Goal: Information Seeking & Learning: Learn about a topic

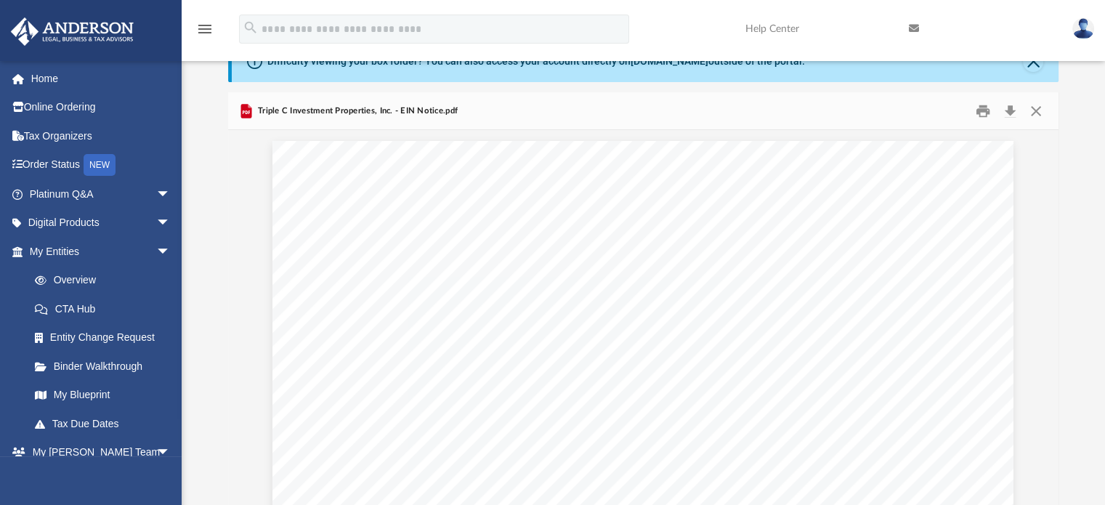
scroll to position [319, 819]
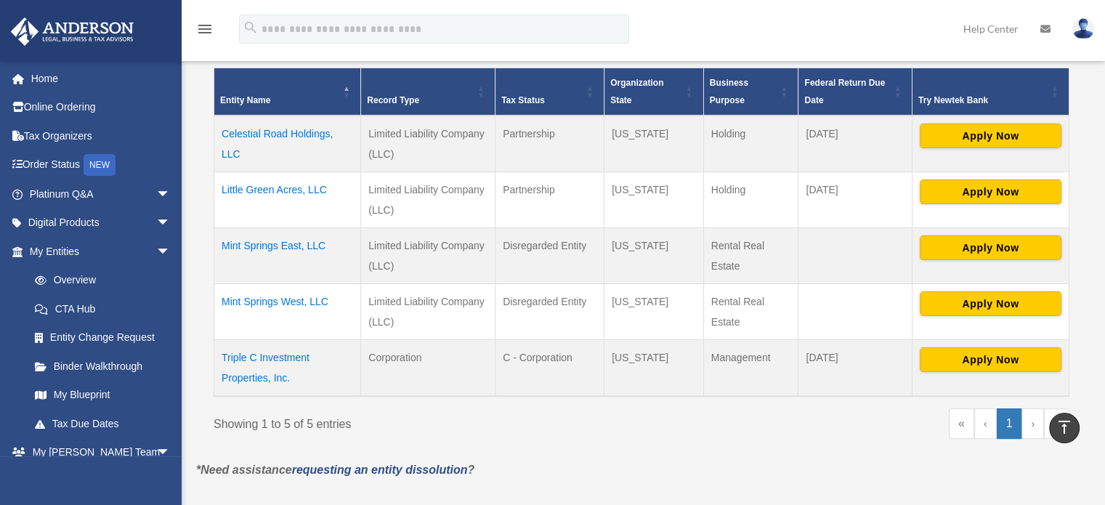
scroll to position [298, 0]
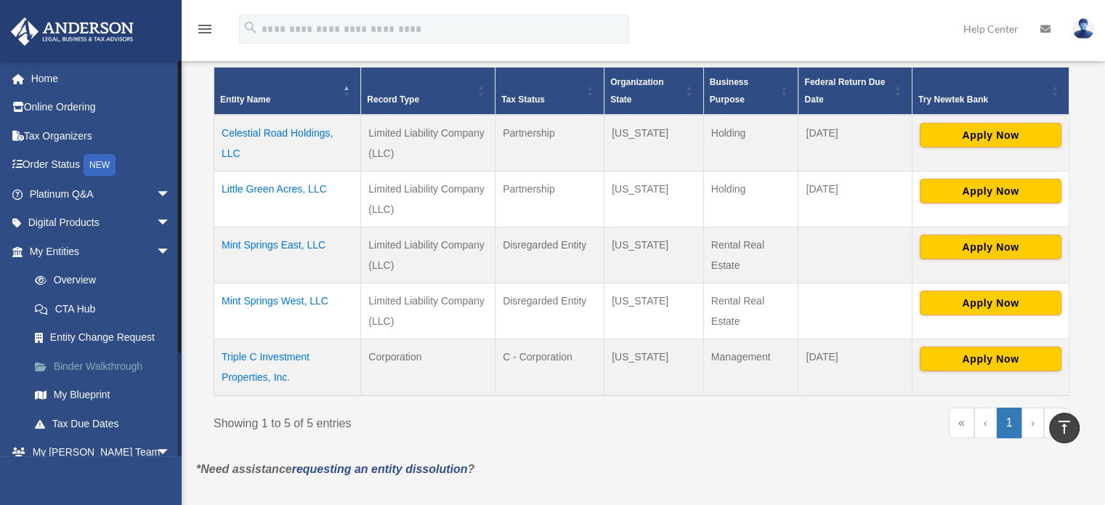
click at [120, 371] on link "Binder Walkthrough" at bounding box center [106, 366] width 172 height 29
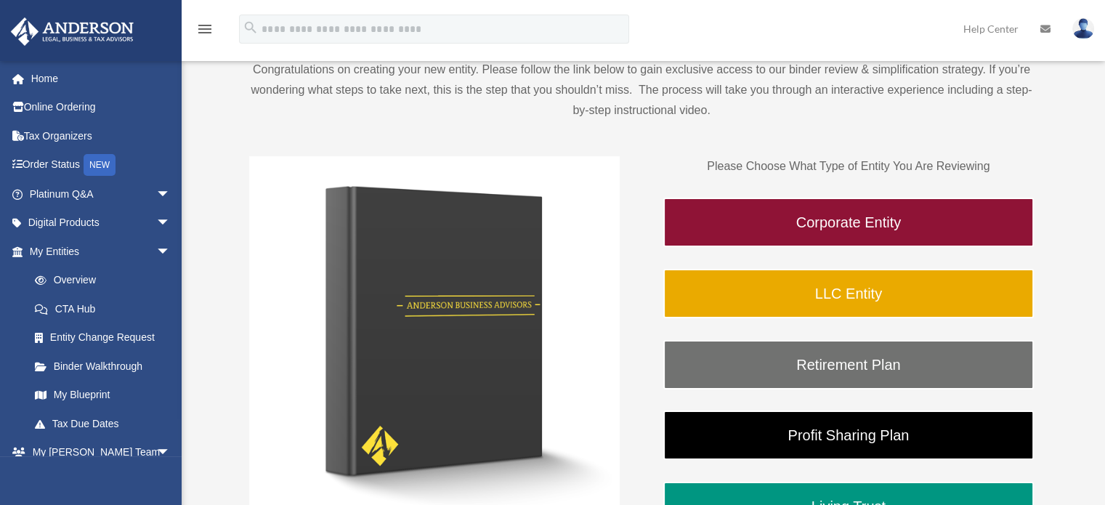
scroll to position [139, 0]
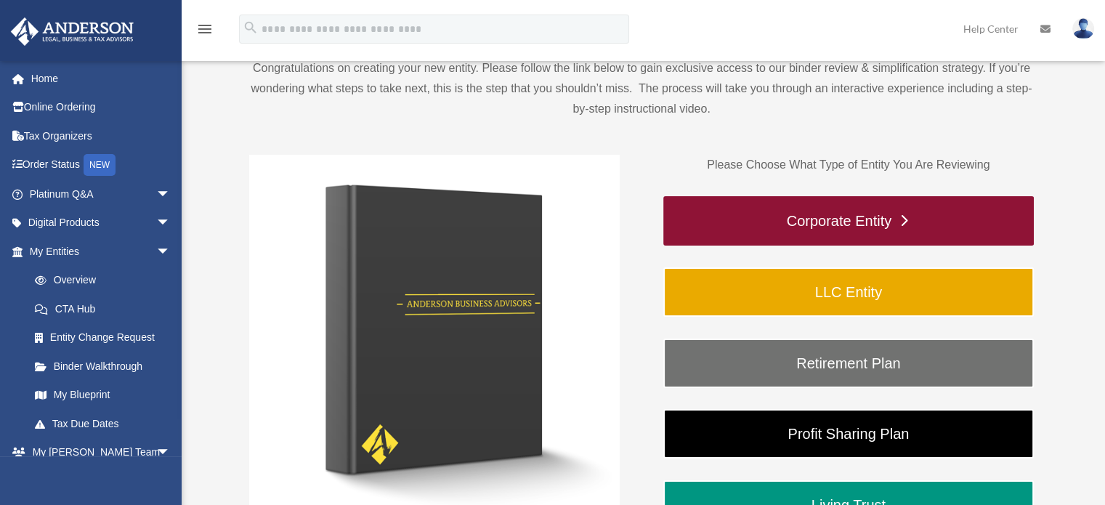
click at [965, 226] on link "Corporate Entity" at bounding box center [848, 220] width 370 height 49
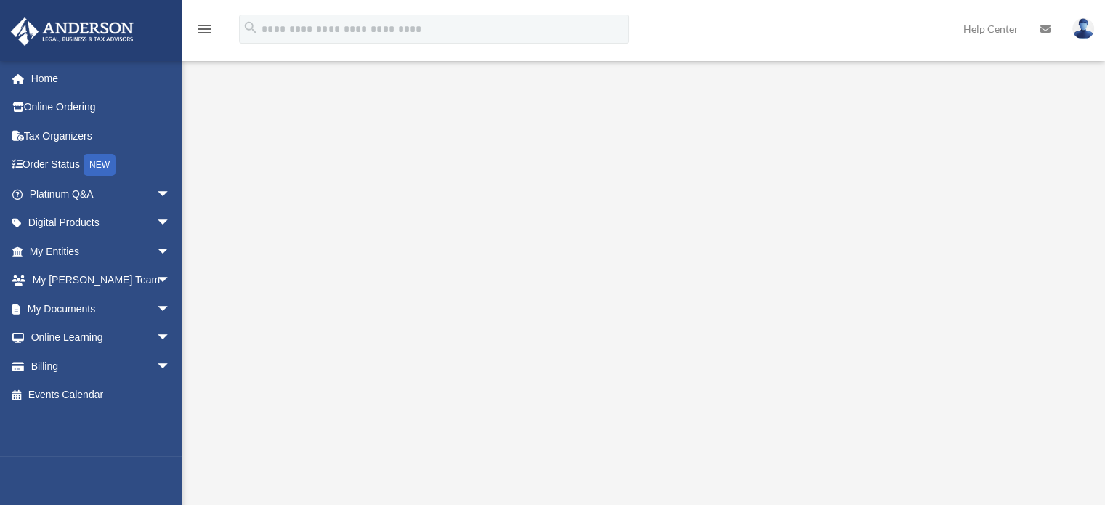
scroll to position [187, 0]
click at [221, 463] on div "Corporate Entity To pause video at anytime, simply click on the video." at bounding box center [641, 294] width 891 height 790
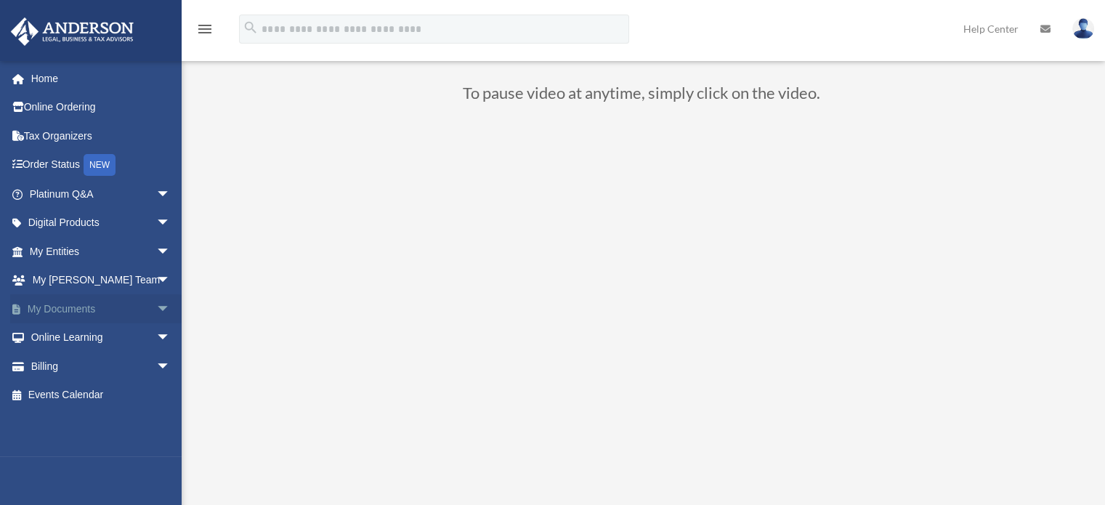
click at [86, 315] on link "My Documents arrow_drop_down" at bounding box center [101, 308] width 182 height 29
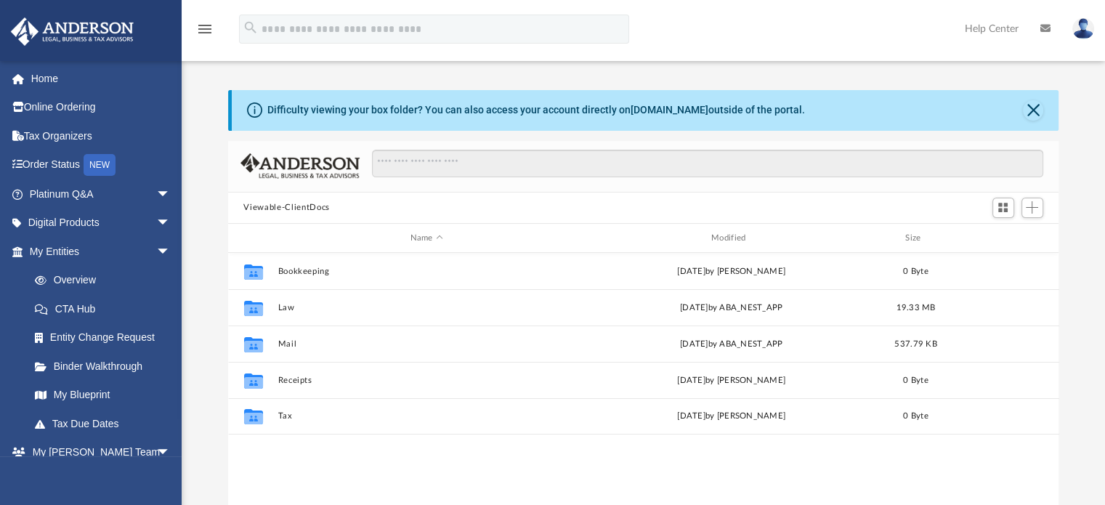
scroll to position [319, 819]
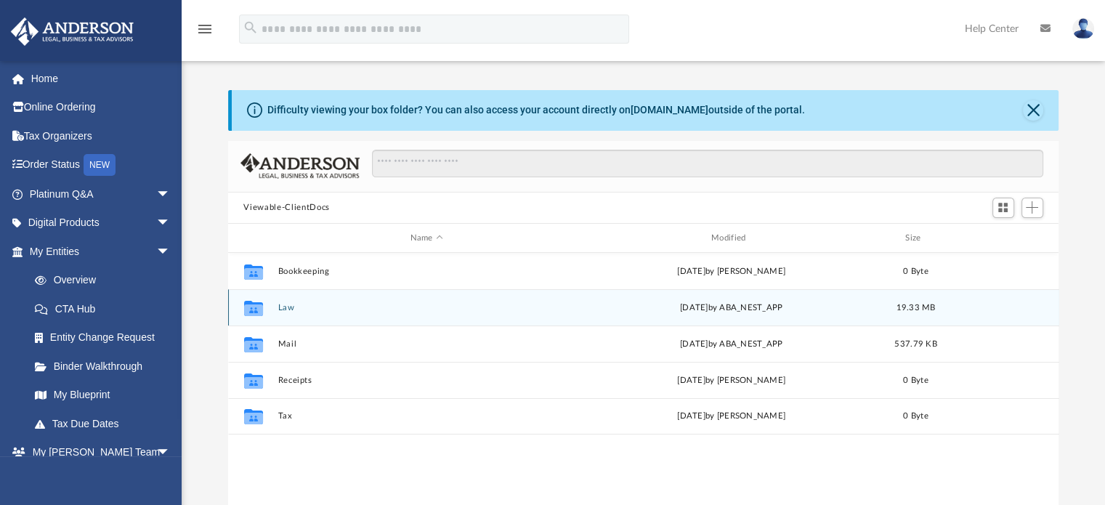
click at [710, 310] on div "Mon Aug 25 2025 by ABA_NEST_APP" at bounding box center [731, 307] width 298 height 13
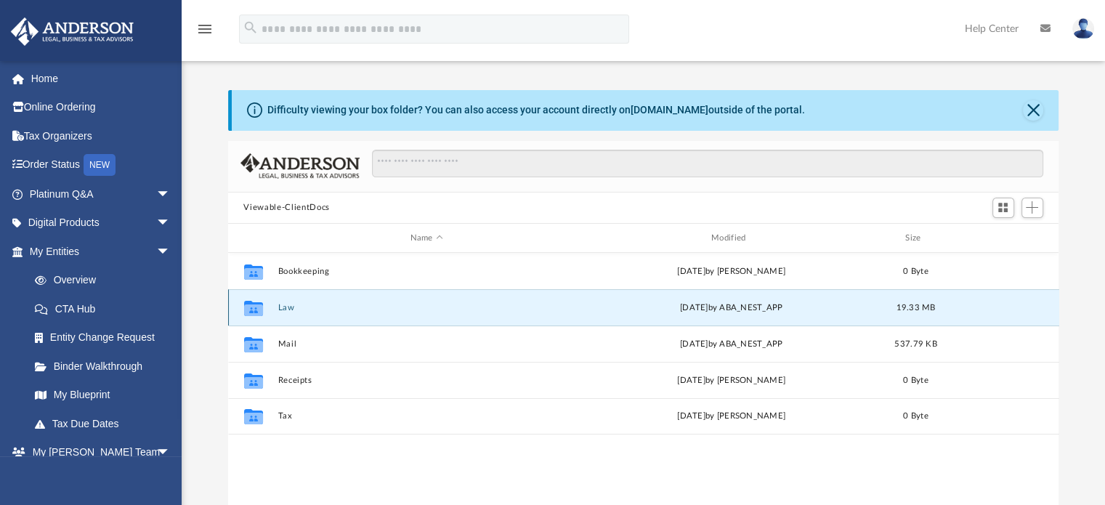
click at [709, 310] on div "Mon Aug 25 2025 by ABA_NEST_APP" at bounding box center [731, 307] width 298 height 13
click at [708, 309] on div "Mon Aug 25 2025 by ABA_NEST_APP" at bounding box center [731, 307] width 298 height 13
click at [320, 309] on button "Law" at bounding box center [426, 307] width 298 height 9
click at [321, 306] on button "Law" at bounding box center [426, 307] width 298 height 9
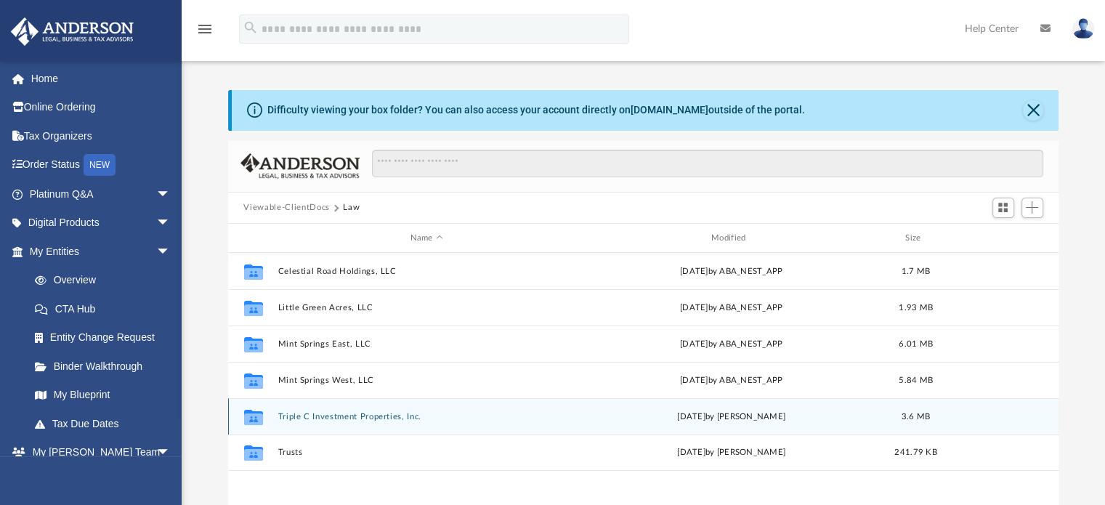
click at [386, 419] on button "Triple C Investment Properties, Inc." at bounding box center [426, 416] width 298 height 9
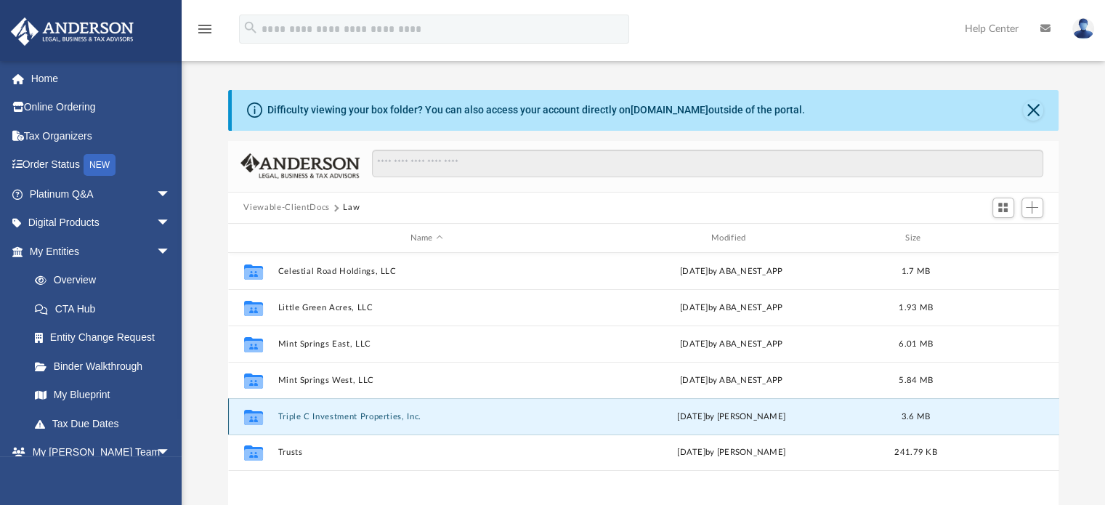
click at [384, 419] on button "Triple C Investment Properties, Inc." at bounding box center [426, 416] width 298 height 9
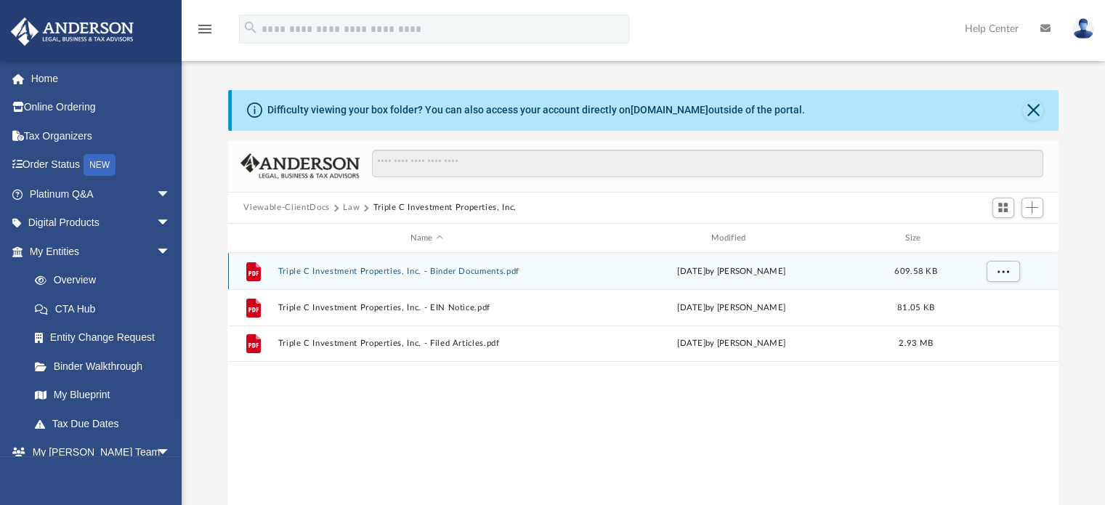
click at [718, 269] on div "Tue Jul 1 2025 by Skye Lovelace" at bounding box center [731, 271] width 298 height 13
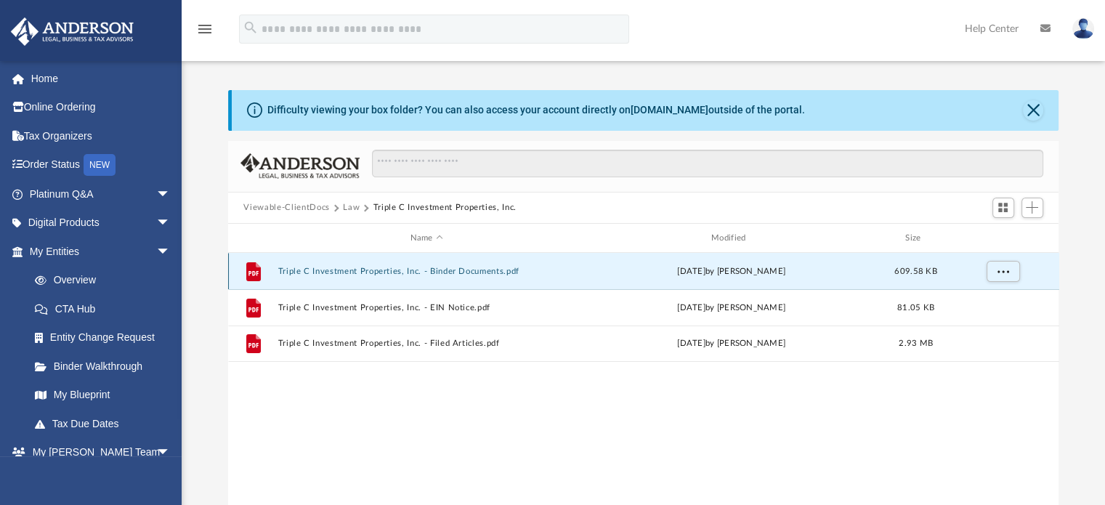
click at [721, 269] on div "Tue Jul 1 2025 by Skye Lovelace" at bounding box center [731, 271] width 298 height 13
click at [776, 272] on div "Tue Jul 1 2025 by Skye Lovelace" at bounding box center [731, 271] width 298 height 13
click at [777, 272] on div "Tue Jul 1 2025 by Skye Lovelace" at bounding box center [731, 271] width 298 height 13
click at [516, 273] on button "Triple C Investment Properties, Inc. - Binder Documents.pdf" at bounding box center [426, 271] width 298 height 9
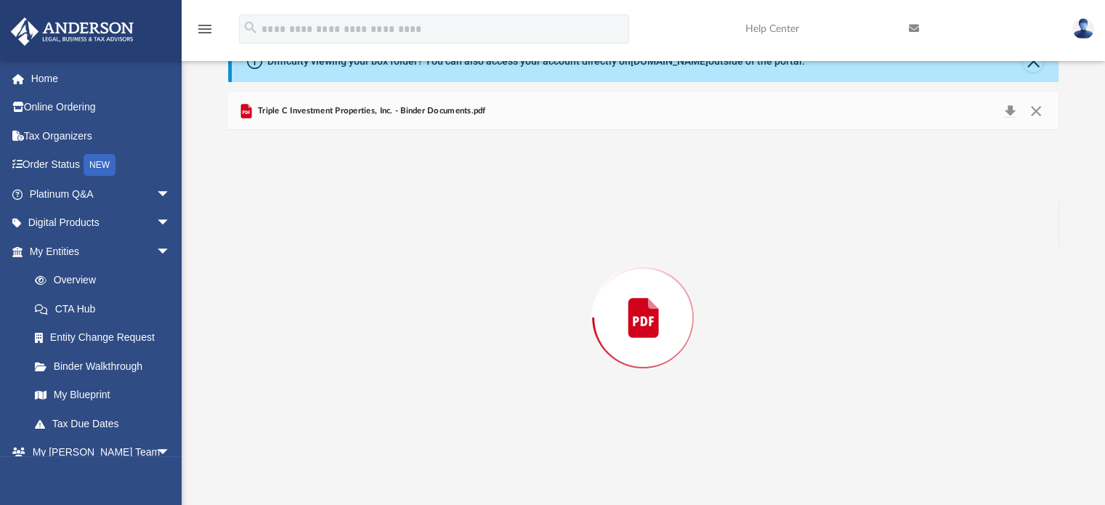
click at [512, 280] on div "Preview" at bounding box center [643, 317] width 831 height 375
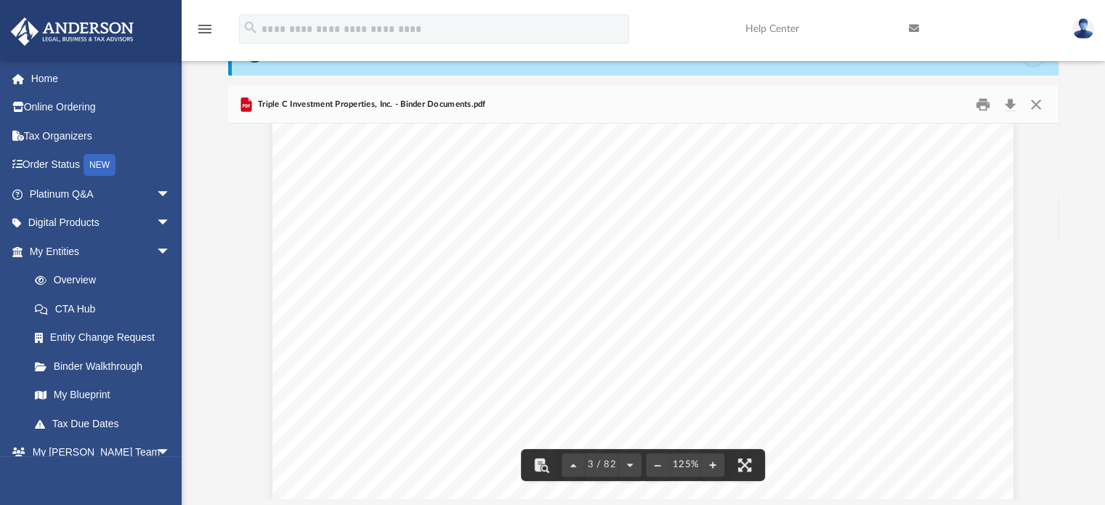
scroll to position [2032, 0]
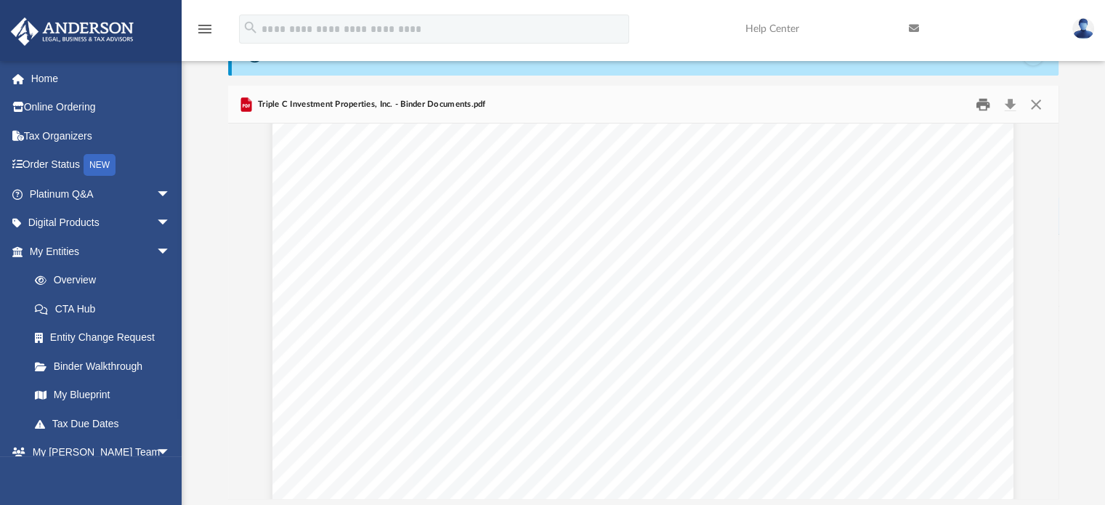
click at [988, 112] on button "Print" at bounding box center [982, 104] width 29 height 23
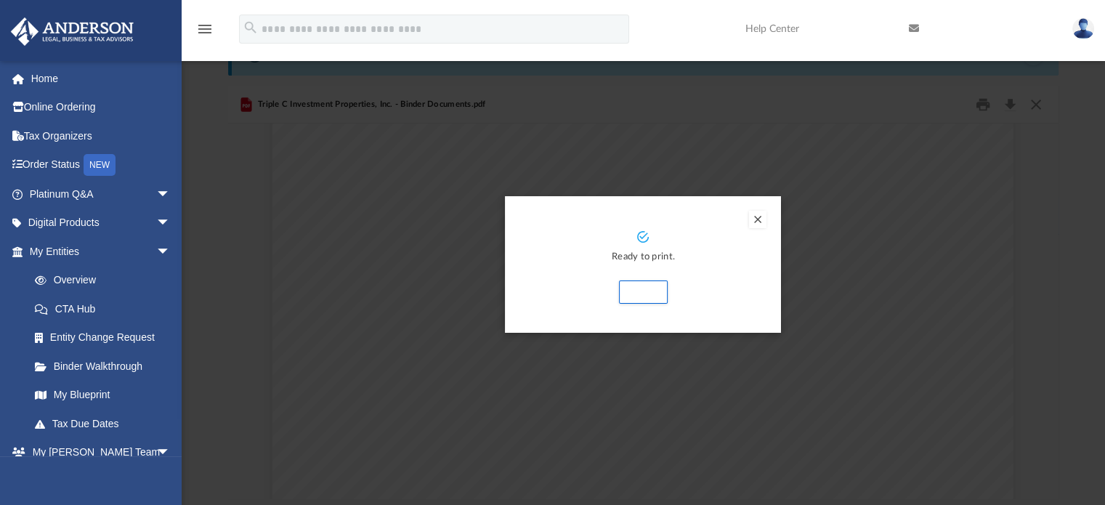
click at [748, 302] on div "Print" at bounding box center [643, 291] width 218 height 23
click at [760, 219] on button "Preview" at bounding box center [757, 219] width 17 height 17
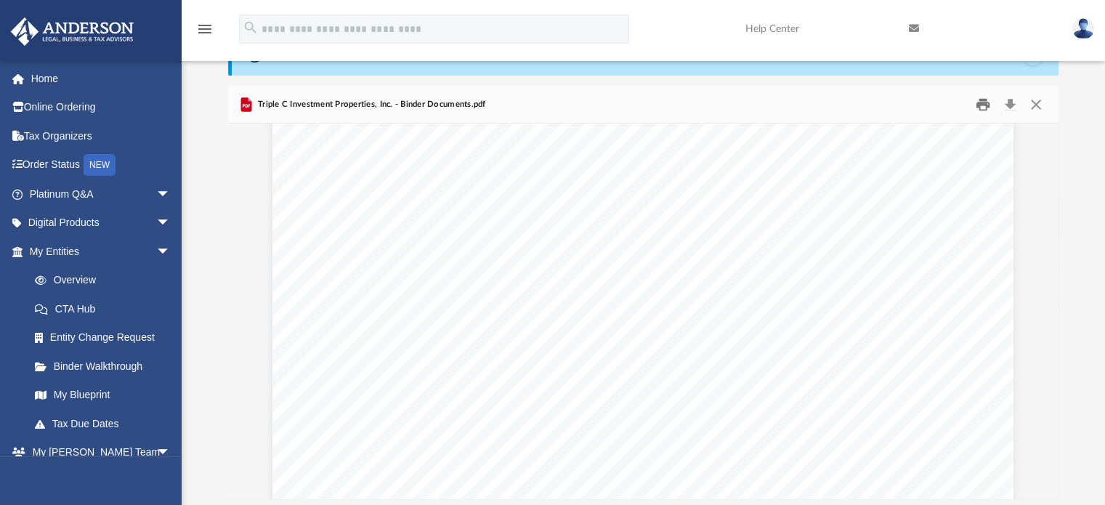
click at [976, 110] on button "Print" at bounding box center [982, 104] width 29 height 23
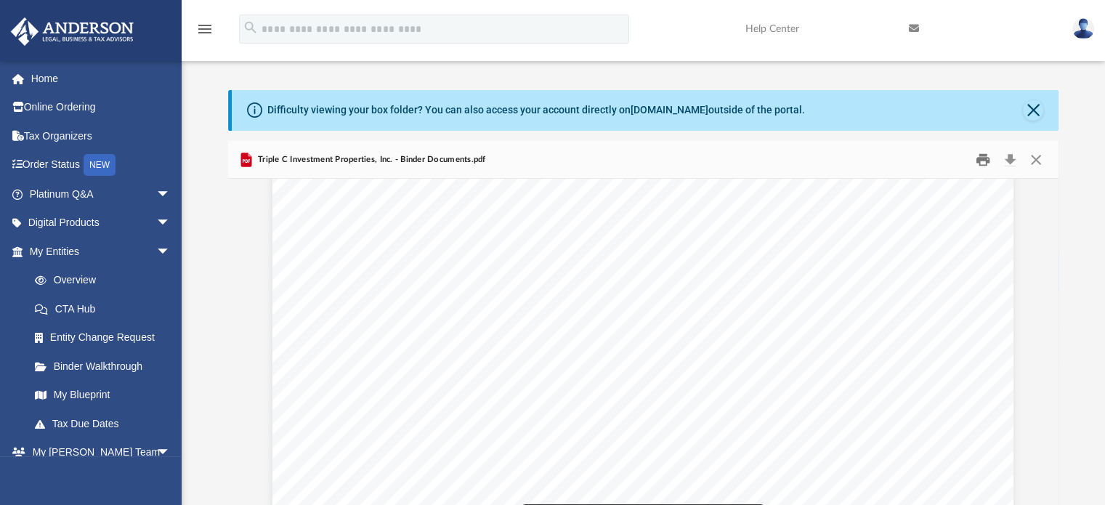
scroll to position [7887, 0]
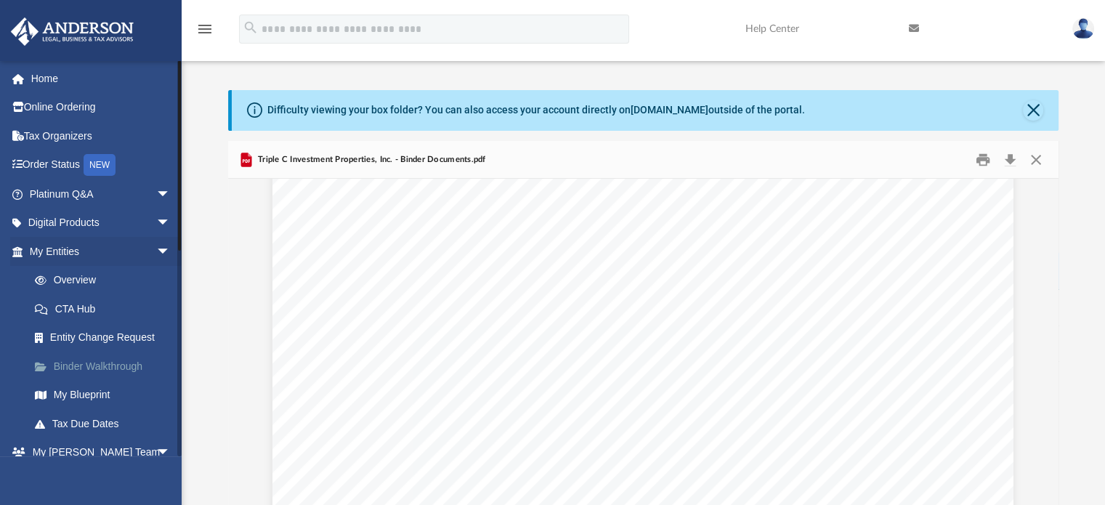
click at [87, 365] on link "Binder Walkthrough" at bounding box center [106, 366] width 172 height 29
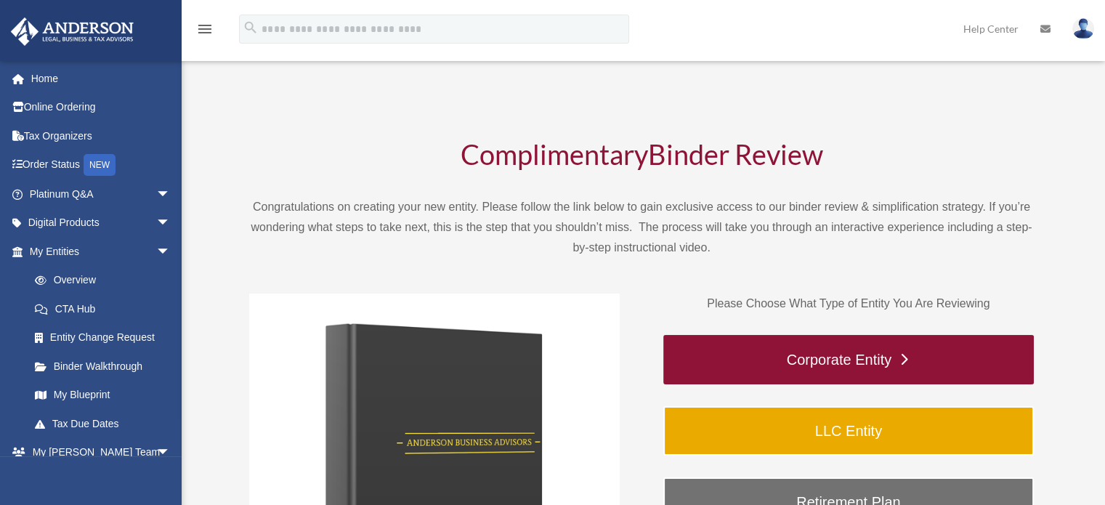
click at [899, 356] on link "Corporate Entity" at bounding box center [848, 359] width 370 height 49
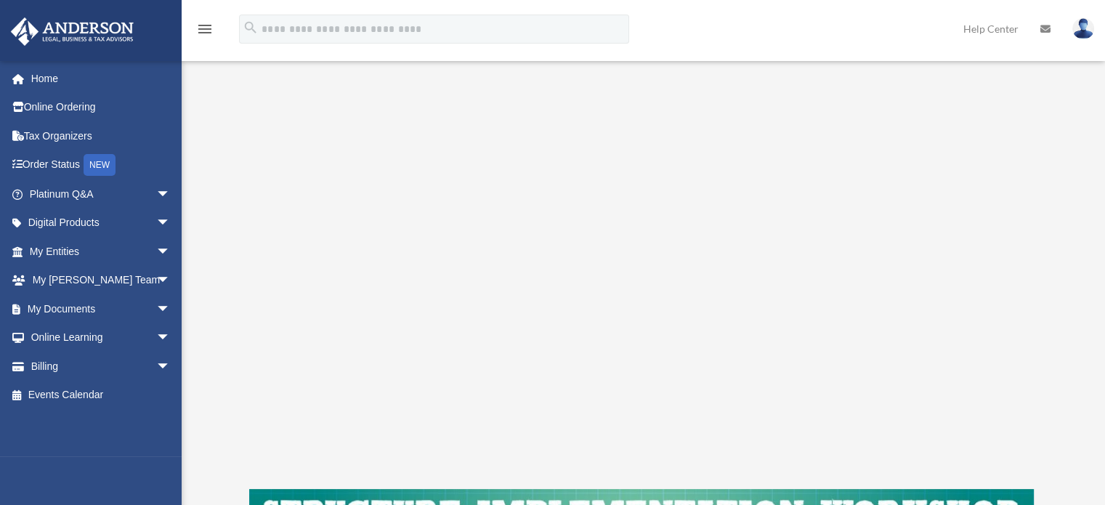
scroll to position [210, 0]
click at [269, 468] on div "Corporate Entity To pause video at anytime, simply click on the video." at bounding box center [641, 272] width 784 height 684
click at [264, 472] on div "Corporate Entity To pause video at anytime, simply click on the video." at bounding box center [641, 272] width 784 height 684
click at [199, 479] on div "Corporate Entity To pause video at anytime, simply click on the video." at bounding box center [641, 272] width 891 height 790
click at [237, 481] on div "Corporate Entity To pause video at anytime, simply click on the video." at bounding box center [641, 272] width 891 height 790
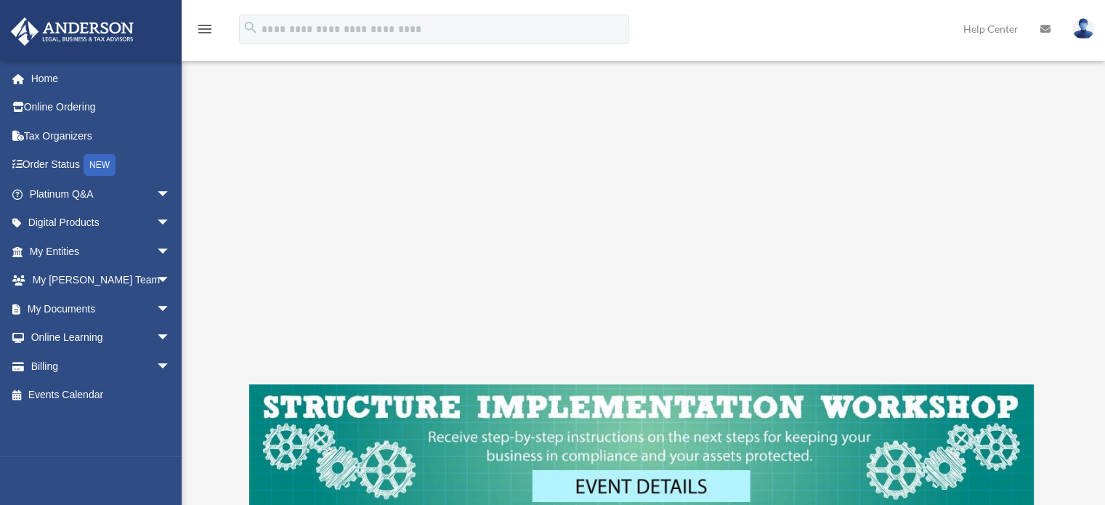
scroll to position [320, 0]
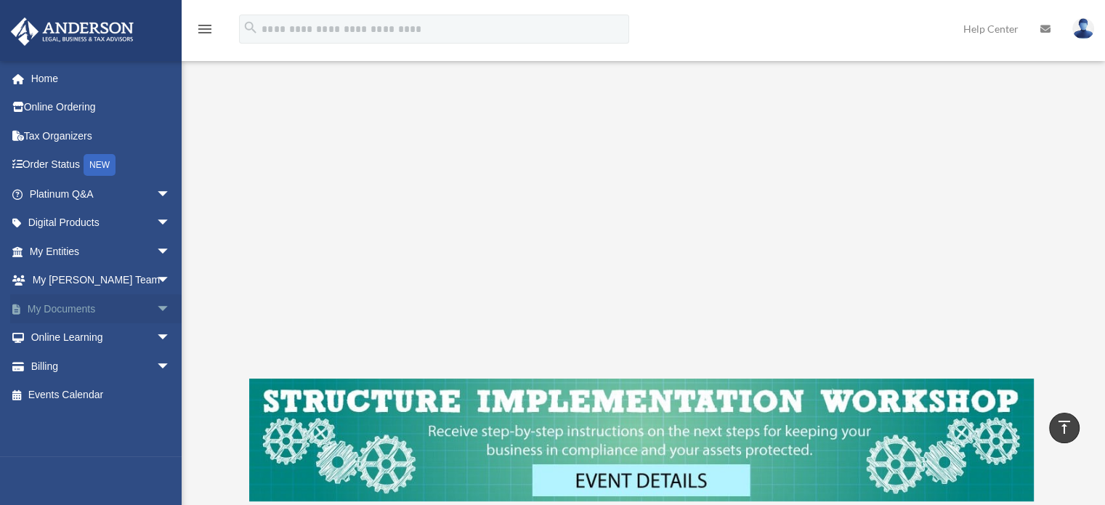
click at [165, 320] on span "arrow_drop_down" at bounding box center [170, 309] width 29 height 30
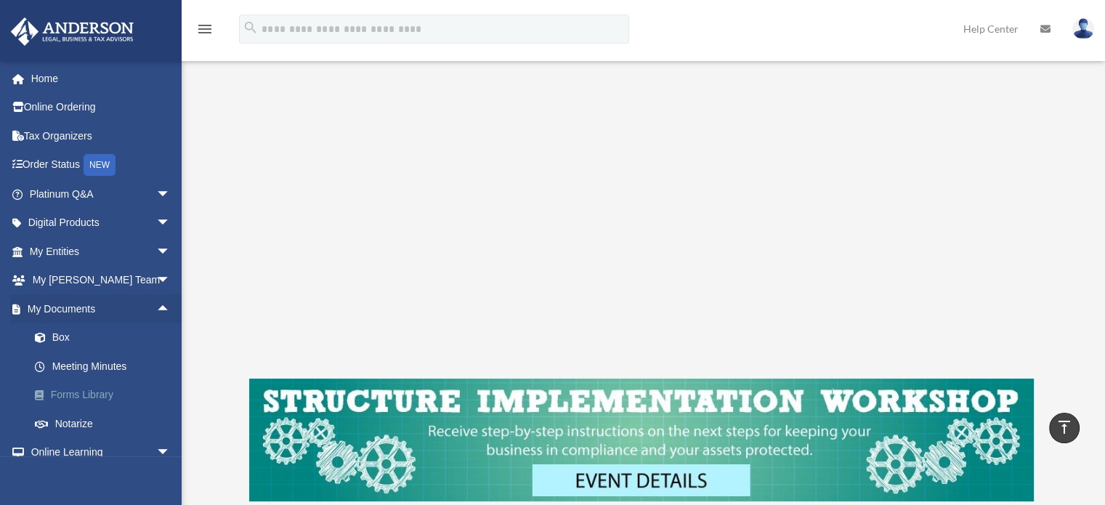
click at [97, 393] on link "Forms Library" at bounding box center [106, 395] width 172 height 29
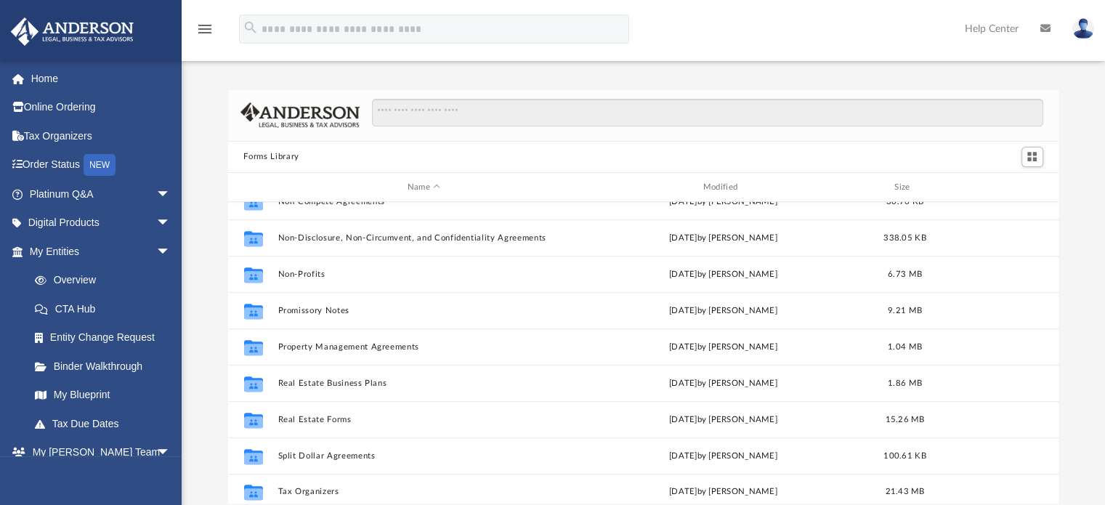
scroll to position [789, 0]
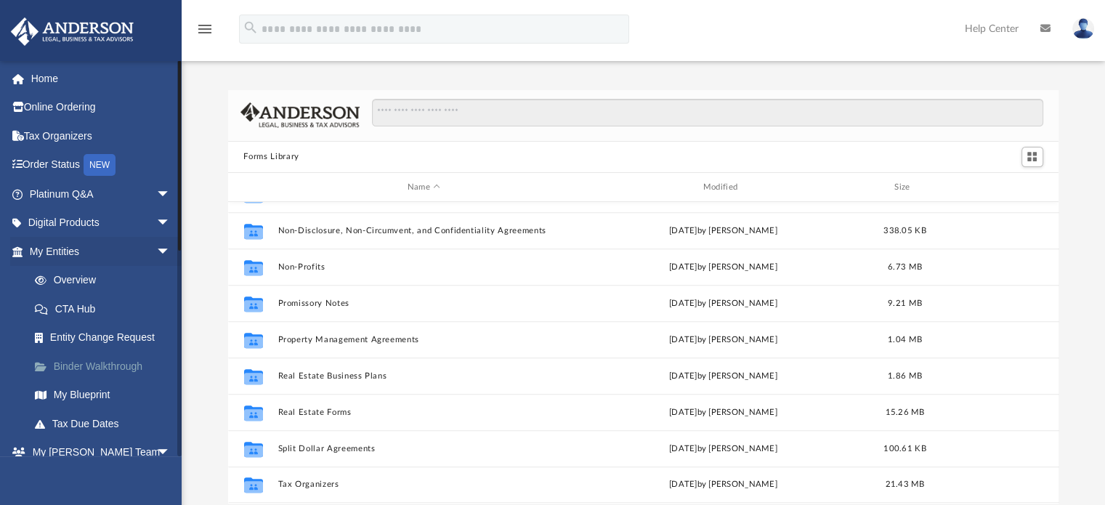
click at [93, 365] on link "Binder Walkthrough" at bounding box center [106, 366] width 172 height 29
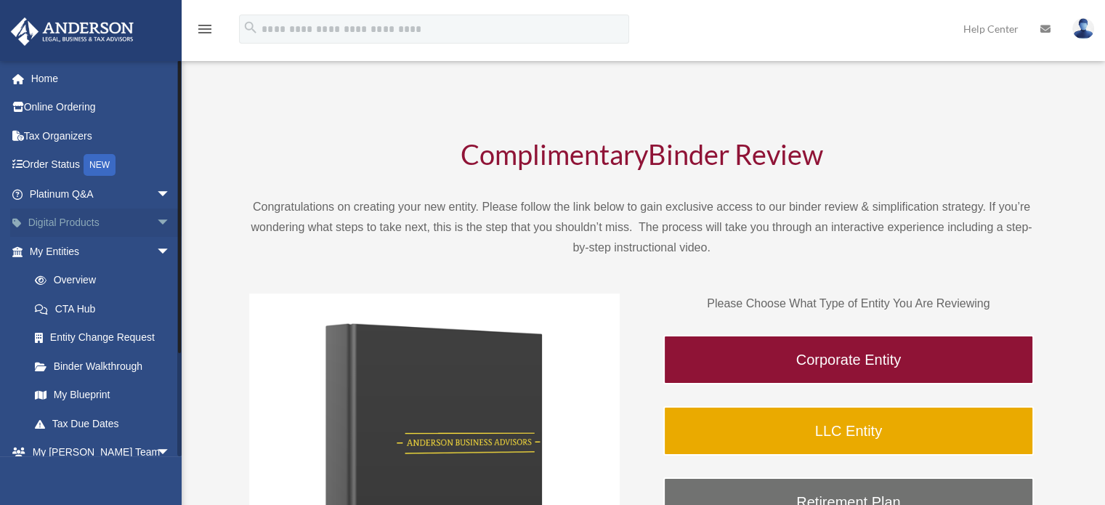
click at [82, 222] on link "Digital Products arrow_drop_down" at bounding box center [101, 222] width 182 height 29
click at [156, 218] on span "arrow_drop_down" at bounding box center [170, 223] width 29 height 30
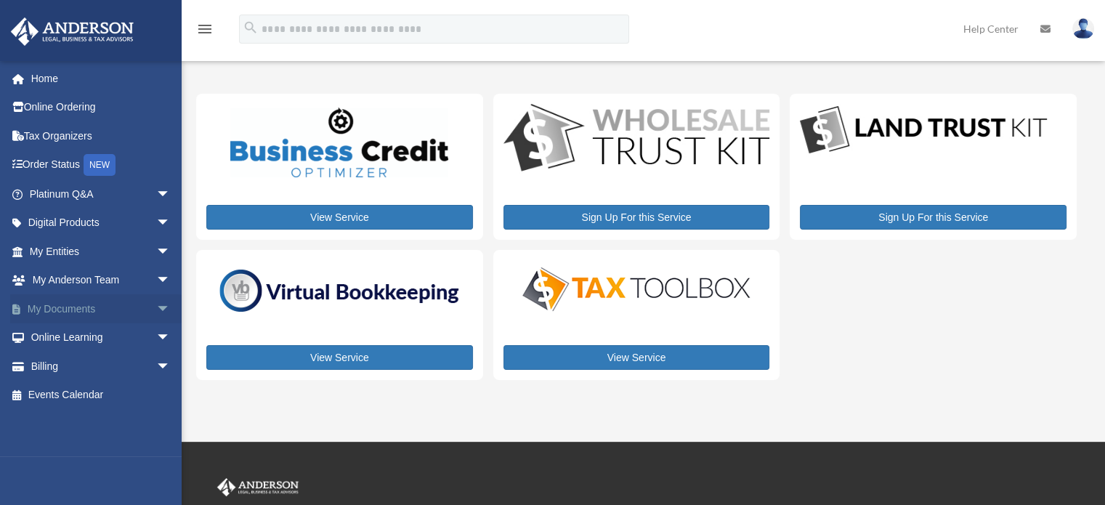
click at [79, 310] on link "My Documents arrow_drop_down" at bounding box center [101, 308] width 182 height 29
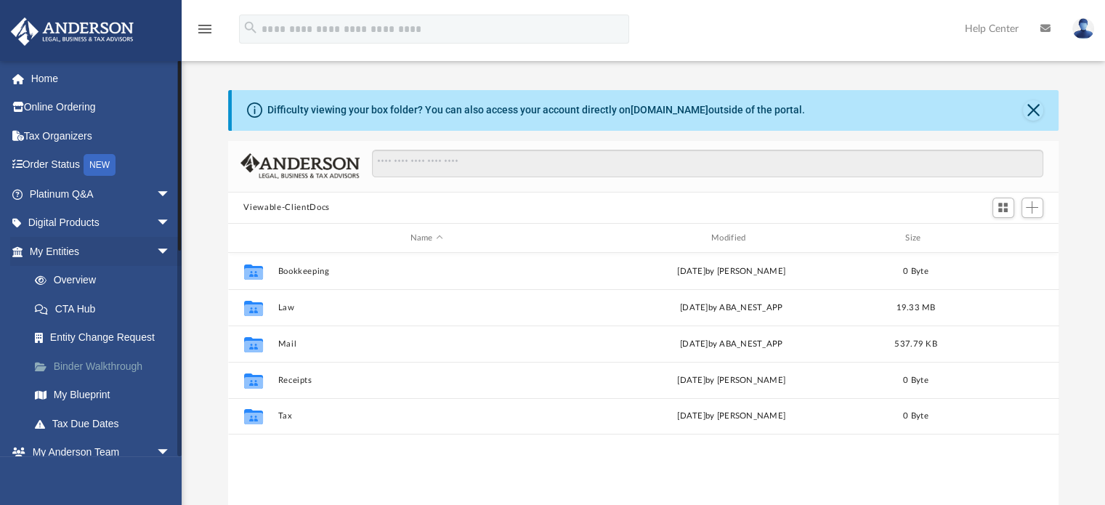
scroll to position [319, 819]
click at [0, 312] on li "My Entities arrow_drop_down Overview CTA Hub Entity Change Request Binder Walkt…" at bounding box center [96, 337] width 192 height 201
click at [156, 451] on span "arrow_drop_down" at bounding box center [170, 453] width 29 height 30
click at [156, 451] on span "arrow_drop_up" at bounding box center [170, 453] width 29 height 30
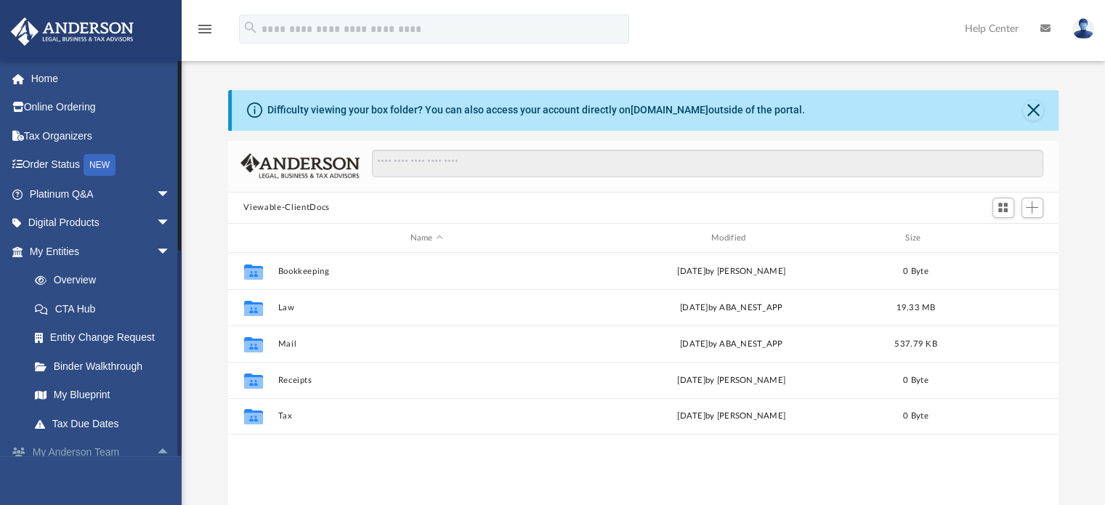
click at [156, 451] on span "arrow_drop_up" at bounding box center [170, 453] width 29 height 30
click at [118, 364] on link "Binder Walkthrough" at bounding box center [106, 366] width 172 height 29
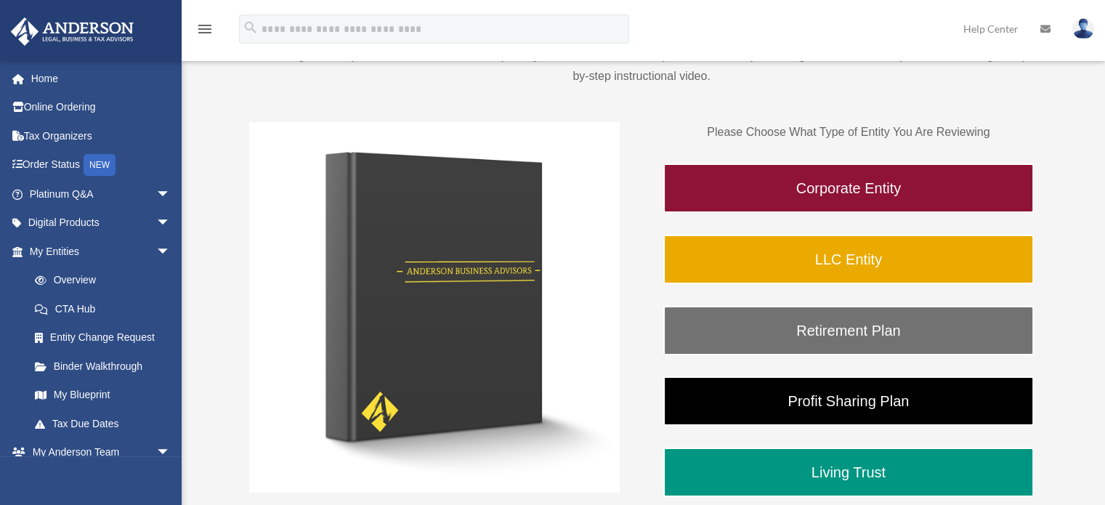
scroll to position [174, 0]
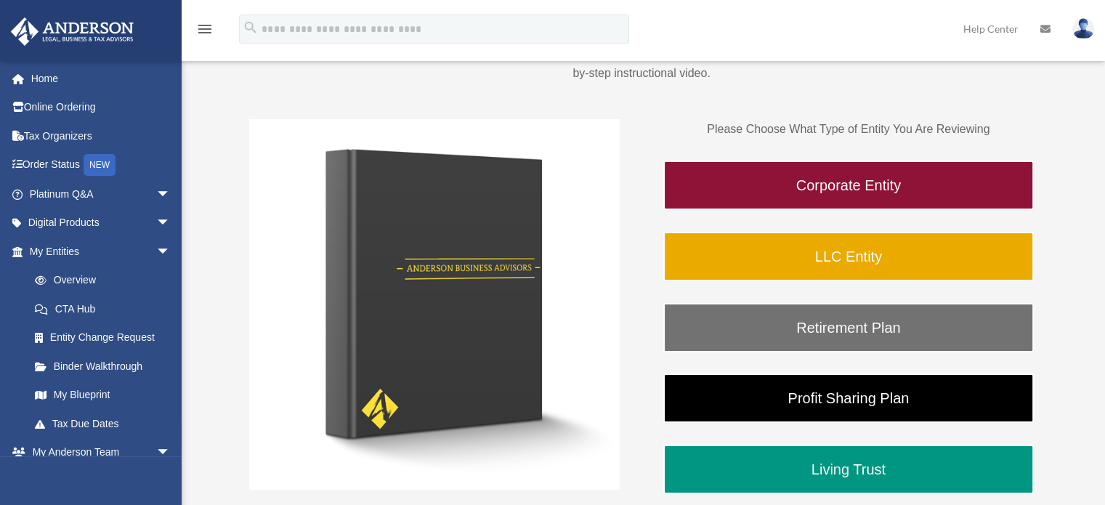
click at [180, 492] on div "[EMAIL_ADDRESS][DOMAIN_NAME] Sign Out [EMAIL_ADDRESS][DOMAIN_NAME] Home Online …" at bounding box center [91, 312] width 182 height 505
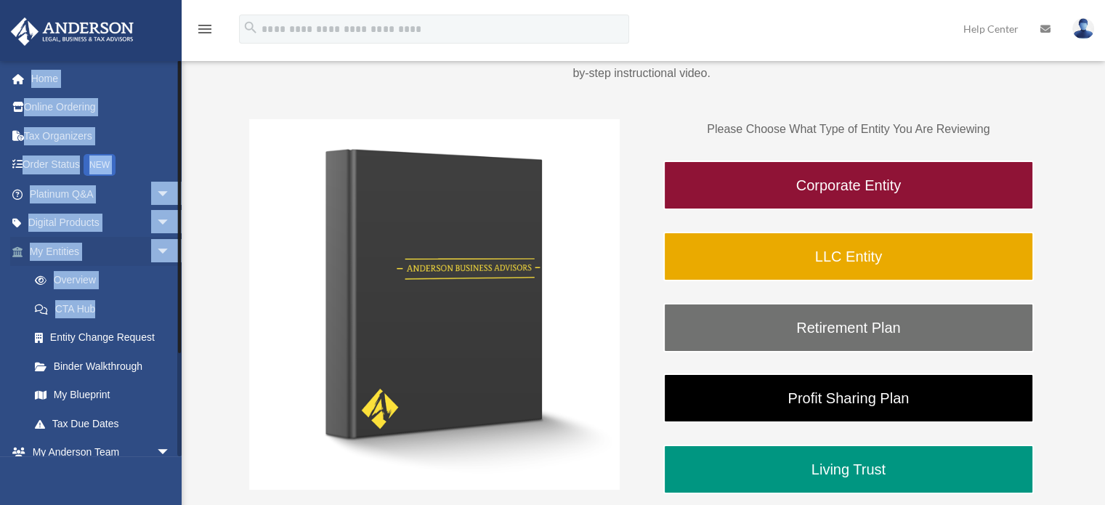
drag, startPoint x: 180, startPoint y: 492, endPoint x: 81, endPoint y: 261, distance: 251.9
click at [81, 261] on div "[EMAIL_ADDRESS][DOMAIN_NAME] Sign Out [EMAIL_ADDRESS][DOMAIN_NAME] Home Online …" at bounding box center [91, 312] width 182 height 505
click at [132, 133] on link "Tax Organizers" at bounding box center [101, 135] width 182 height 29
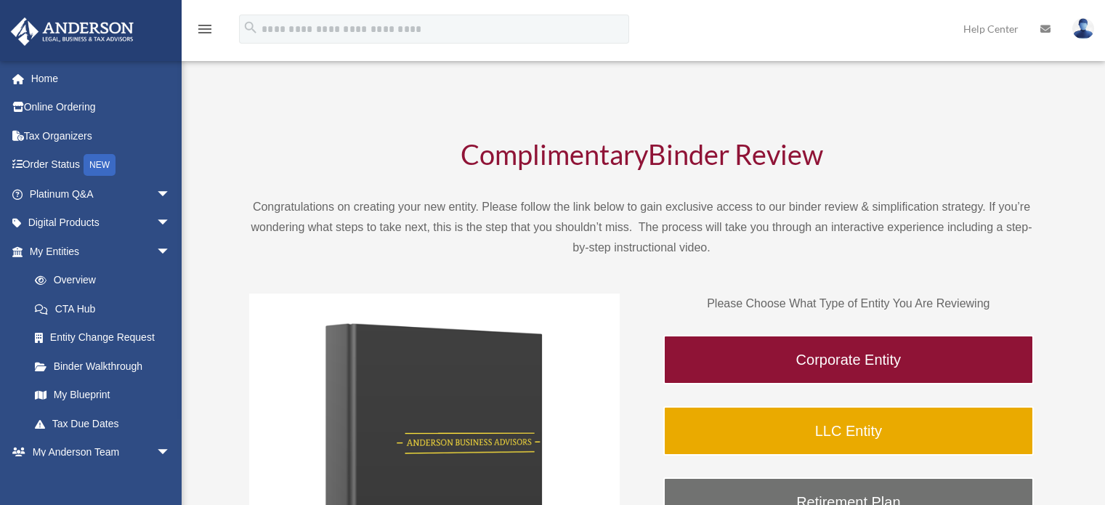
scroll to position [174, 0]
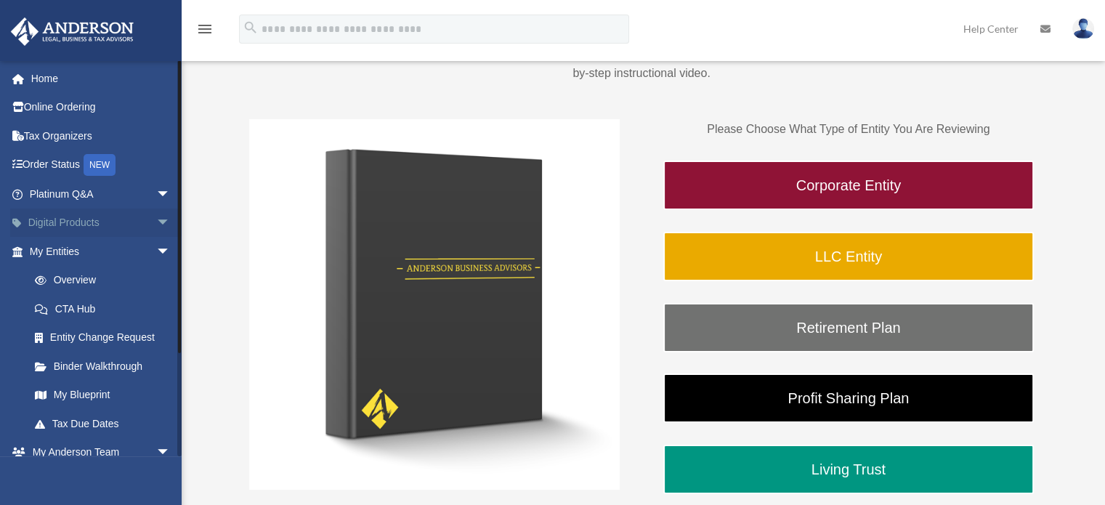
click at [157, 222] on span "arrow_drop_down" at bounding box center [170, 223] width 29 height 30
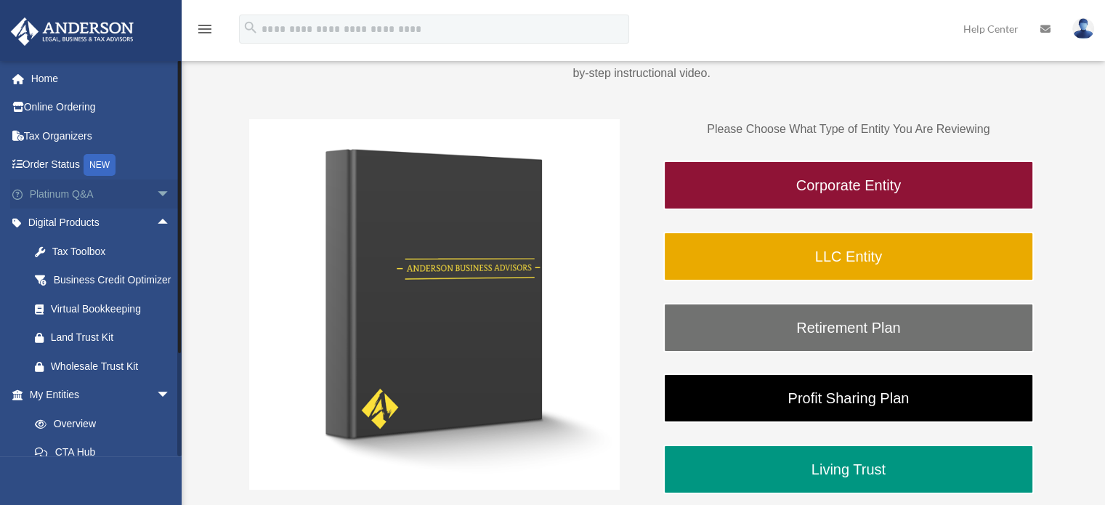
click at [158, 187] on span "arrow_drop_down" at bounding box center [170, 194] width 29 height 30
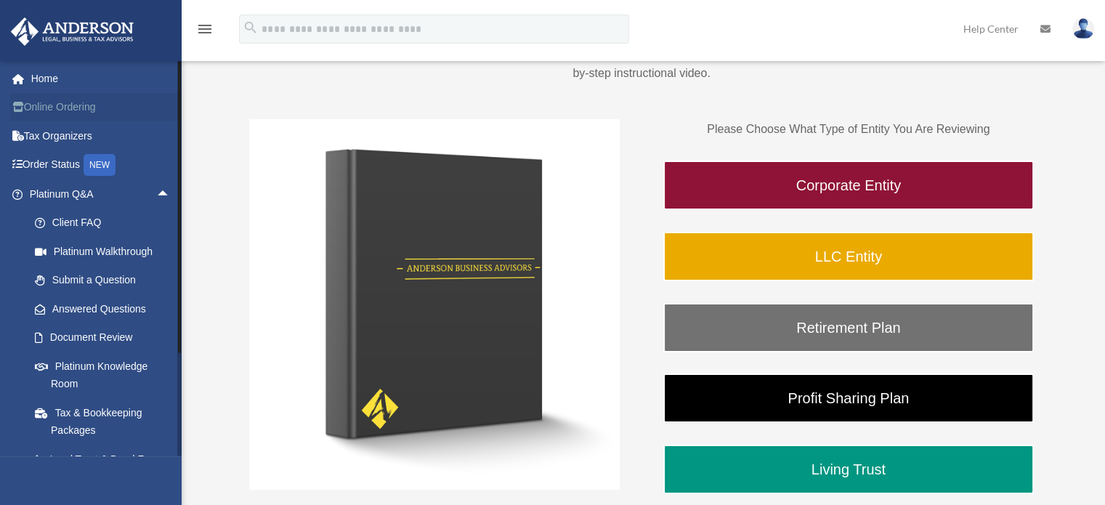
click at [87, 118] on link "Online Ordering" at bounding box center [101, 107] width 182 height 29
click at [73, 150] on link "Order Status NEW" at bounding box center [101, 165] width 182 height 30
click at [76, 180] on link "Platinum Q&A arrow_drop_up" at bounding box center [101, 193] width 182 height 29
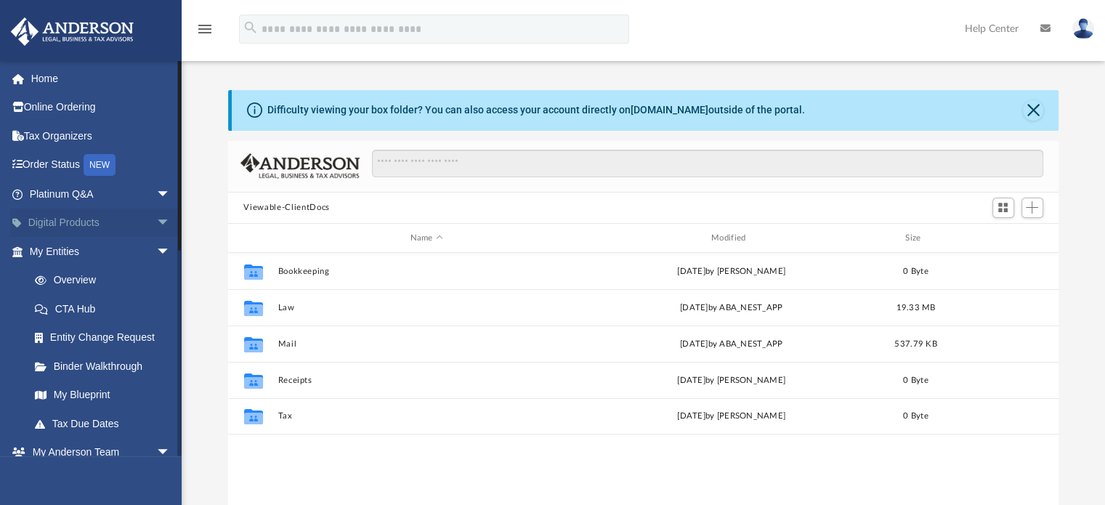
scroll to position [319, 819]
click at [89, 399] on link "My Blueprint" at bounding box center [106, 395] width 172 height 29
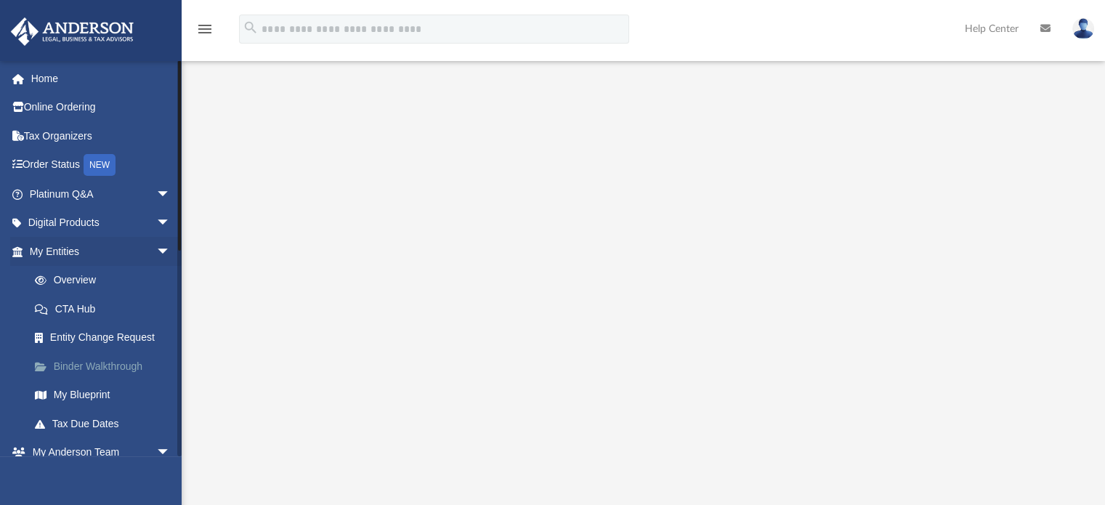
click at [94, 364] on link "Binder Walkthrough" at bounding box center [106, 366] width 172 height 29
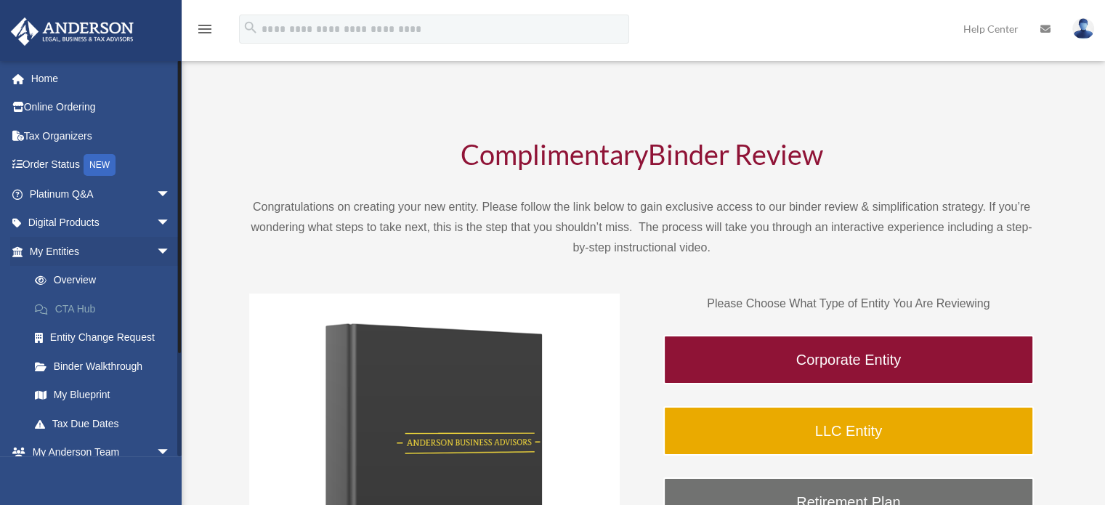
click at [87, 311] on link "CTA Hub" at bounding box center [106, 308] width 172 height 29
click at [70, 310] on link "CTA Hub" at bounding box center [106, 308] width 172 height 29
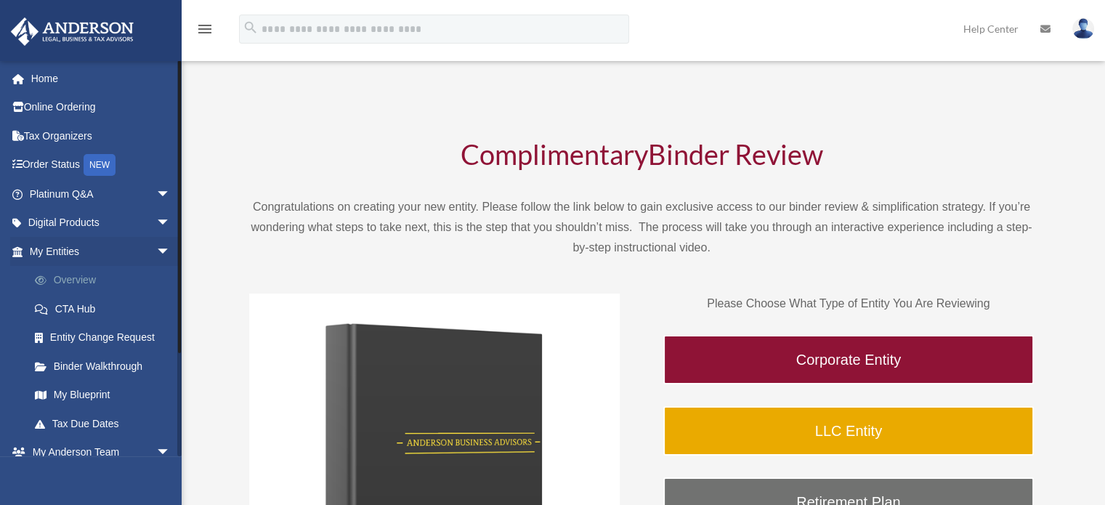
click at [81, 277] on link "Overview" at bounding box center [106, 280] width 172 height 29
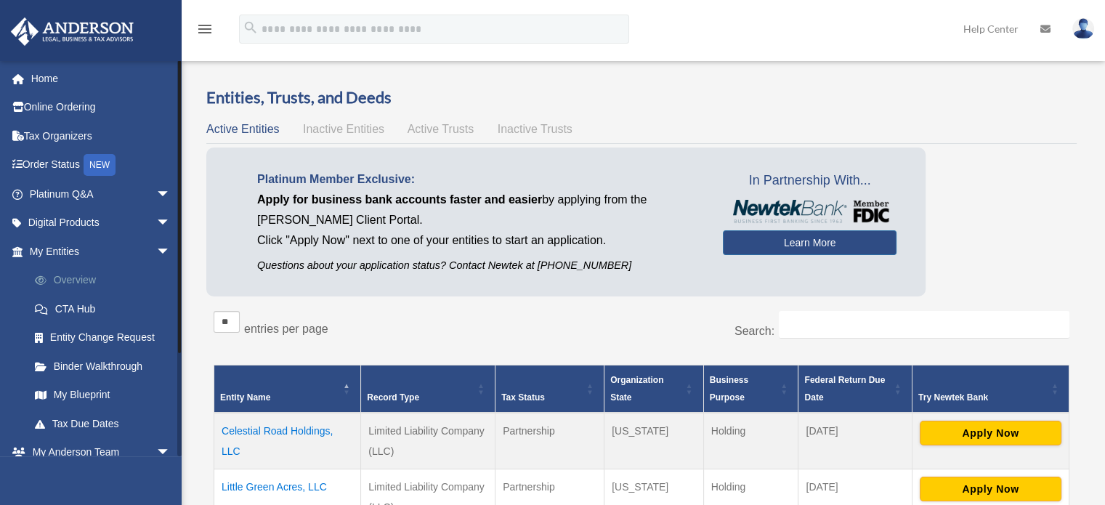
click at [73, 278] on link "Overview" at bounding box center [106, 280] width 172 height 29
click at [160, 458] on div "stanleyandlori1@yahoo.com Sign Out stanleyandlori1@yahoo.com Home Online Orderi…" at bounding box center [91, 312] width 182 height 505
click at [94, 452] on link "My Anderson Team arrow_drop_down" at bounding box center [101, 452] width 182 height 29
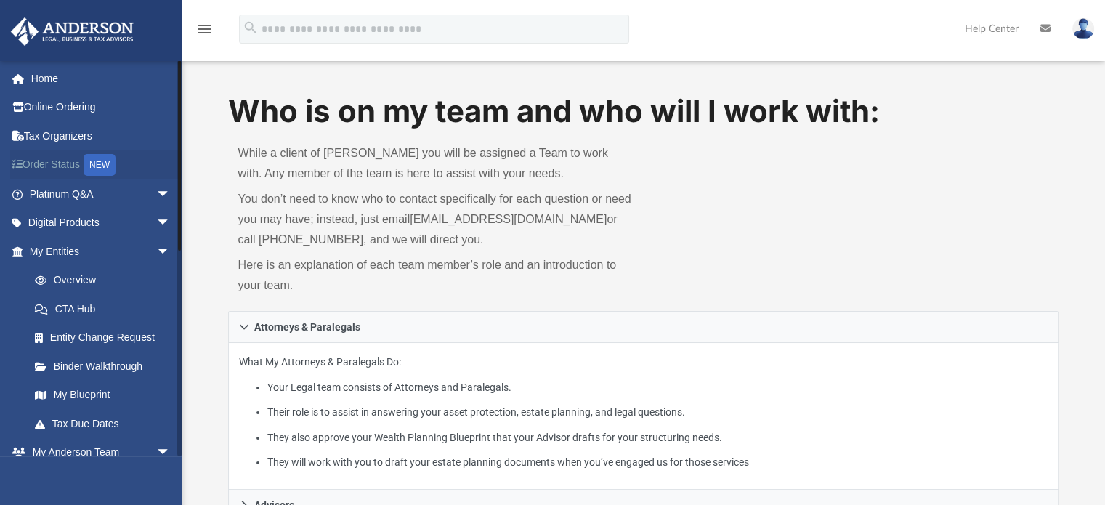
click at [45, 163] on link "Order Status NEW" at bounding box center [101, 165] width 182 height 30
click at [39, 73] on link "Home" at bounding box center [101, 78] width 182 height 29
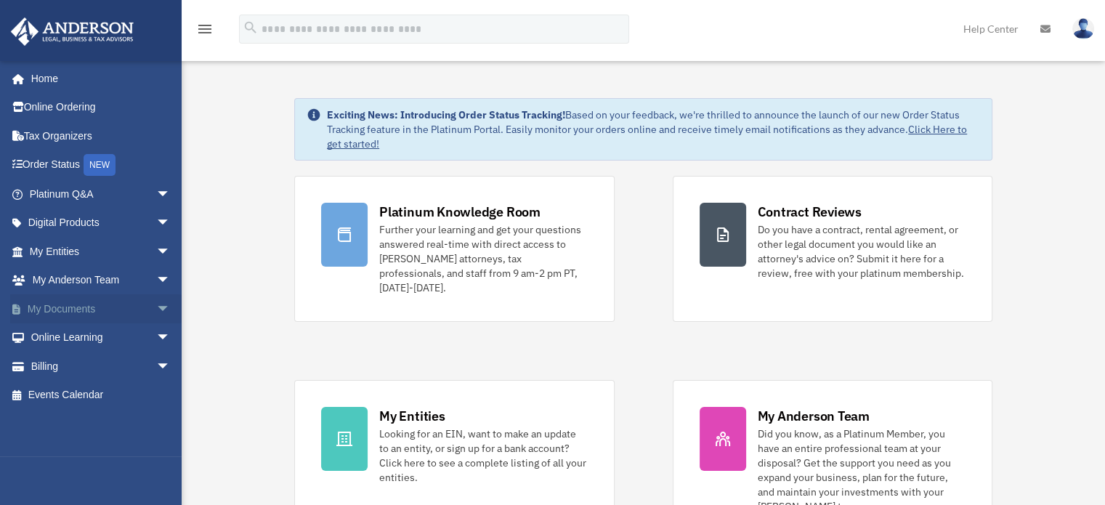
click at [92, 309] on link "My Documents arrow_drop_down" at bounding box center [101, 308] width 182 height 29
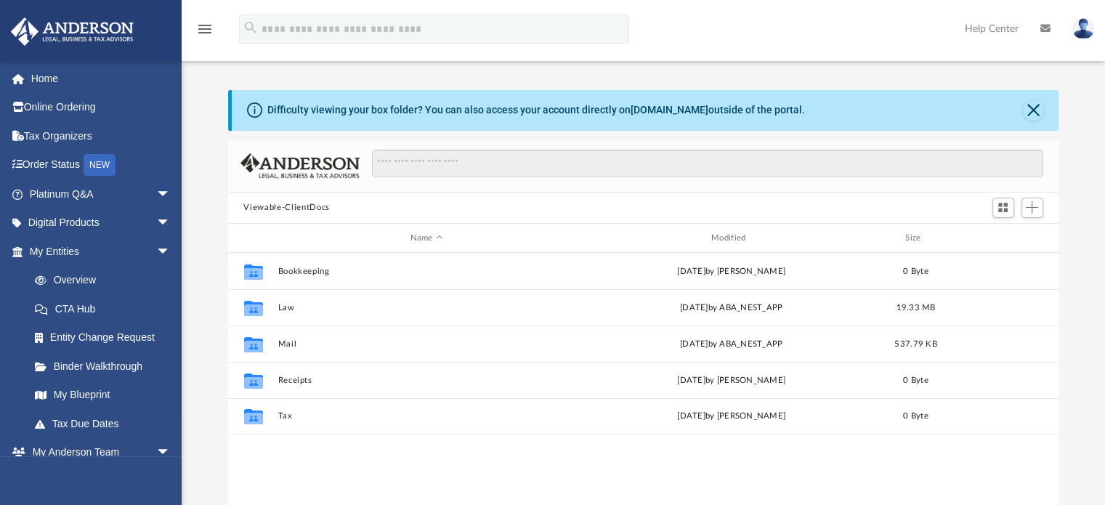
scroll to position [319, 819]
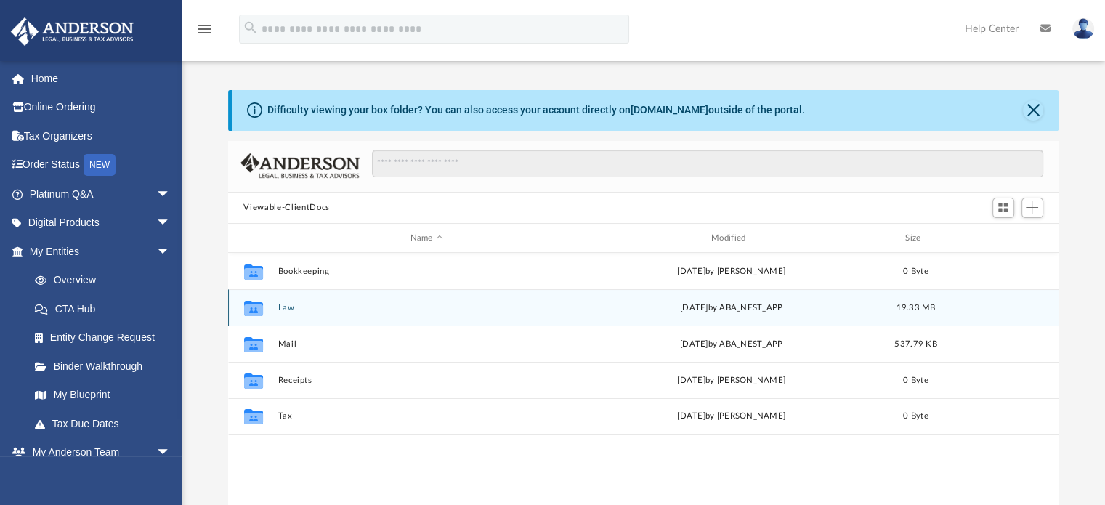
click at [296, 310] on button "Law" at bounding box center [426, 307] width 298 height 9
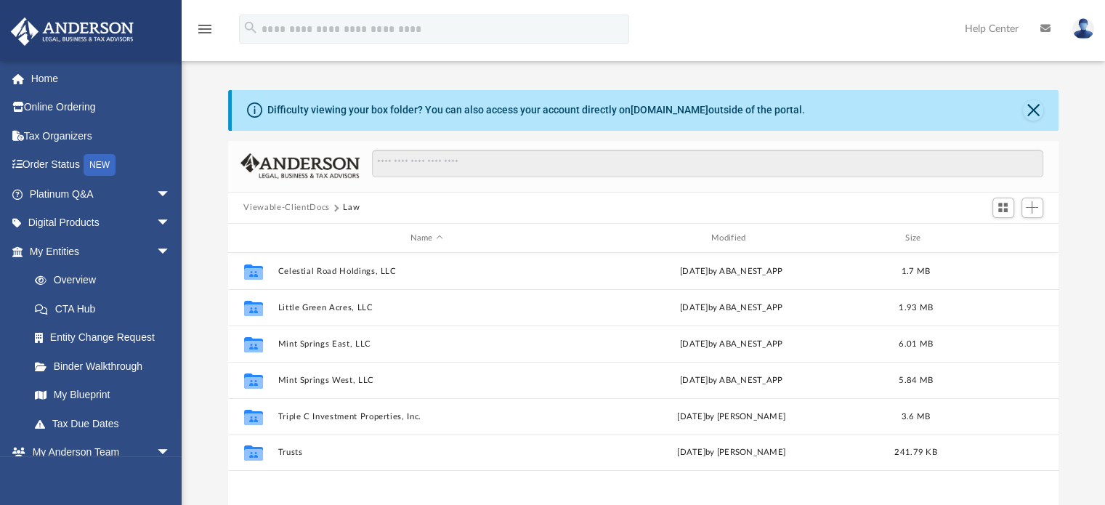
click at [276, 209] on button "Viewable-ClientDocs" at bounding box center [286, 207] width 86 height 13
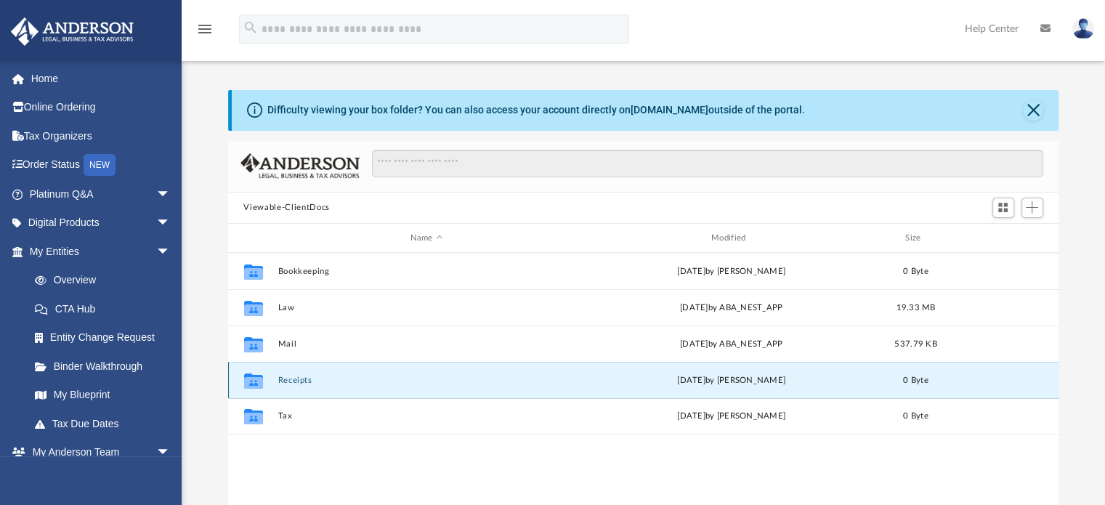
click at [301, 376] on button "Receipts" at bounding box center [426, 380] width 298 height 9
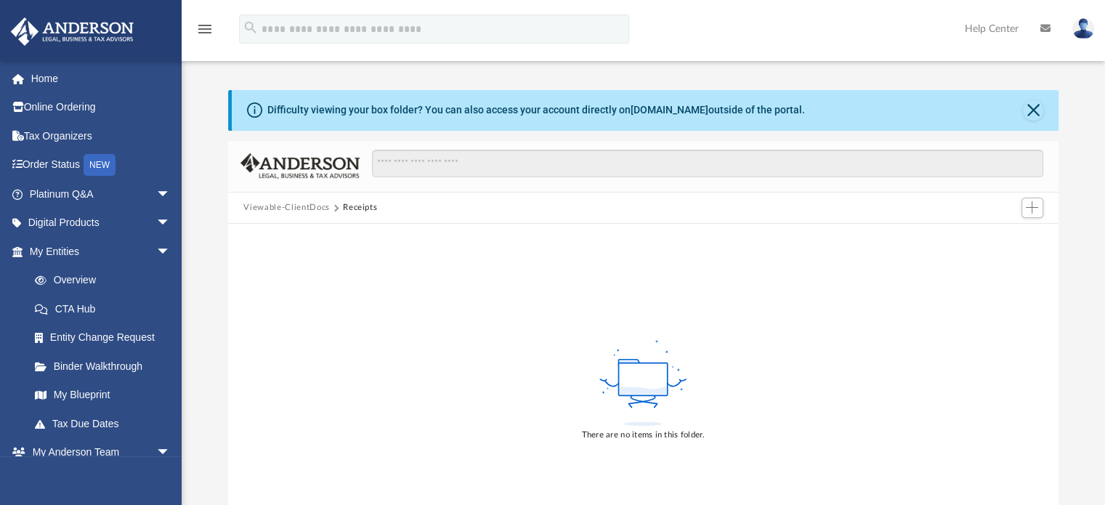
click at [291, 205] on button "Viewable-ClientDocs" at bounding box center [286, 207] width 86 height 13
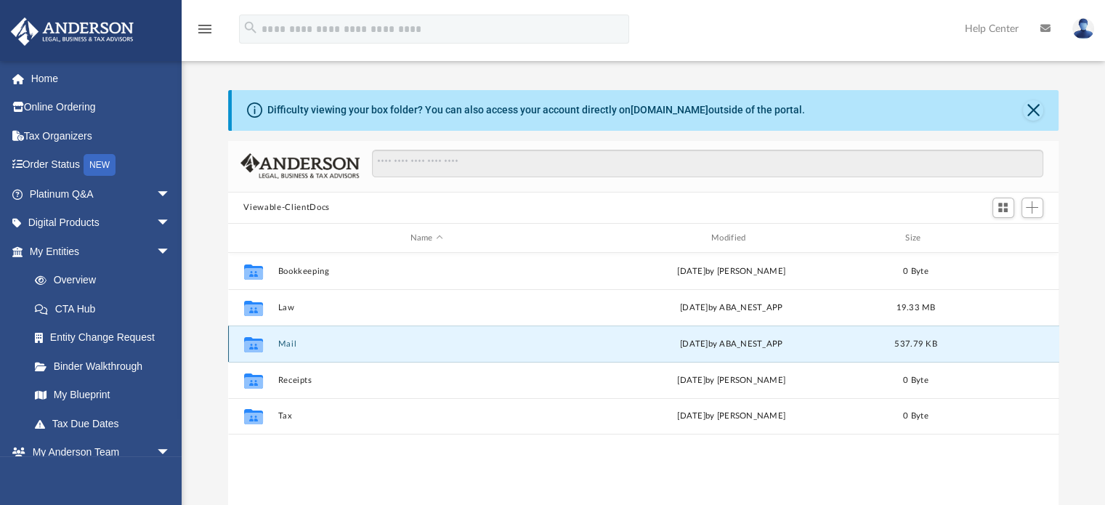
click at [285, 343] on button "Mail" at bounding box center [426, 343] width 298 height 9
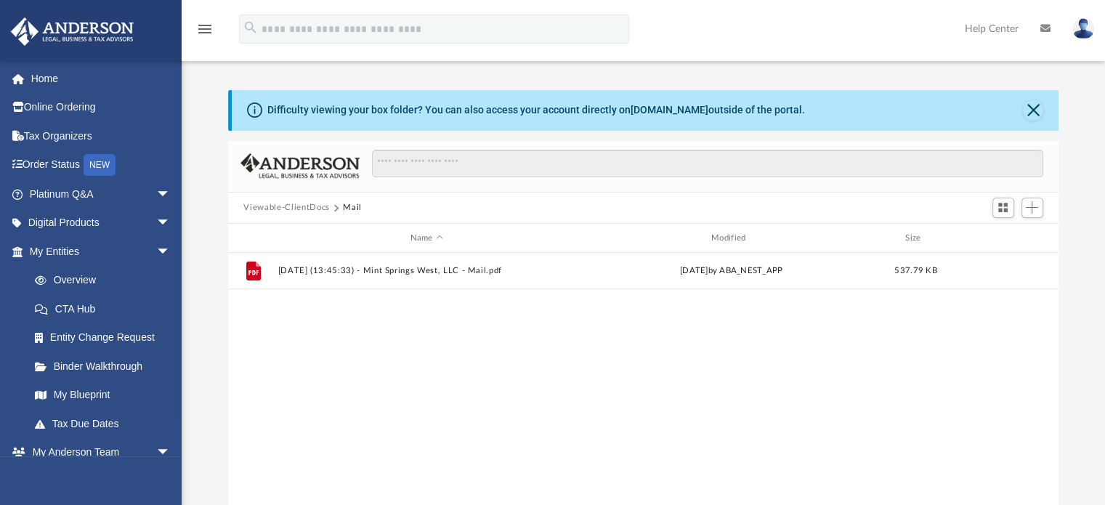
click at [279, 206] on button "Viewable-ClientDocs" at bounding box center [286, 207] width 86 height 13
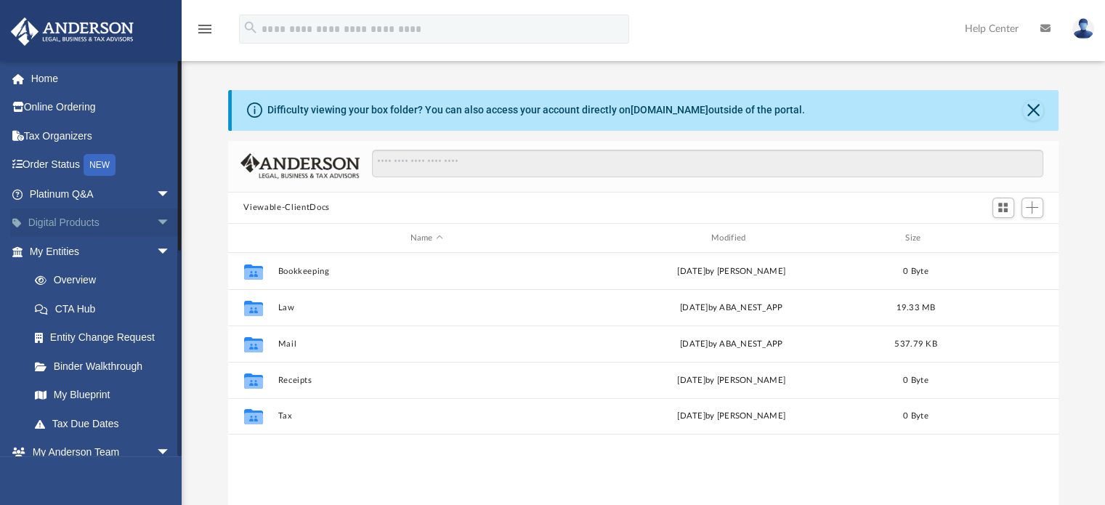
click at [57, 223] on link "Digital Products arrow_drop_down" at bounding box center [101, 222] width 182 height 29
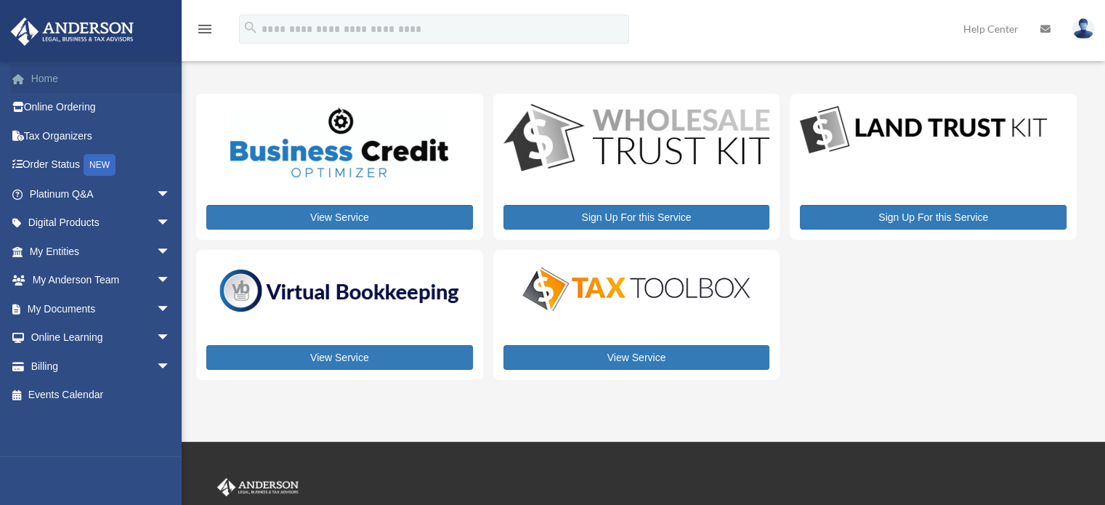
click at [50, 76] on link "Home" at bounding box center [101, 78] width 182 height 29
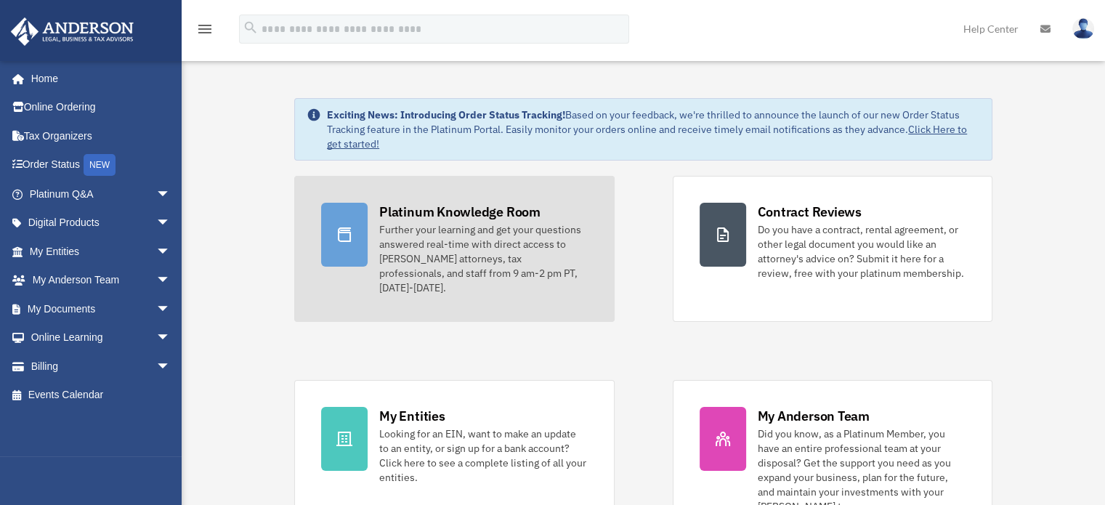
click at [430, 207] on div "Platinum Knowledge Room" at bounding box center [459, 212] width 161 height 18
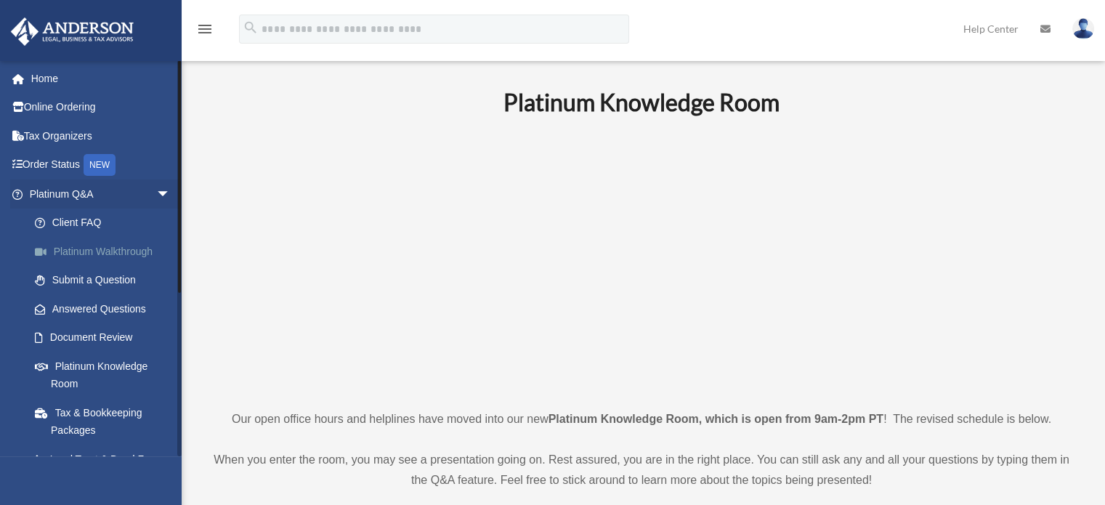
click at [92, 255] on link "Platinum Walkthrough" at bounding box center [106, 251] width 172 height 29
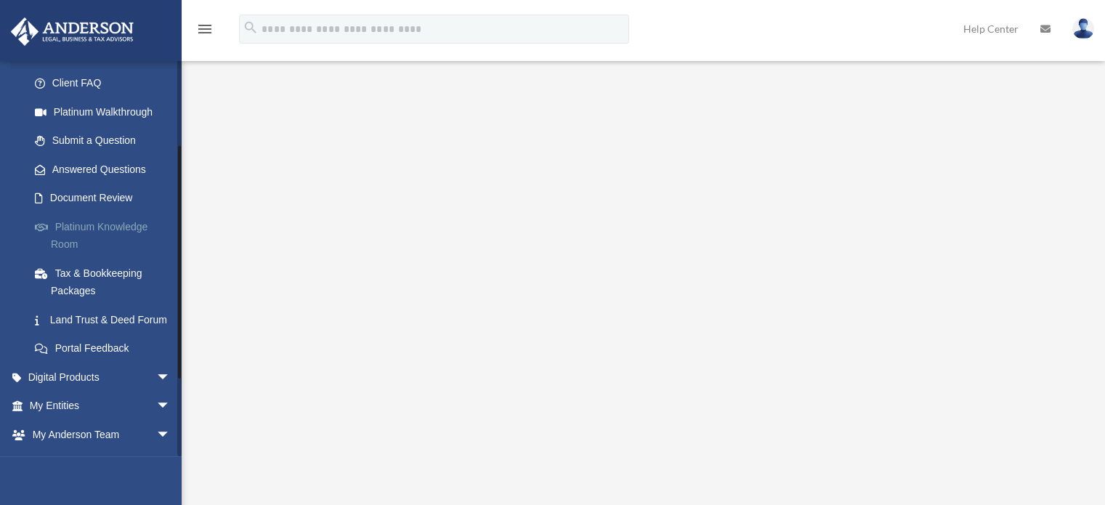
scroll to position [80, 0]
click at [12, 447] on link "My Anderson Team arrow_drop_down" at bounding box center [101, 434] width 182 height 29
click at [0, 469] on div "[EMAIL_ADDRESS][DOMAIN_NAME] Sign Out [EMAIL_ADDRESS][DOMAIN_NAME] Home Online …" at bounding box center [91, 312] width 182 height 505
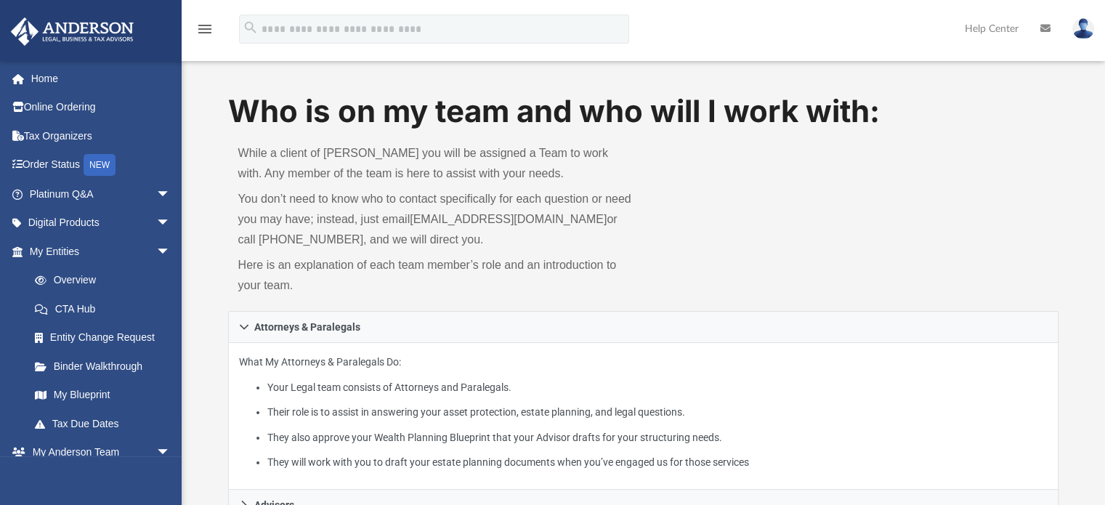
click at [678, 298] on div "Who is on my team and who will I work with: While a client of [PERSON_NAME] you…" at bounding box center [643, 200] width 831 height 221
click at [410, 368] on p "What My Attorneys & Paralegals Do: Your Legal team consists of Attorneys and Pa…" at bounding box center [643, 412] width 809 height 118
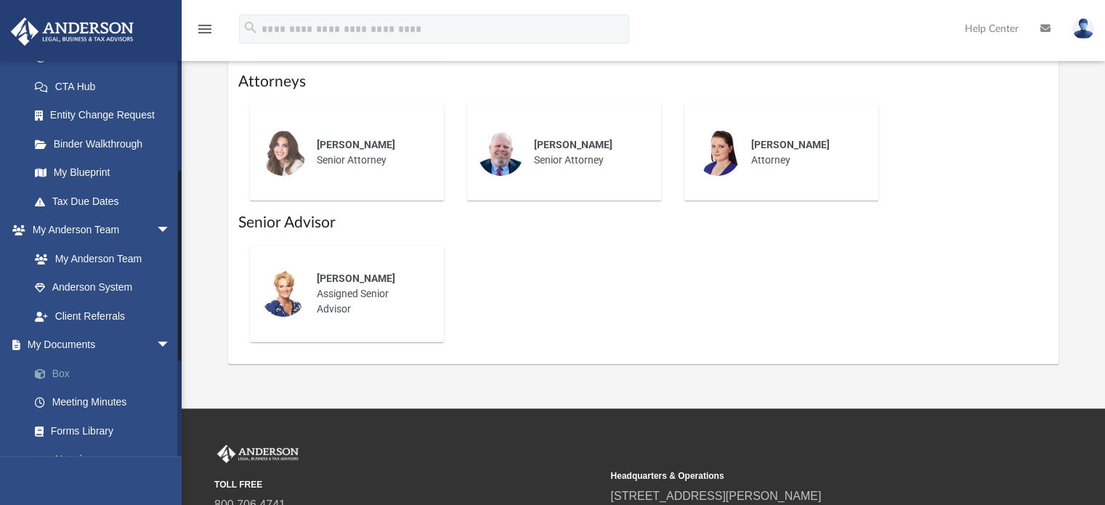
scroll to position [747, 0]
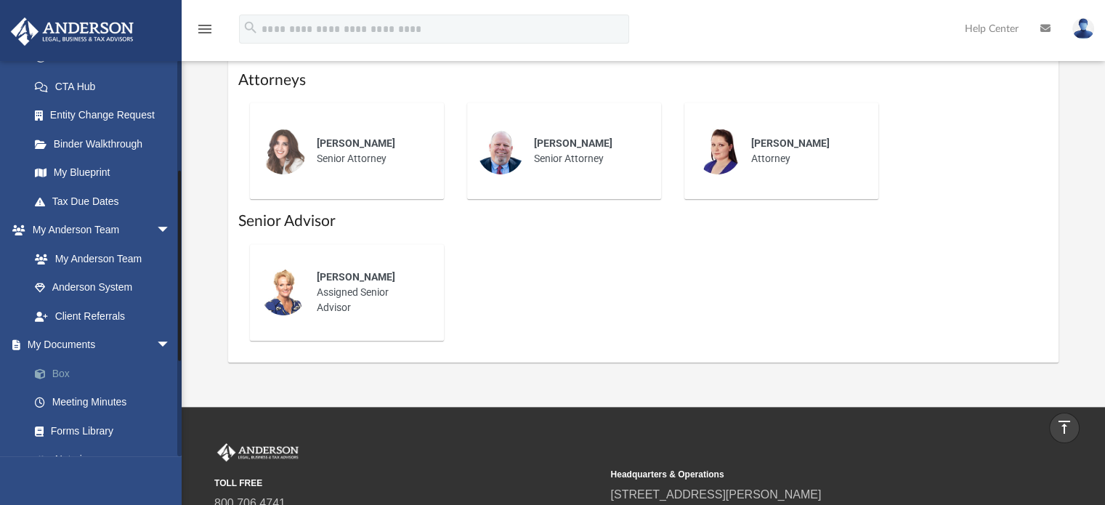
click at [54, 378] on link "Box" at bounding box center [106, 373] width 172 height 29
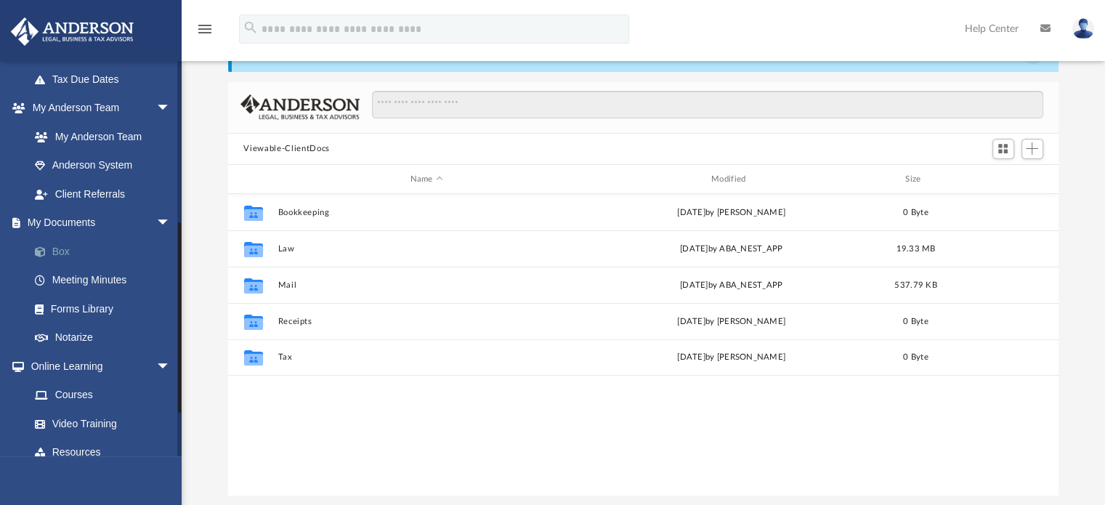
scroll to position [347, 0]
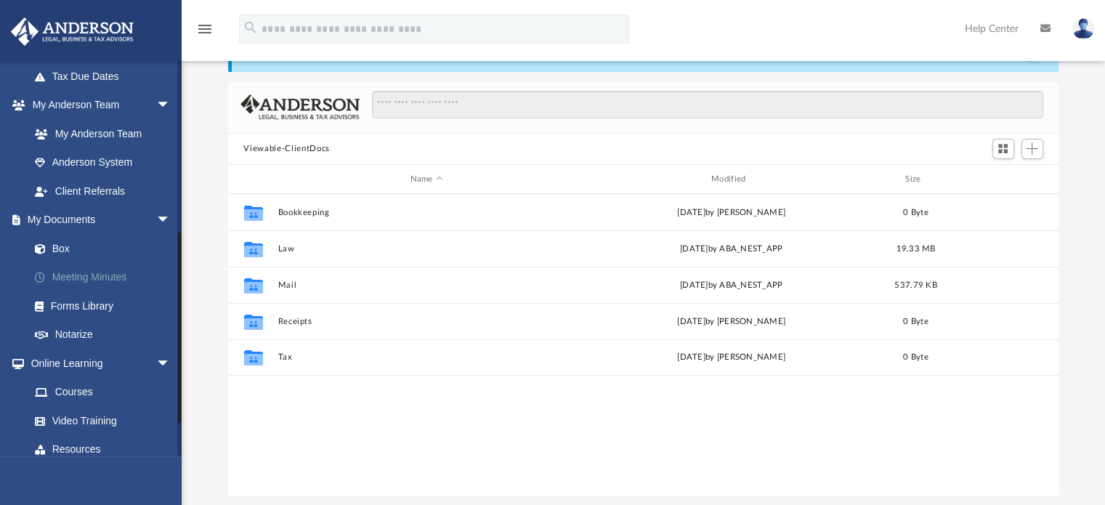
click at [108, 288] on link "Meeting Minutes" at bounding box center [106, 277] width 172 height 29
click at [108, 285] on link "Meeting Minutes" at bounding box center [106, 277] width 172 height 29
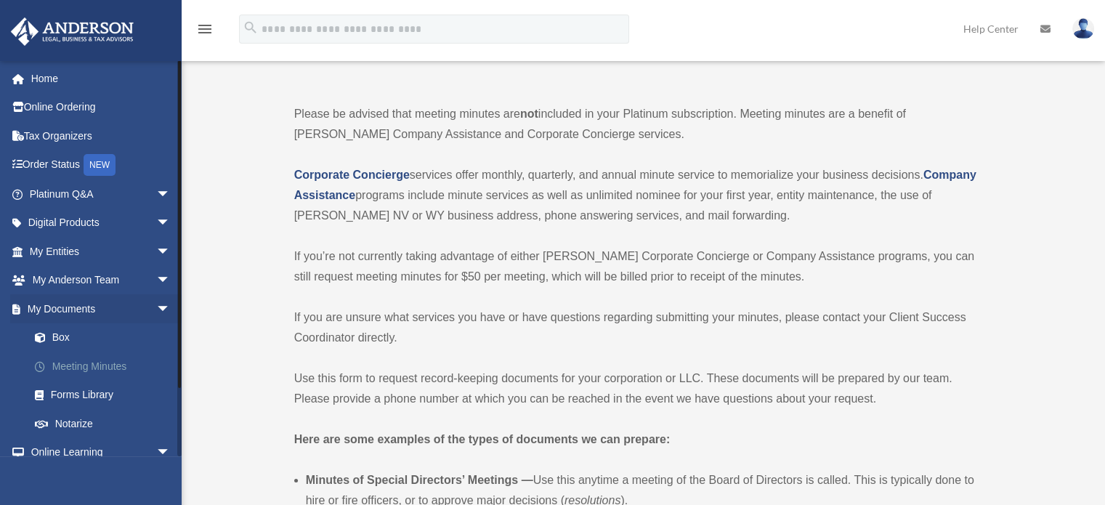
scroll to position [59, 0]
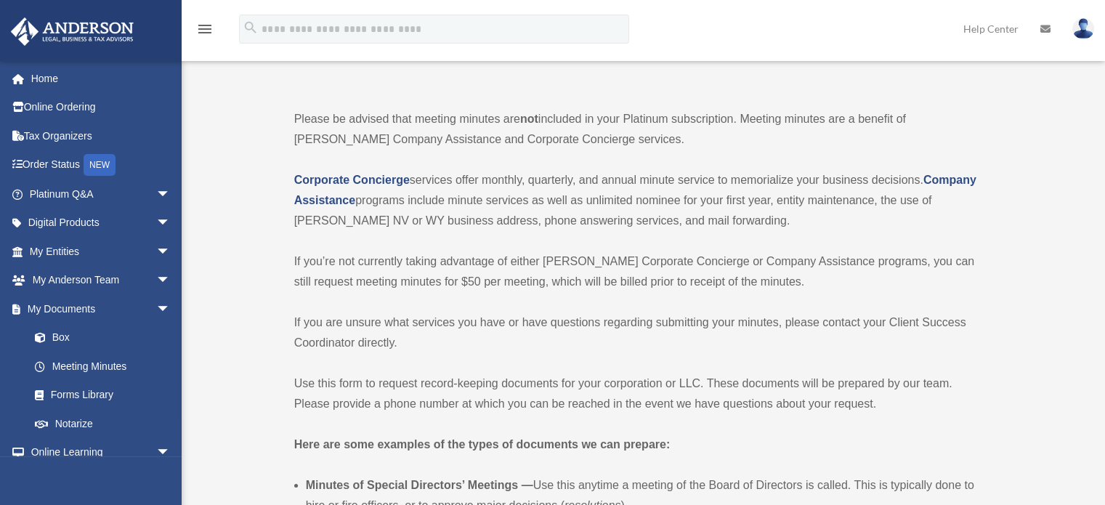
click at [446, 214] on p "Corporate Concierge services offer monthly, quarterly, and annual minute servic…" at bounding box center [641, 200] width 695 height 61
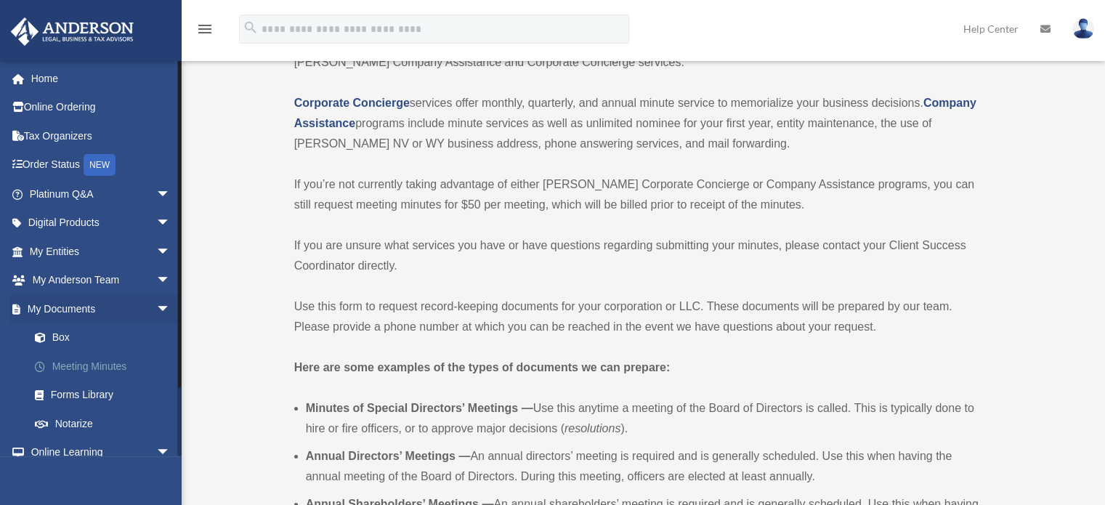
scroll to position [137, 0]
click at [149, 371] on link "Meeting Minutes" at bounding box center [106, 366] width 172 height 29
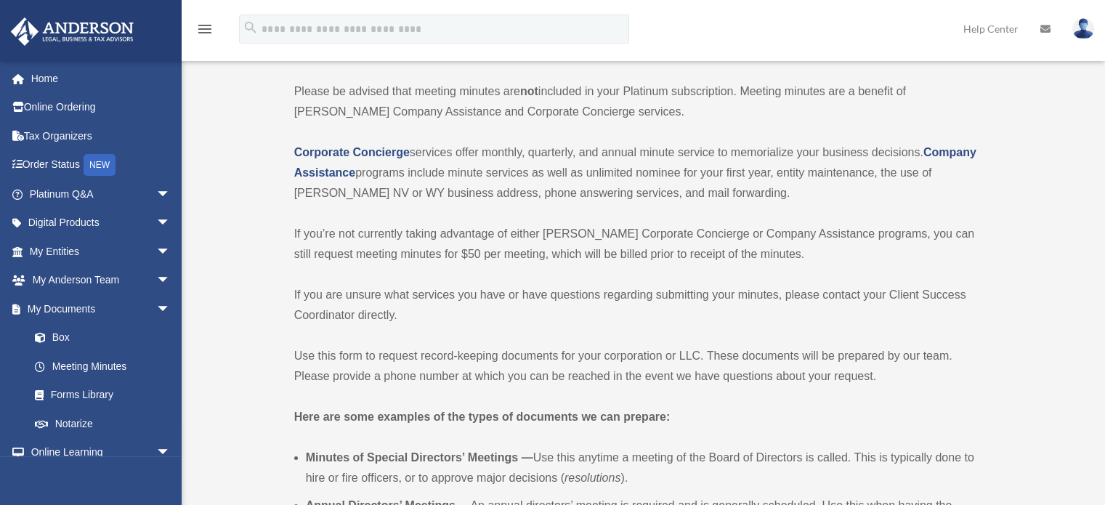
scroll to position [86, 0]
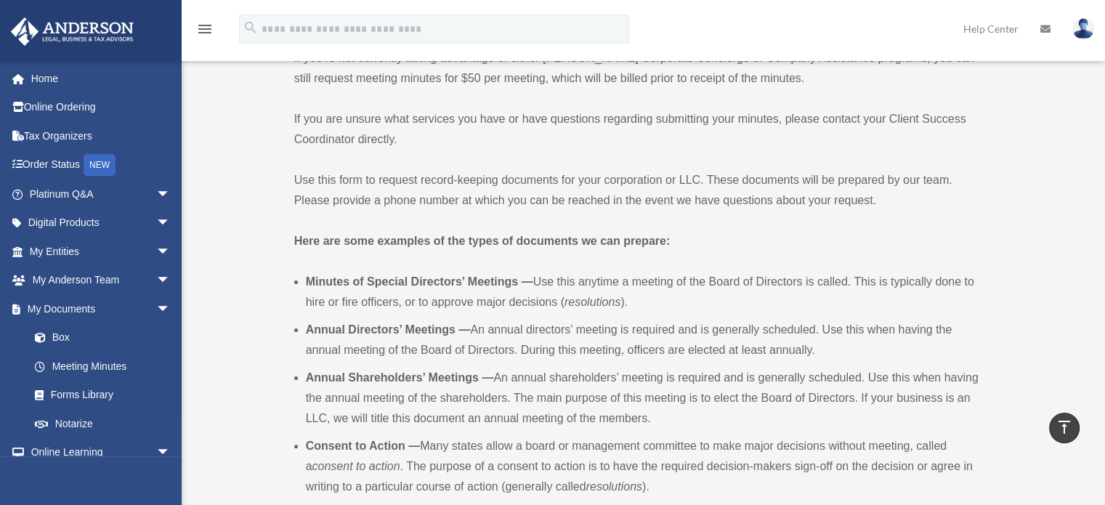
scroll to position [282, 0]
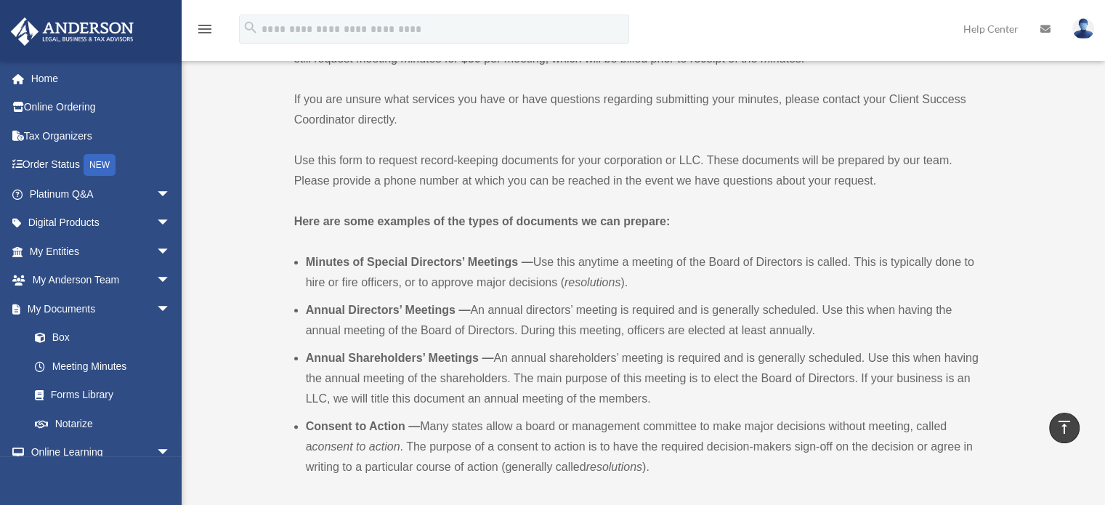
click at [338, 300] on li "Annual Directors’ Meetings — An annual directors’ meeting is required and is ge…" at bounding box center [648, 320] width 684 height 41
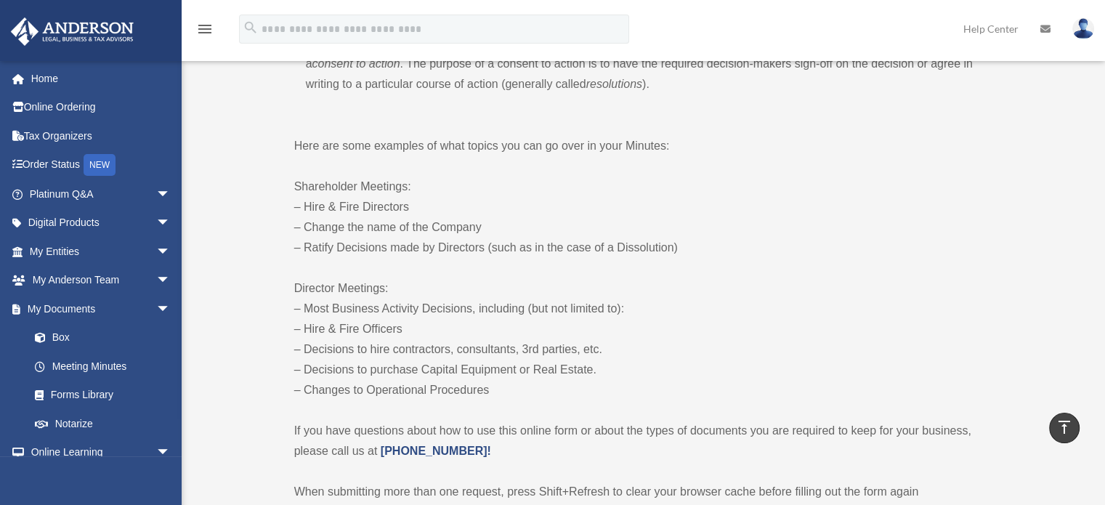
scroll to position [674, 0]
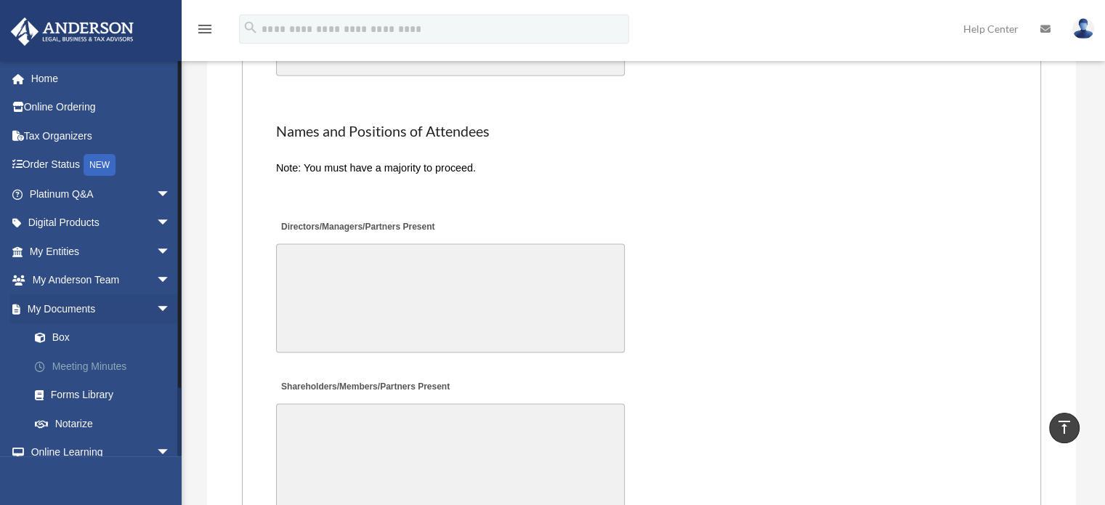
scroll to position [2870, 0]
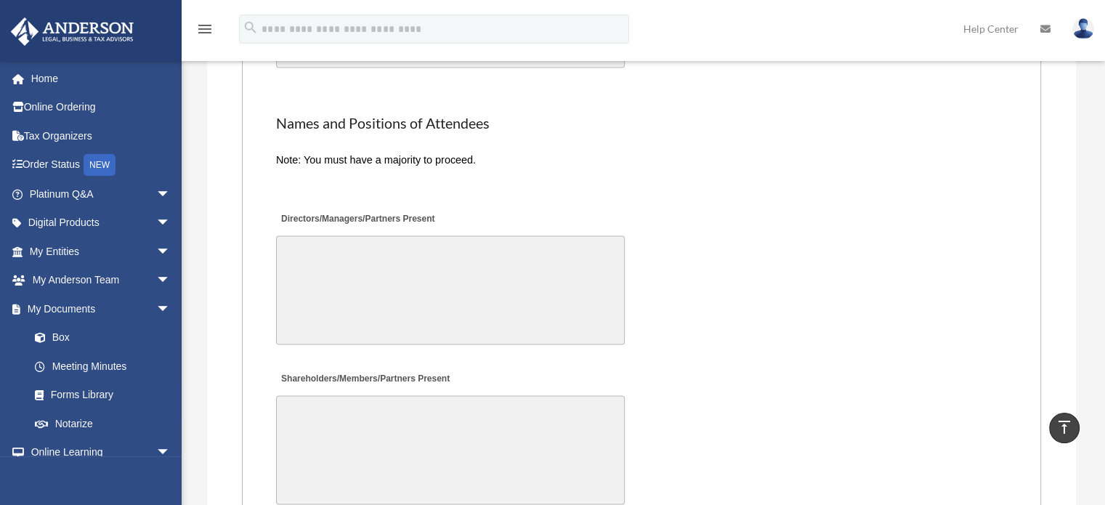
click at [291, 381] on label "Shareholders/Members/Partners Present" at bounding box center [364, 380] width 177 height 20
click at [291, 396] on textarea "Shareholders/Members/Partners Present" at bounding box center [450, 450] width 349 height 109
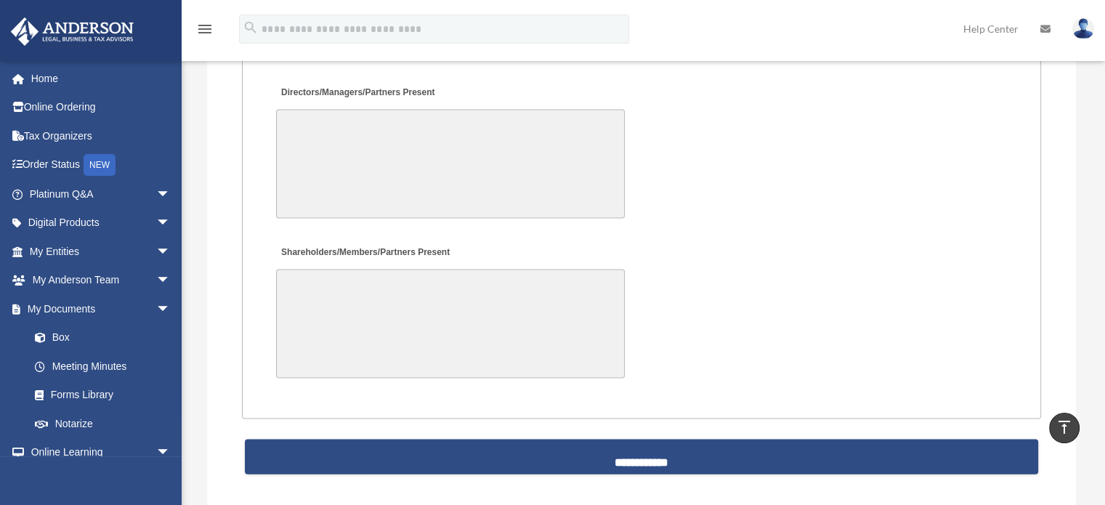
scroll to position [3010, 0]
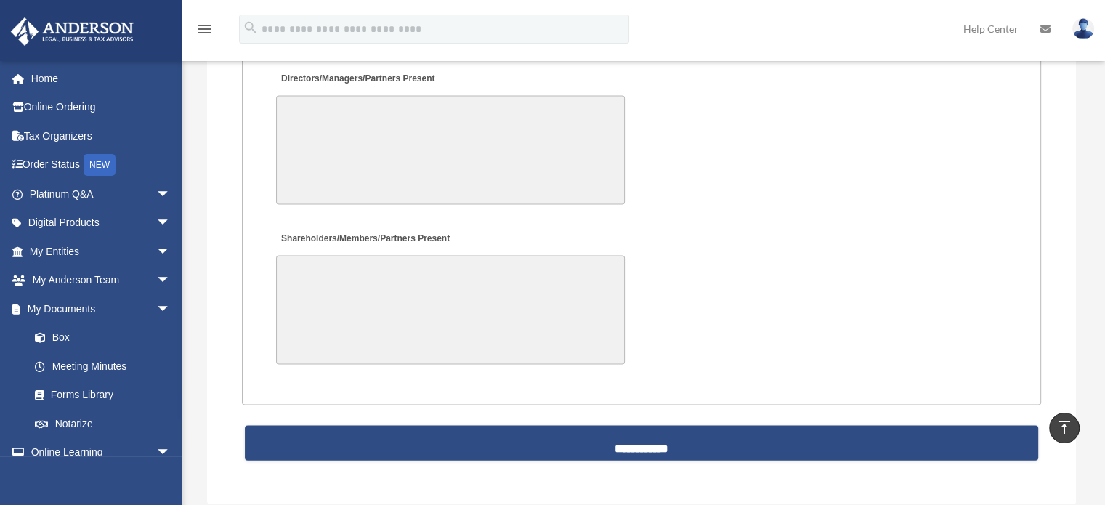
click at [149, 369] on link "Meeting Minutes" at bounding box center [102, 366] width 165 height 29
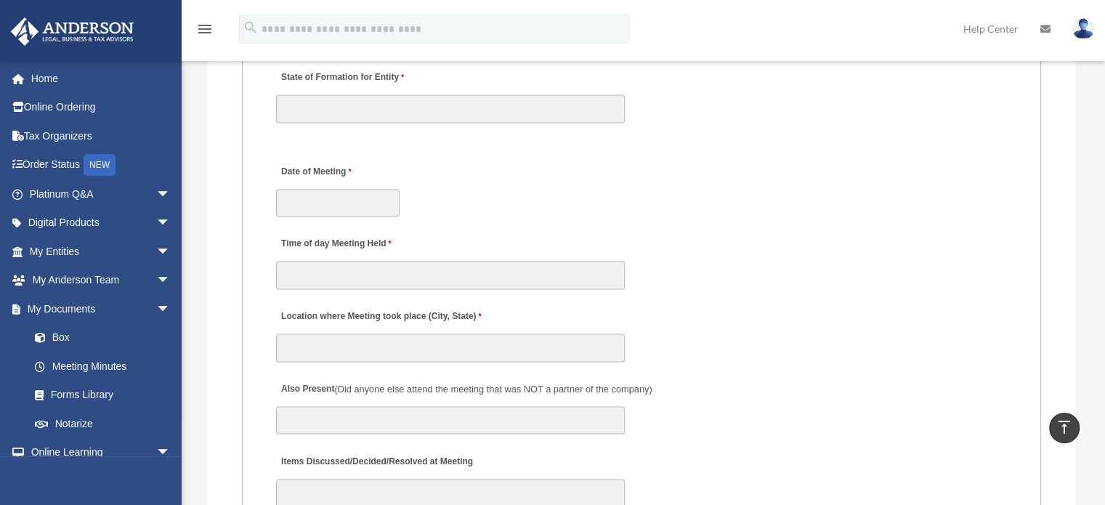
scroll to position [1521, 0]
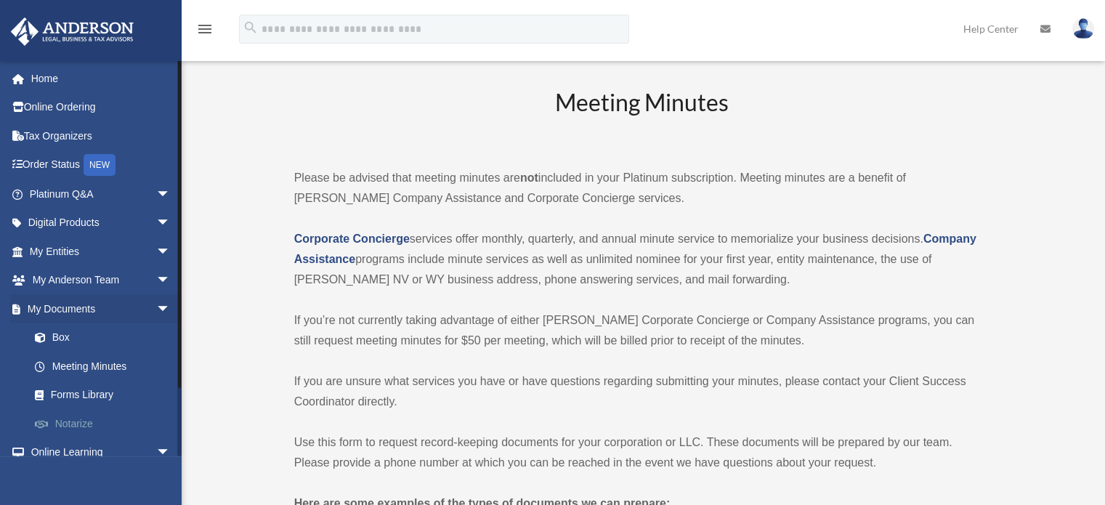
click at [92, 410] on link "Notarize" at bounding box center [106, 423] width 172 height 29
click at [100, 394] on link "Forms Library" at bounding box center [106, 395] width 172 height 29
click at [105, 399] on link "Forms Library" at bounding box center [106, 395] width 172 height 29
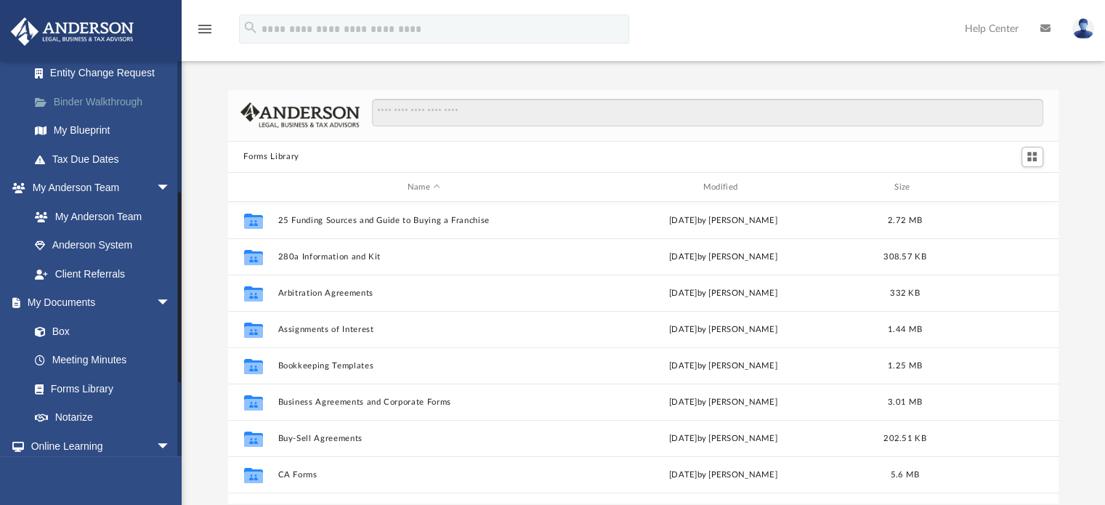
scroll to position [263, 0]
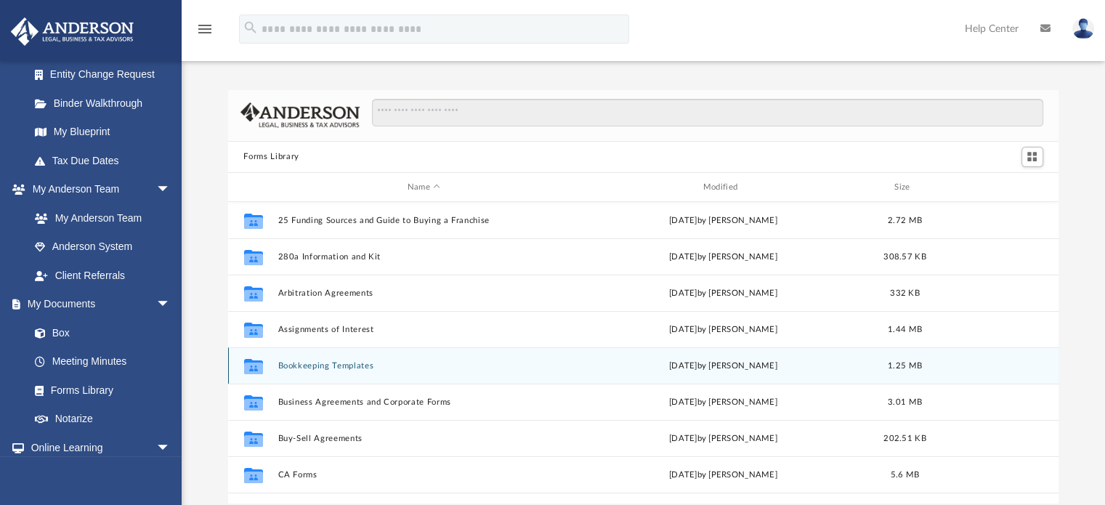
click at [326, 369] on button "Bookkeeping Templates" at bounding box center [423, 365] width 293 height 9
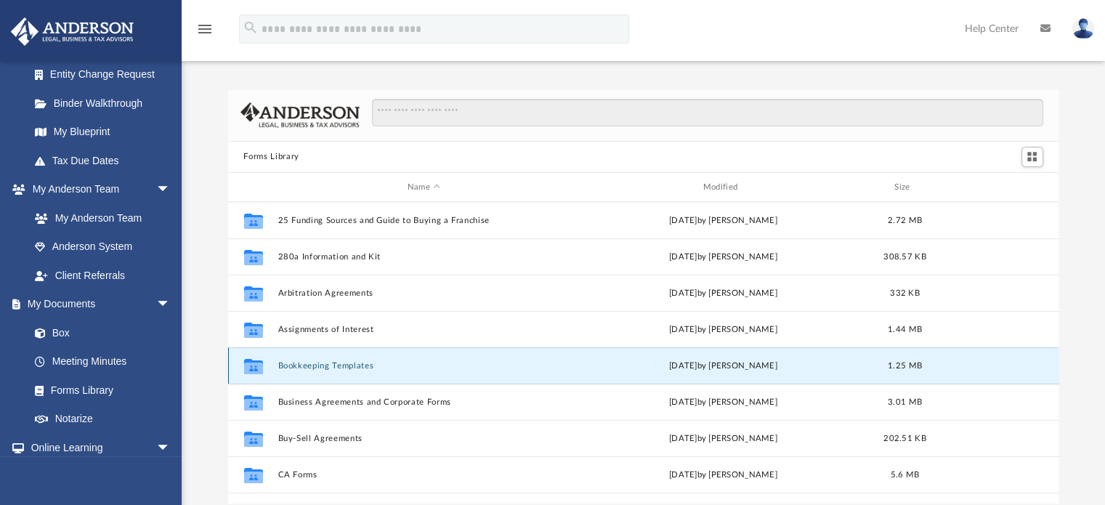
click at [324, 368] on button "Bookkeeping Templates" at bounding box center [423, 365] width 293 height 9
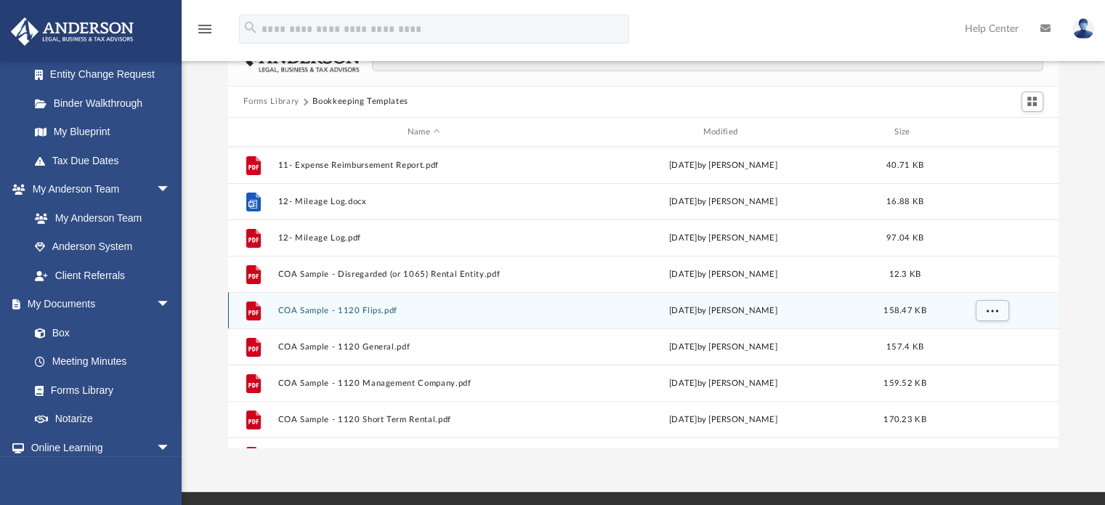
scroll to position [0, 0]
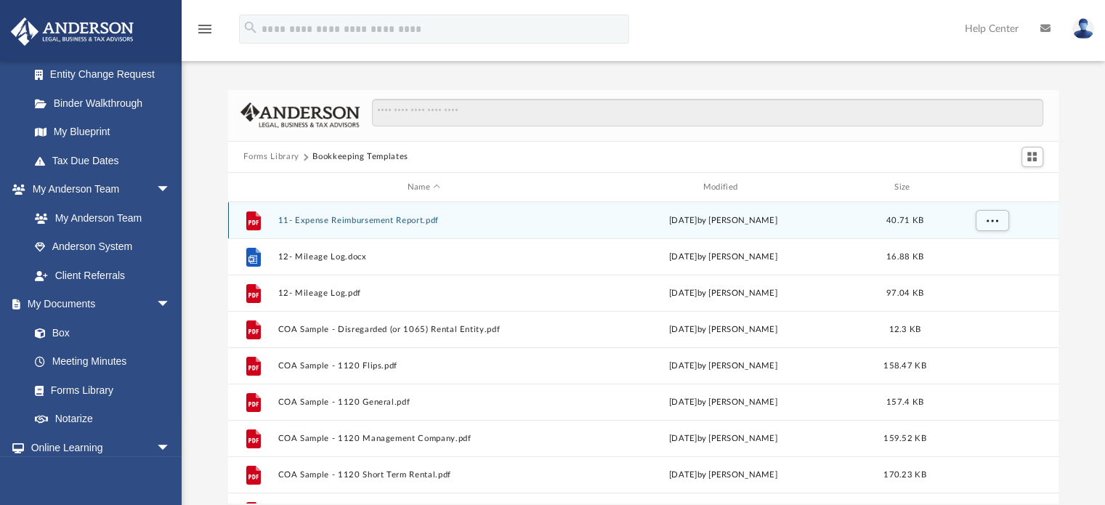
click at [366, 216] on button "11- Expense Reimbursement Report.pdf" at bounding box center [423, 220] width 293 height 9
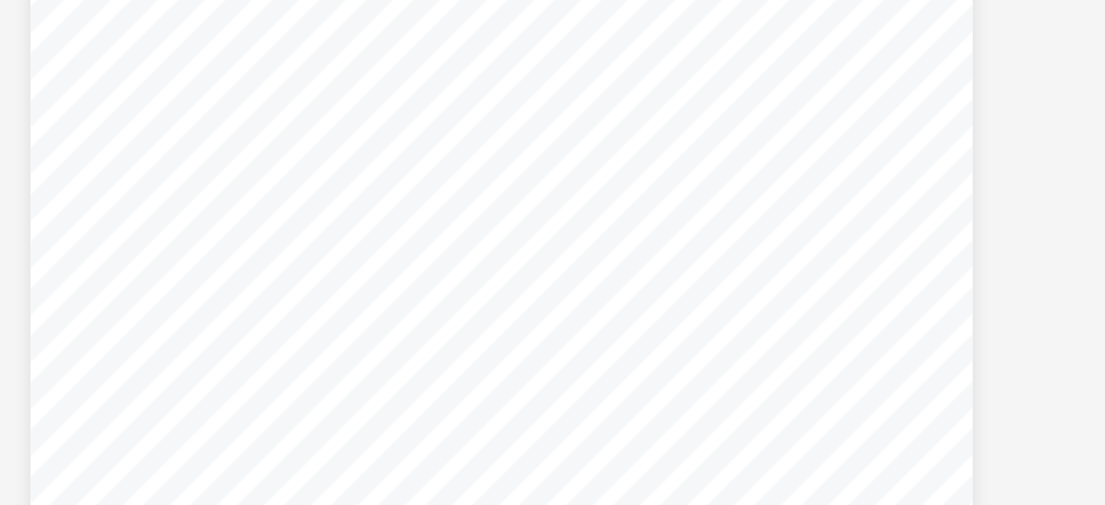
scroll to position [3, 0]
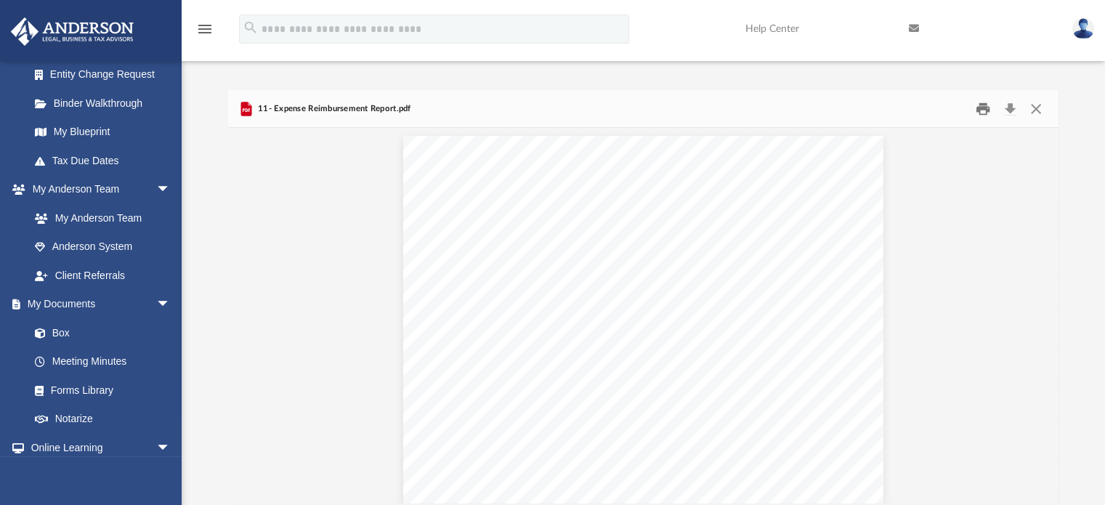
click at [971, 108] on button "Print" at bounding box center [982, 108] width 29 height 23
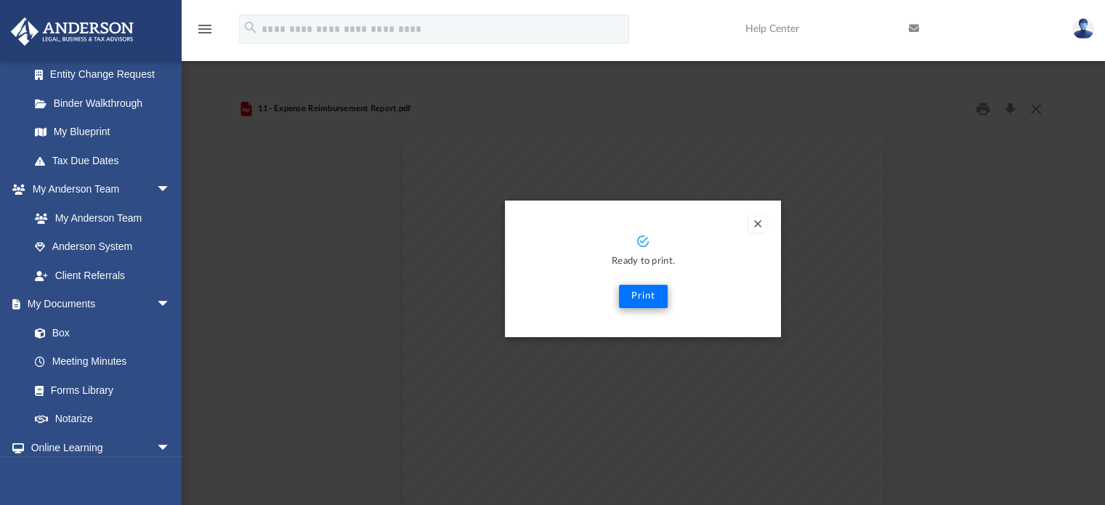
click at [643, 296] on button "Print" at bounding box center [643, 296] width 49 height 23
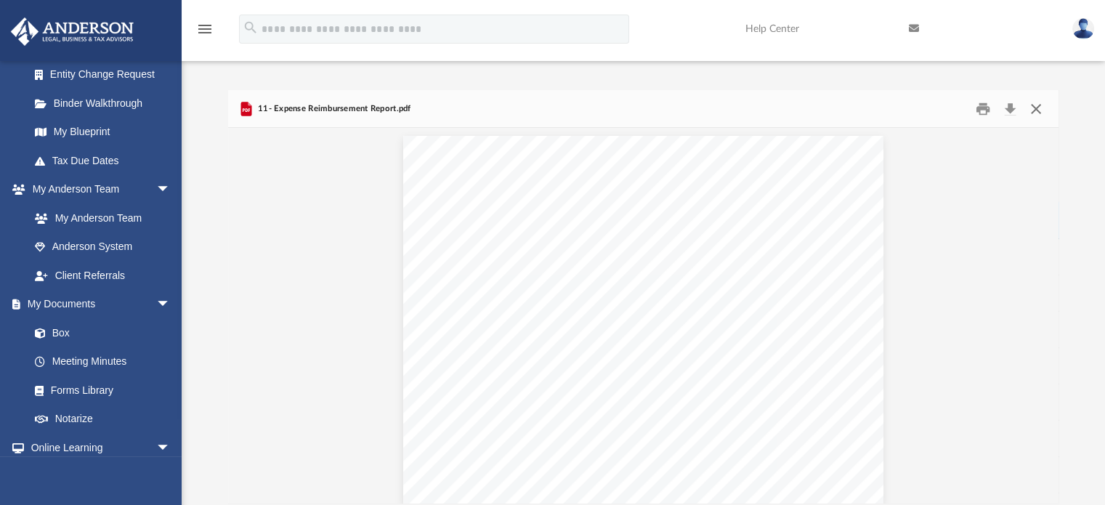
click at [1049, 115] on button "Close" at bounding box center [1036, 108] width 26 height 23
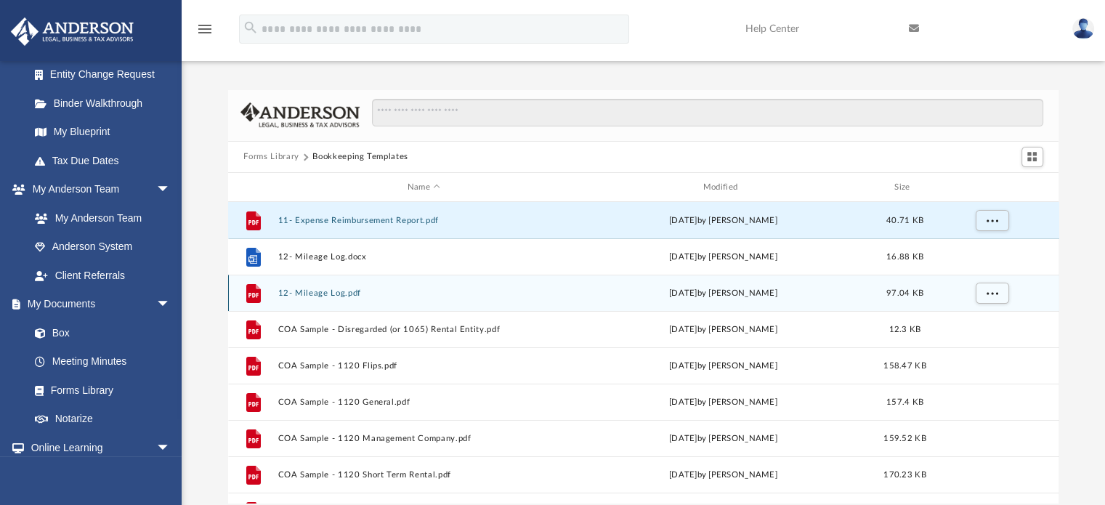
click at [304, 293] on button "12- Mileage Log.pdf" at bounding box center [423, 292] width 293 height 9
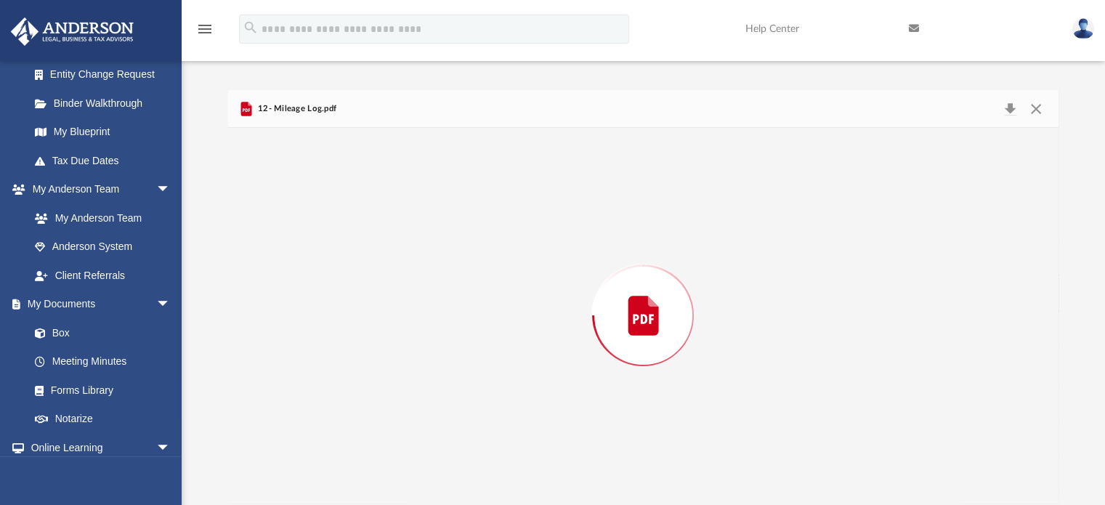
click at [308, 299] on div "Preview" at bounding box center [643, 315] width 831 height 375
click at [970, 118] on button "Print" at bounding box center [982, 108] width 29 height 23
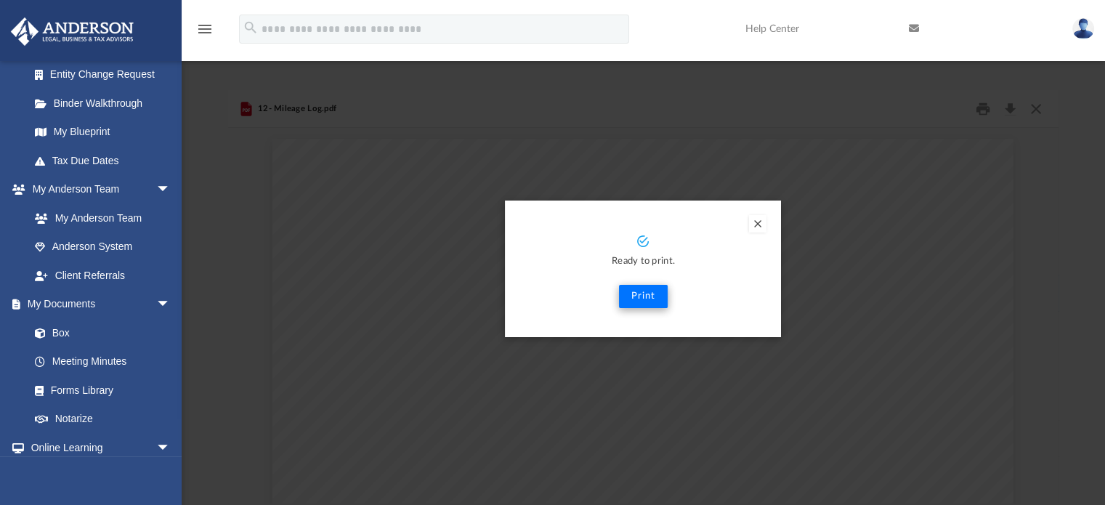
click at [644, 289] on button "Print" at bounding box center [643, 296] width 49 height 23
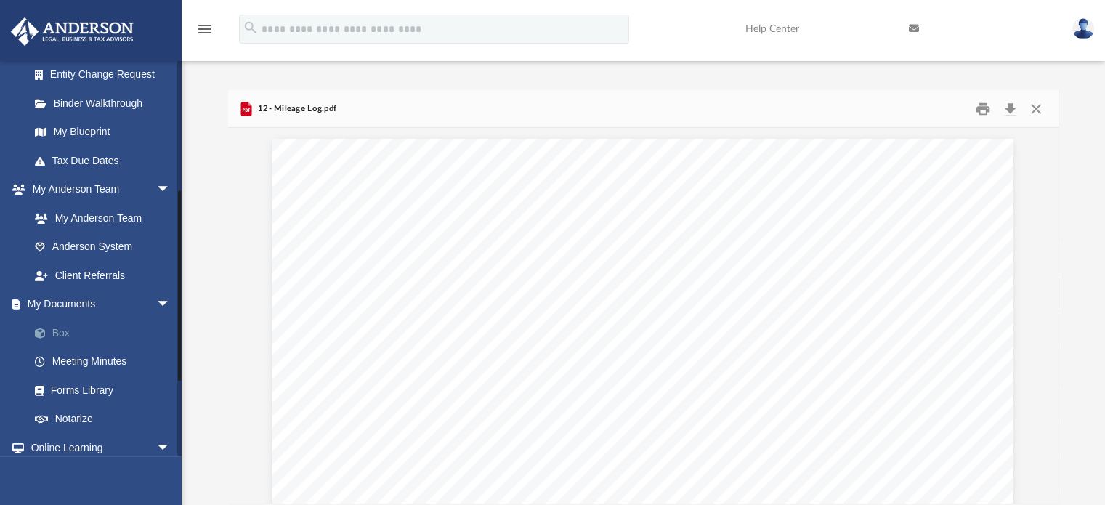
click at [57, 340] on link "Box" at bounding box center [106, 332] width 172 height 29
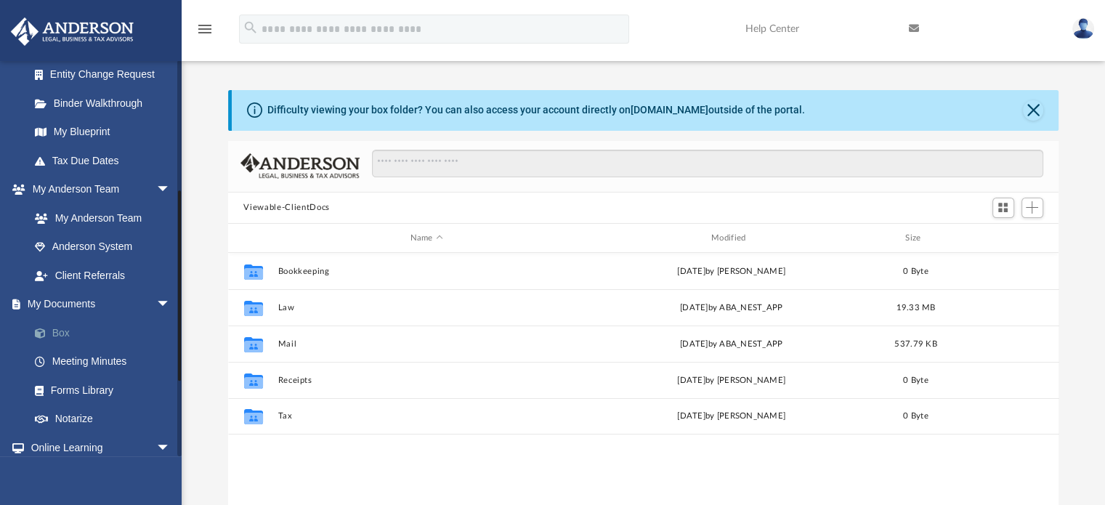
scroll to position [319, 819]
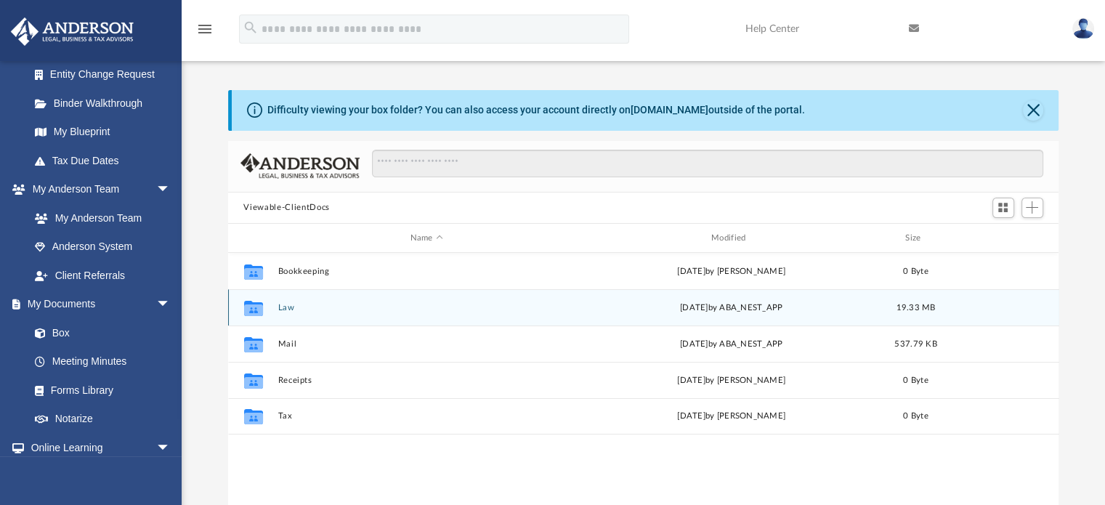
click at [257, 312] on icon "grid" at bounding box center [252, 310] width 19 height 12
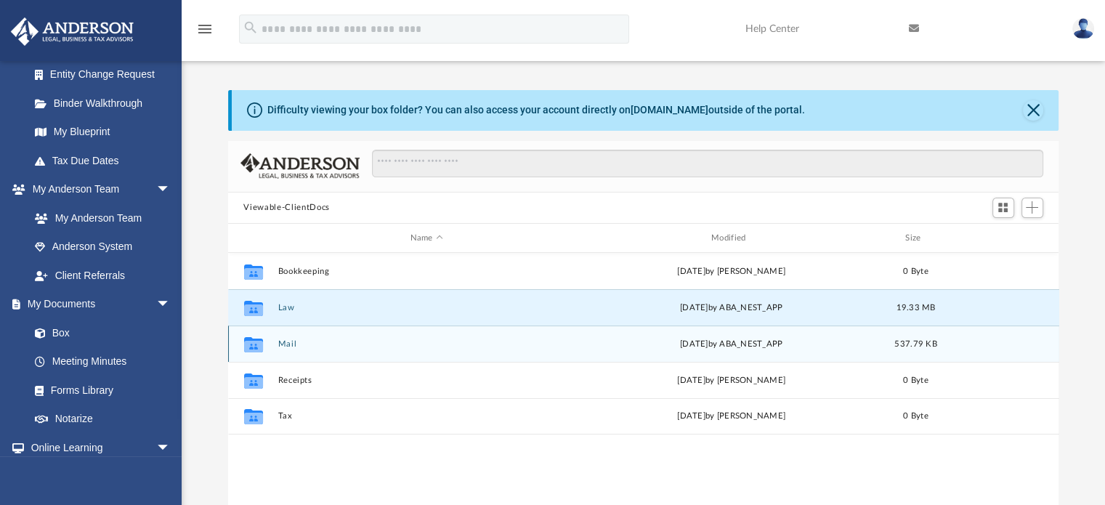
click at [269, 328] on div "Collaborated Folder Mail Fri Aug 29 2025 by ABA_NEST_APP 537.79 KB" at bounding box center [643, 343] width 831 height 36
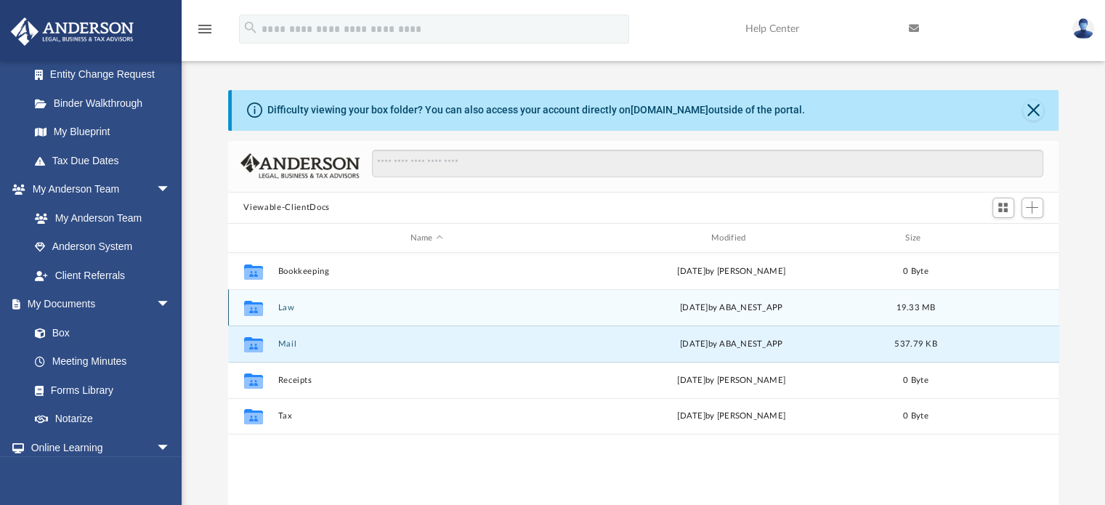
click at [266, 318] on div "Collaborated Folder" at bounding box center [253, 307] width 36 height 23
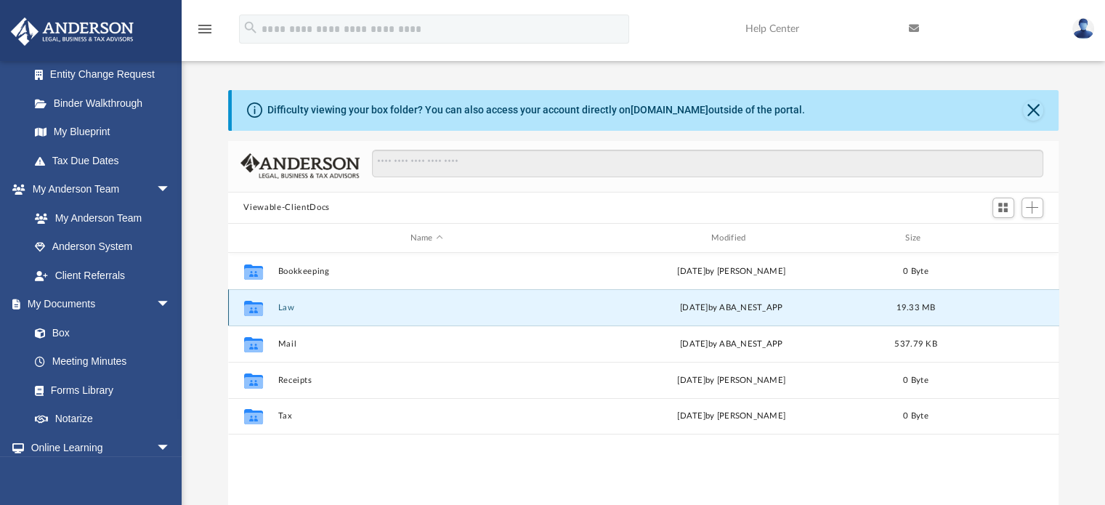
click at [251, 312] on icon "grid" at bounding box center [252, 310] width 19 height 12
click at [255, 312] on icon "grid" at bounding box center [252, 308] width 19 height 15
click at [257, 317] on icon "Collaborated Folder" at bounding box center [252, 307] width 23 height 23
click at [256, 310] on icon "grid" at bounding box center [252, 308] width 19 height 15
click at [258, 303] on icon "grid" at bounding box center [252, 308] width 19 height 15
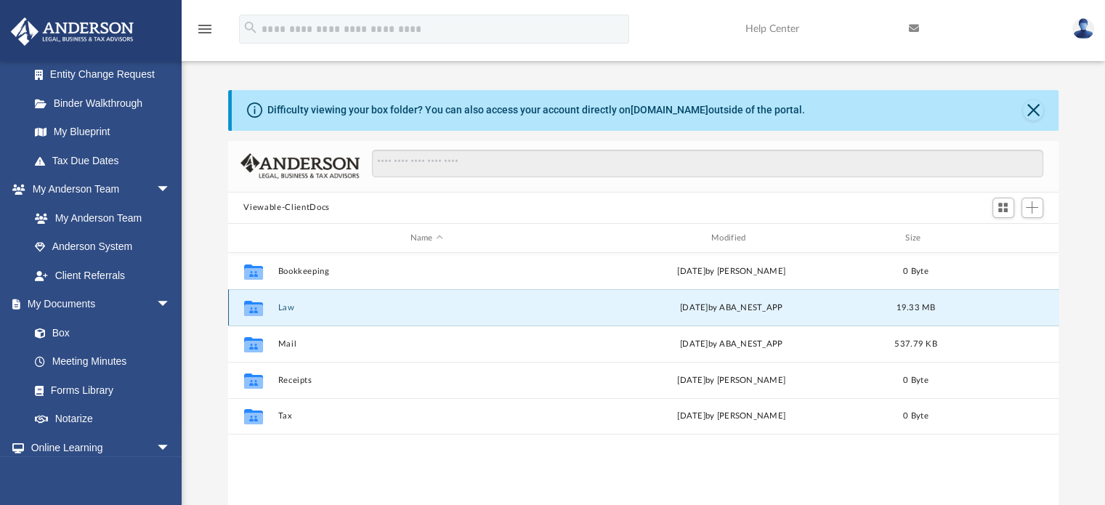
click at [267, 310] on div "Collaborated Folder" at bounding box center [253, 307] width 36 height 23
click at [248, 307] on icon "grid" at bounding box center [252, 310] width 19 height 12
click at [246, 312] on icon "grid" at bounding box center [252, 310] width 19 height 12
click at [369, 311] on button "Law" at bounding box center [426, 307] width 298 height 9
click at [373, 310] on button "Law" at bounding box center [426, 307] width 298 height 9
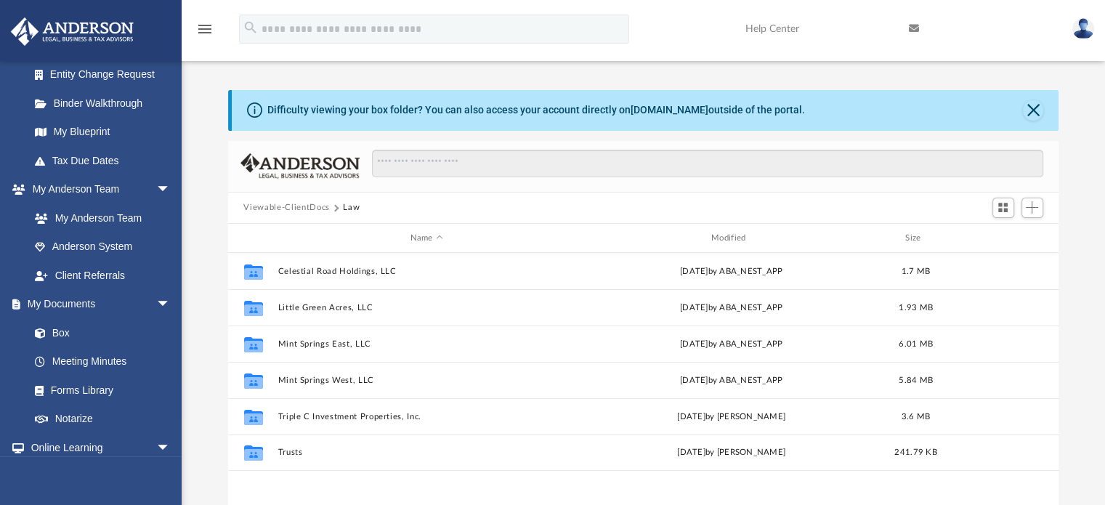
click at [293, 213] on button "Viewable-ClientDocs" at bounding box center [286, 207] width 86 height 13
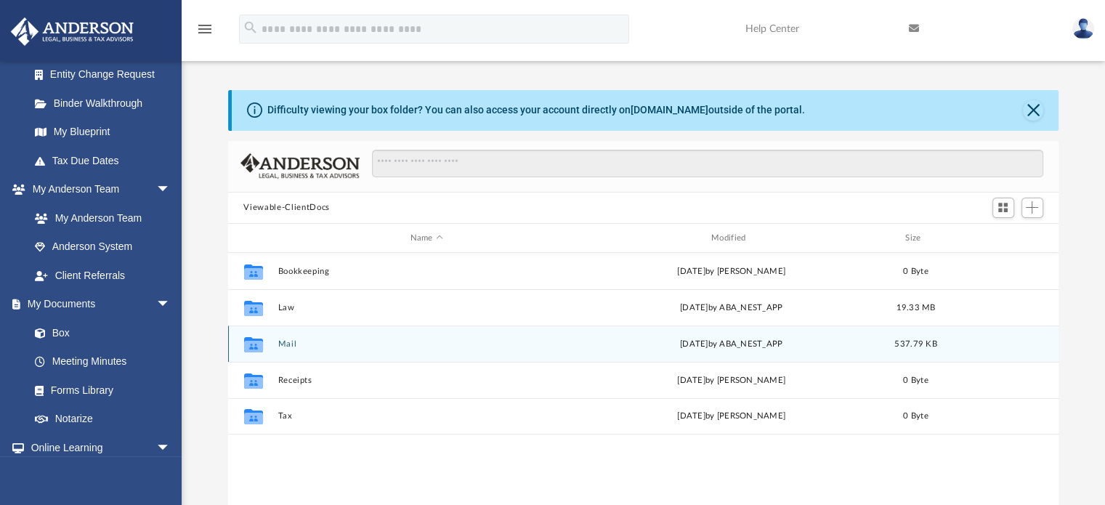
click at [293, 347] on button "Mail" at bounding box center [426, 343] width 298 height 9
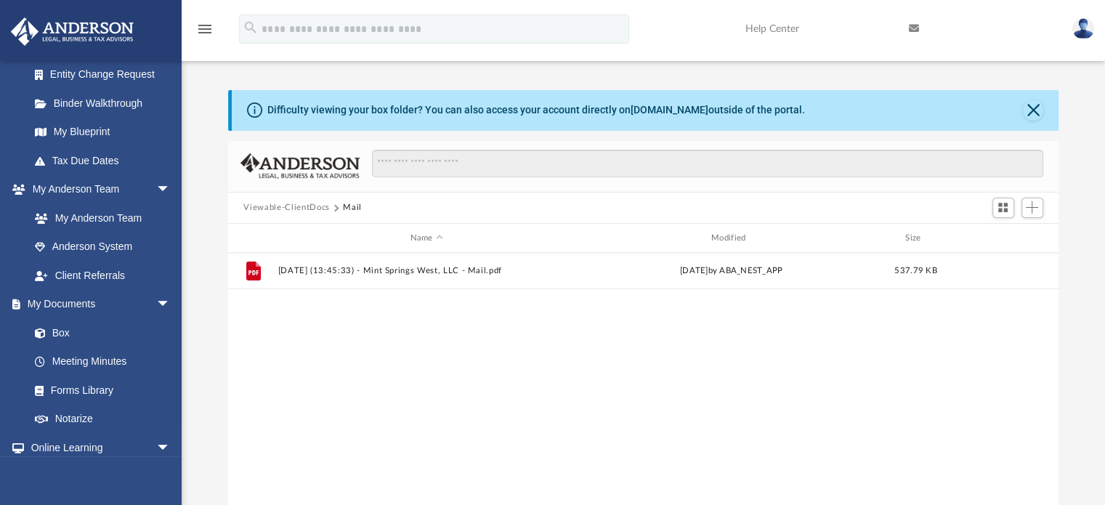
click at [301, 349] on div "File 2025.08.29 (13:45:33) - Mint Springs West, LLC - Mail.pdf Fri Aug 29 2025 …" at bounding box center [643, 403] width 831 height 301
click at [295, 343] on div "File 2025.08.29 (13:45:33) - Mint Springs West, LLC - Mail.pdf Fri Aug 29 2025 …" at bounding box center [643, 403] width 831 height 301
click at [296, 208] on button "Viewable-ClientDocs" at bounding box center [286, 207] width 86 height 13
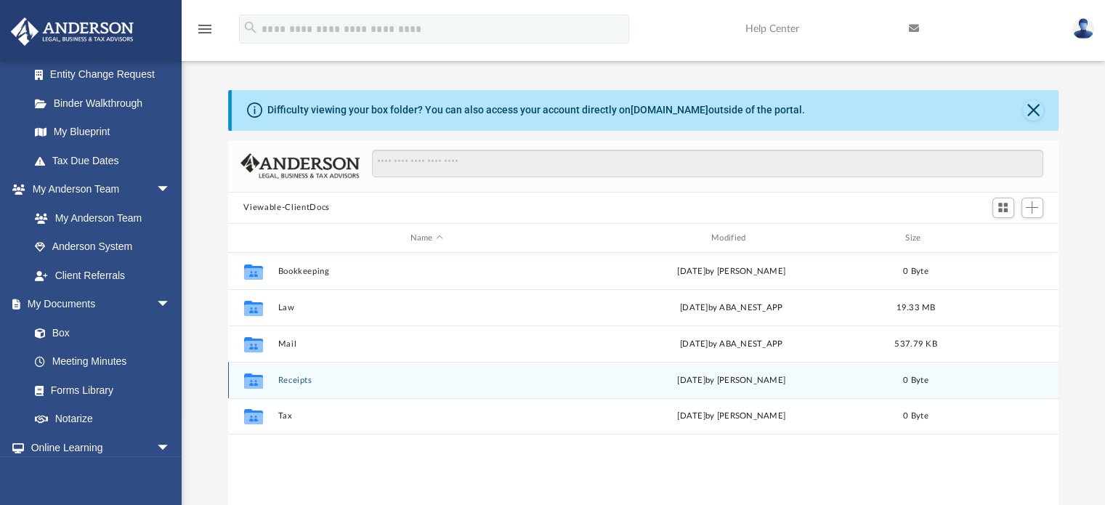
click at [296, 384] on button "Receipts" at bounding box center [426, 380] width 298 height 9
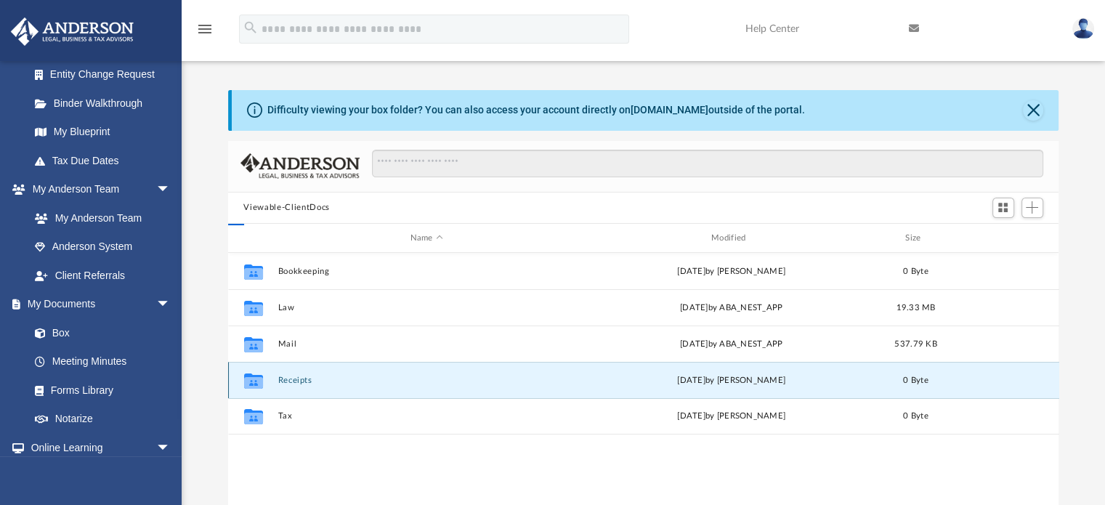
click at [288, 381] on button "Receipts" at bounding box center [426, 380] width 298 height 9
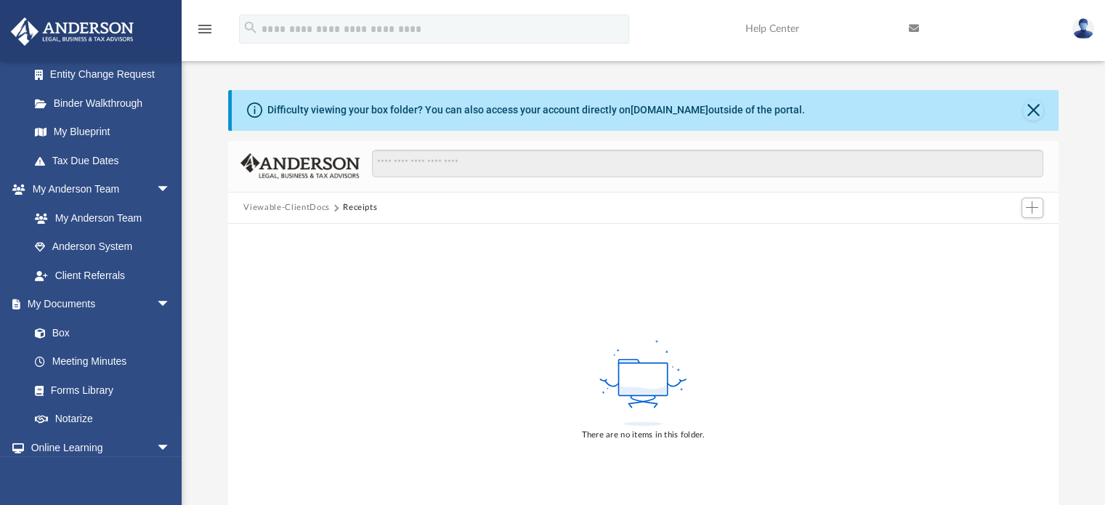
click at [295, 211] on button "Viewable-ClientDocs" at bounding box center [286, 207] width 86 height 13
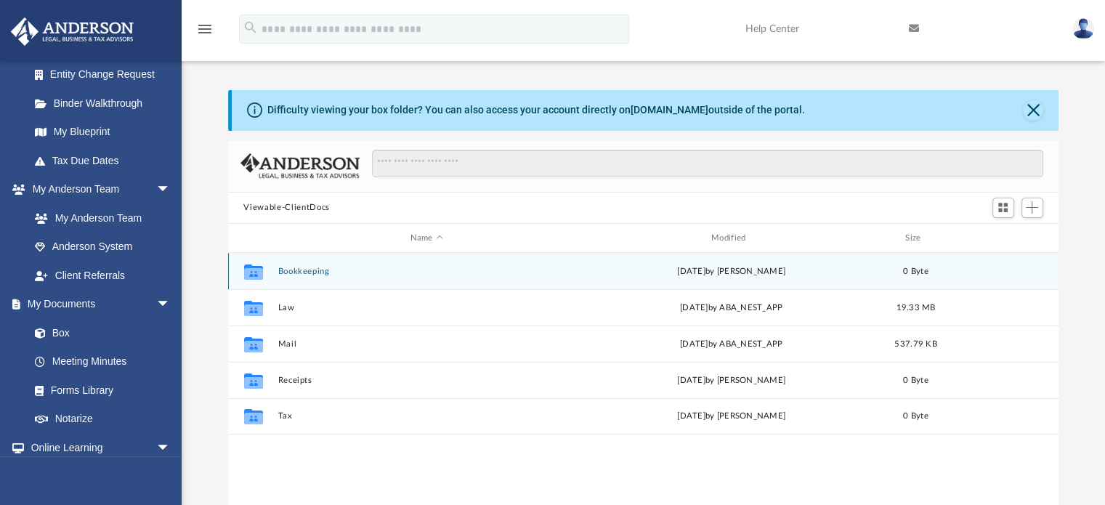
click at [249, 272] on icon "grid" at bounding box center [252, 274] width 19 height 12
click at [247, 274] on icon "grid" at bounding box center [252, 274] width 19 height 12
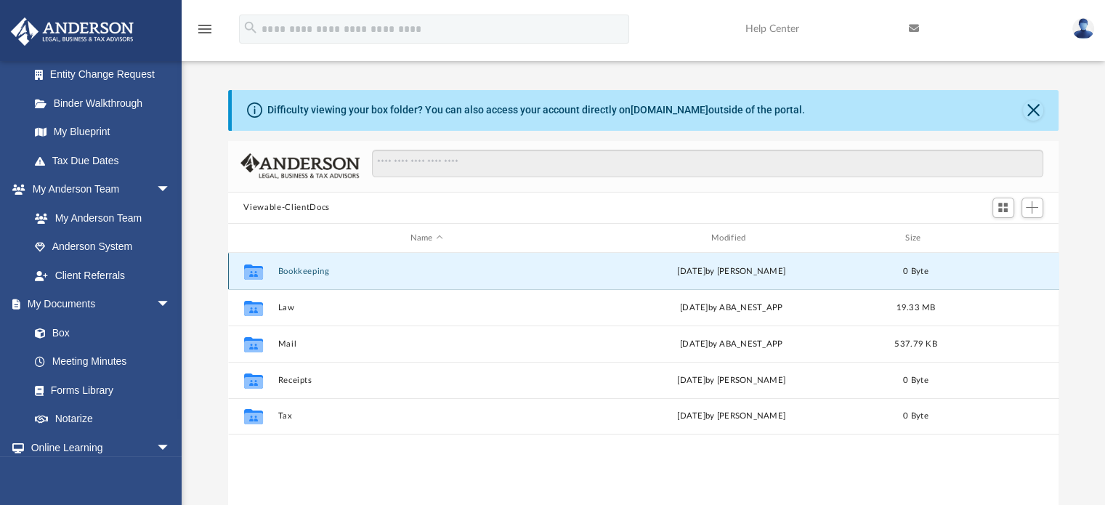
click at [256, 272] on icon "grid" at bounding box center [252, 271] width 19 height 15
click at [251, 269] on icon "grid" at bounding box center [252, 274] width 19 height 12
click at [311, 273] on button "Bookkeeping" at bounding box center [426, 271] width 298 height 9
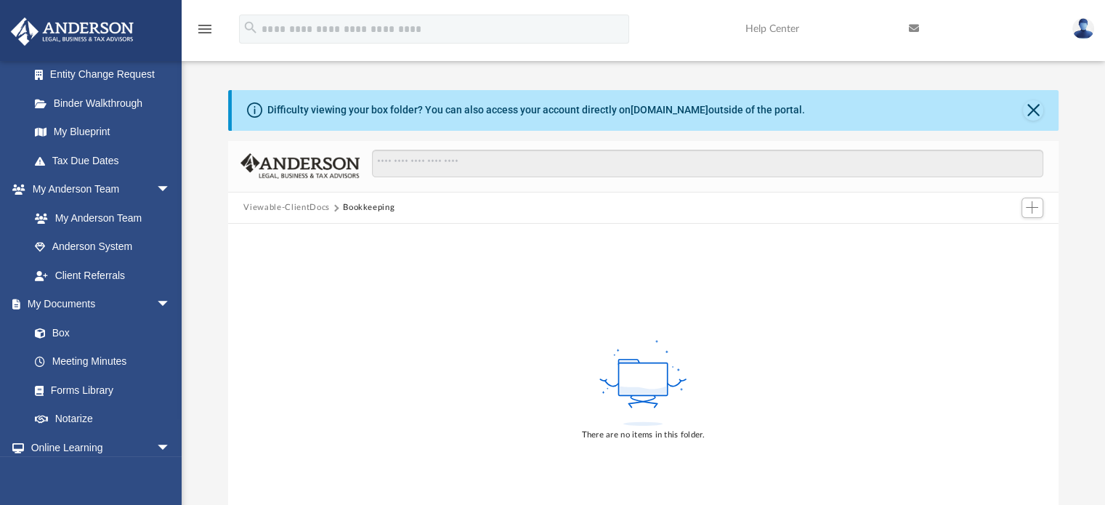
click at [287, 208] on button "Viewable-ClientDocs" at bounding box center [286, 207] width 86 height 13
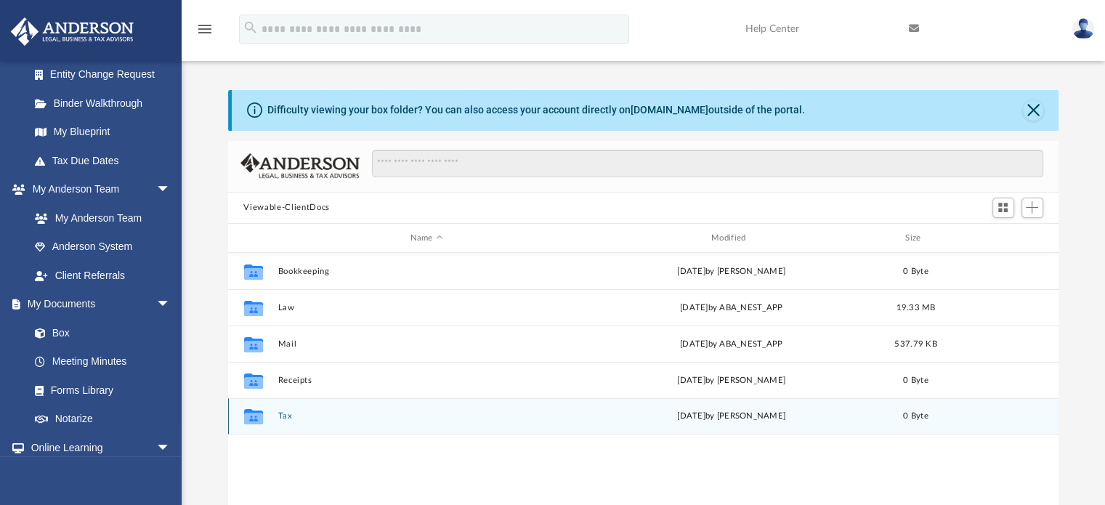
click at [259, 422] on icon "grid" at bounding box center [252, 419] width 19 height 12
click at [259, 418] on icon "grid" at bounding box center [252, 419] width 19 height 12
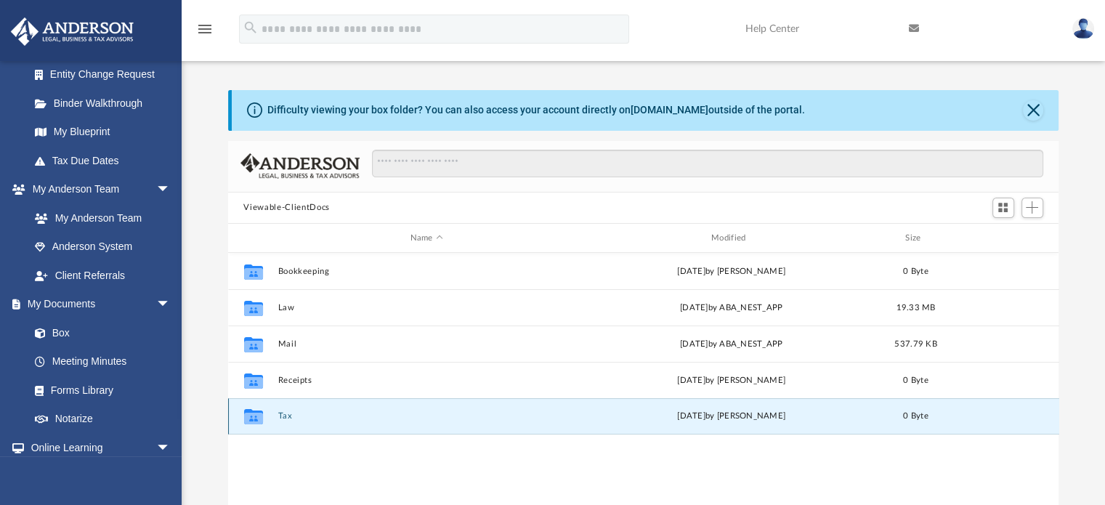
click at [257, 417] on icon "grid" at bounding box center [252, 419] width 19 height 12
click at [254, 421] on icon "grid" at bounding box center [252, 419] width 19 height 12
click at [253, 431] on div "Collaborated Folder Tax Mon Jun 30 2025 by Charles Rogler 0 Byte" at bounding box center [643, 416] width 831 height 36
click at [250, 425] on icon "Collaborated Folder" at bounding box center [252, 416] width 23 height 23
click at [254, 418] on icon "grid" at bounding box center [252, 419] width 19 height 12
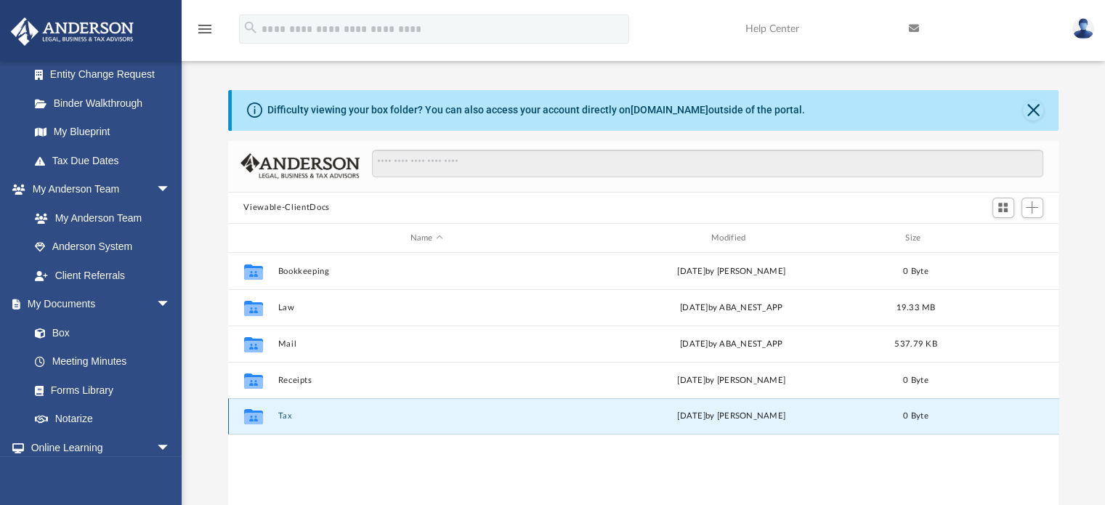
click at [296, 417] on button "Tax" at bounding box center [426, 416] width 298 height 9
click at [288, 418] on button "Tax" at bounding box center [426, 416] width 298 height 9
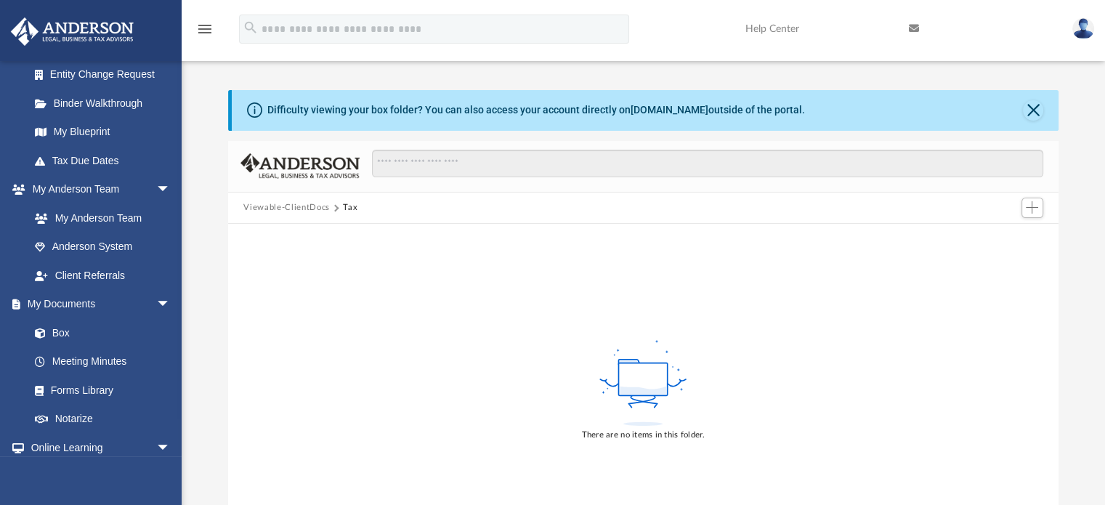
click at [293, 208] on button "Viewable-ClientDocs" at bounding box center [286, 207] width 86 height 13
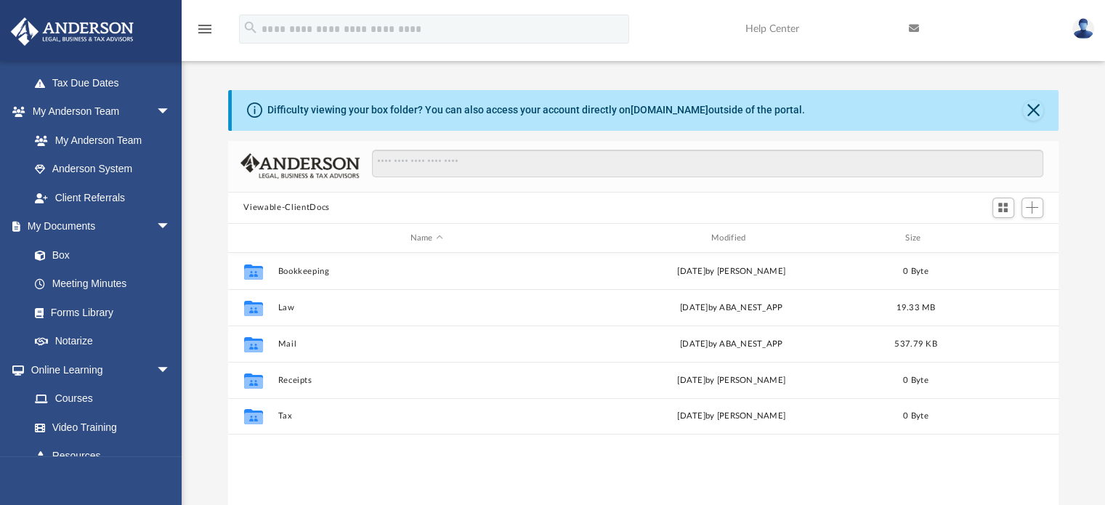
scroll to position [342, 0]
click at [62, 263] on link "Box" at bounding box center [106, 253] width 172 height 29
click at [62, 259] on link "Box" at bounding box center [106, 253] width 172 height 29
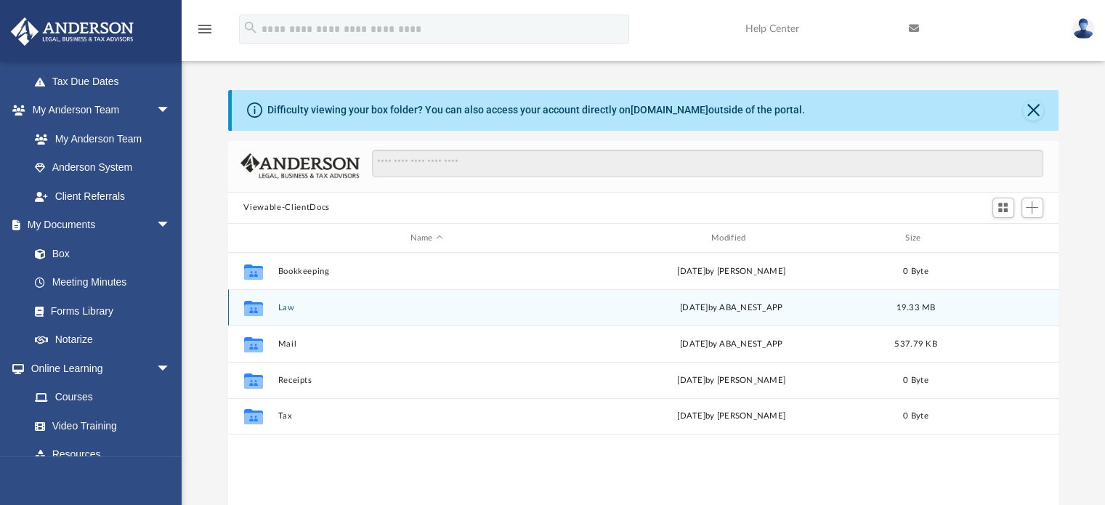
click at [287, 312] on div "Collaborated Folder Law Mon Aug 25 2025 by ABA_NEST_APP 19.33 MB" at bounding box center [643, 307] width 831 height 36
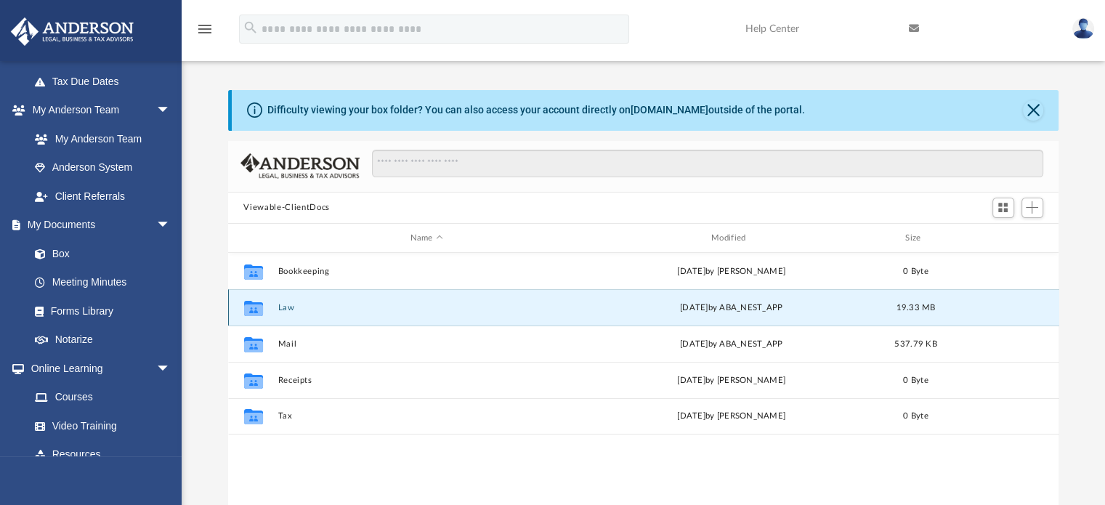
click at [293, 307] on button "Law" at bounding box center [426, 307] width 298 height 9
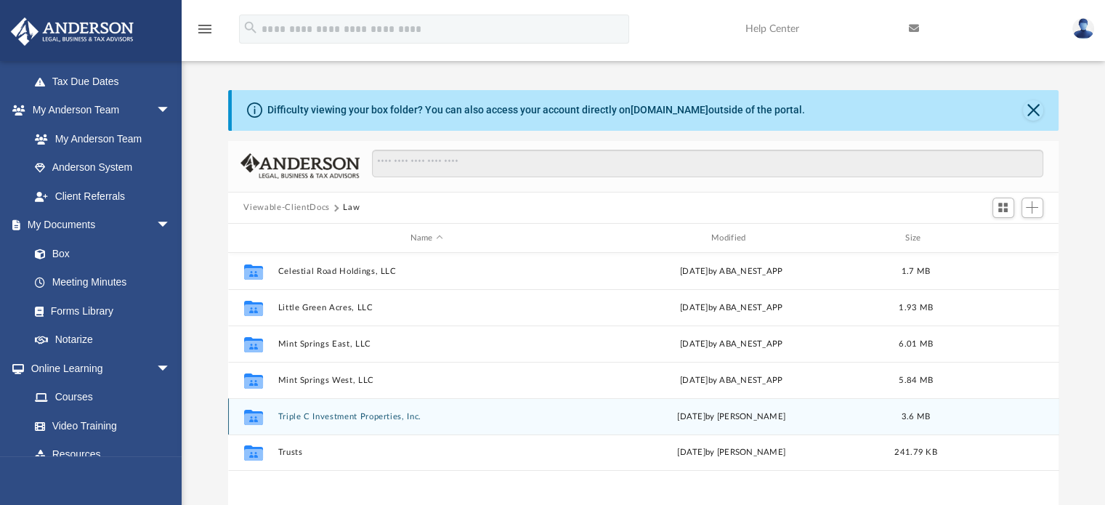
click at [264, 416] on icon "Collaborated Folder" at bounding box center [252, 416] width 23 height 23
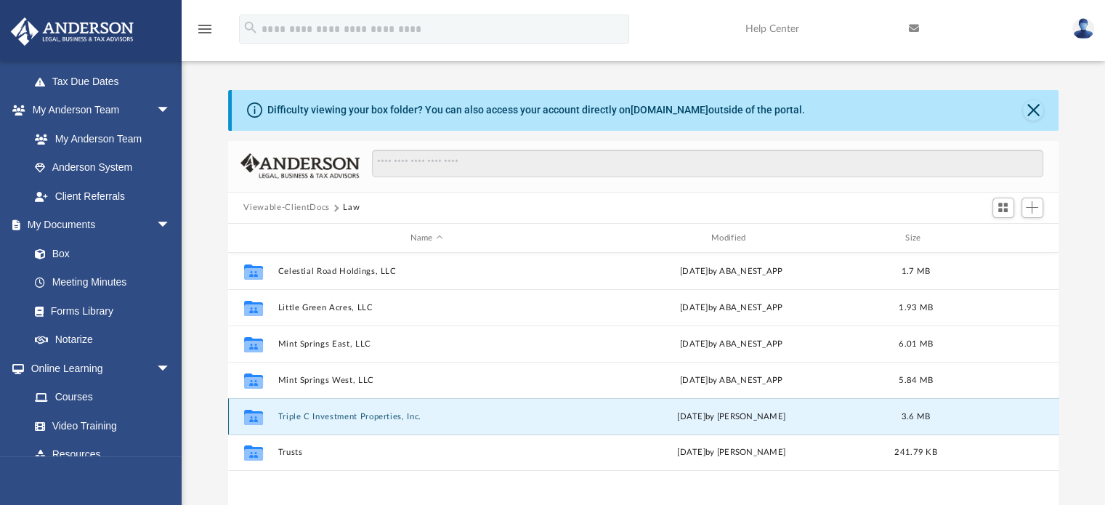
click at [260, 423] on icon "grid" at bounding box center [252, 419] width 19 height 12
click at [259, 418] on icon "grid" at bounding box center [252, 419] width 19 height 12
click at [256, 418] on icon "grid" at bounding box center [252, 419] width 19 height 12
click at [250, 418] on icon "grid" at bounding box center [252, 419] width 19 height 12
click at [246, 422] on icon "grid" at bounding box center [252, 419] width 19 height 12
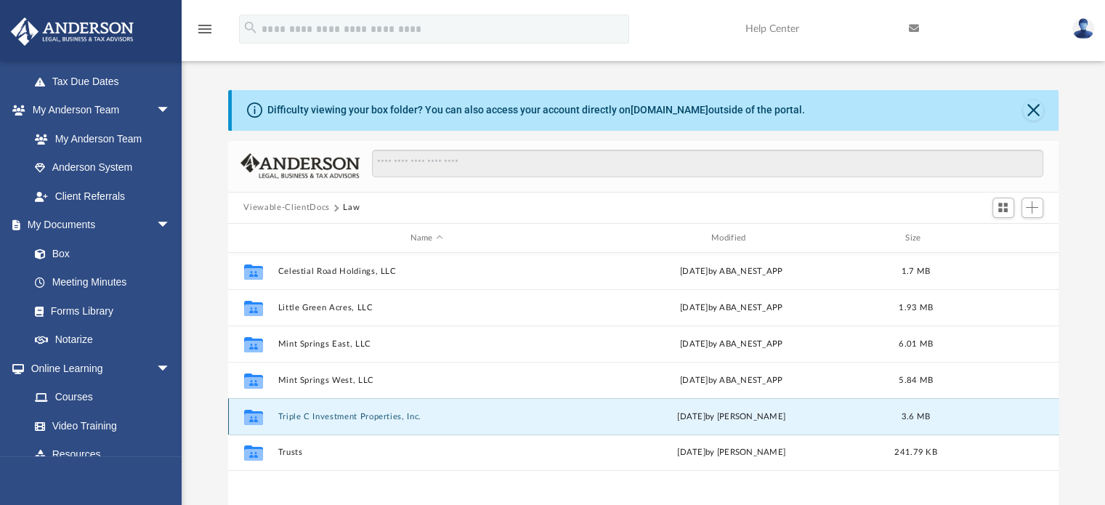
click at [320, 419] on button "Triple C Investment Properties, Inc." at bounding box center [426, 416] width 298 height 9
click at [325, 420] on button "Triple C Investment Properties, Inc." at bounding box center [426, 416] width 298 height 9
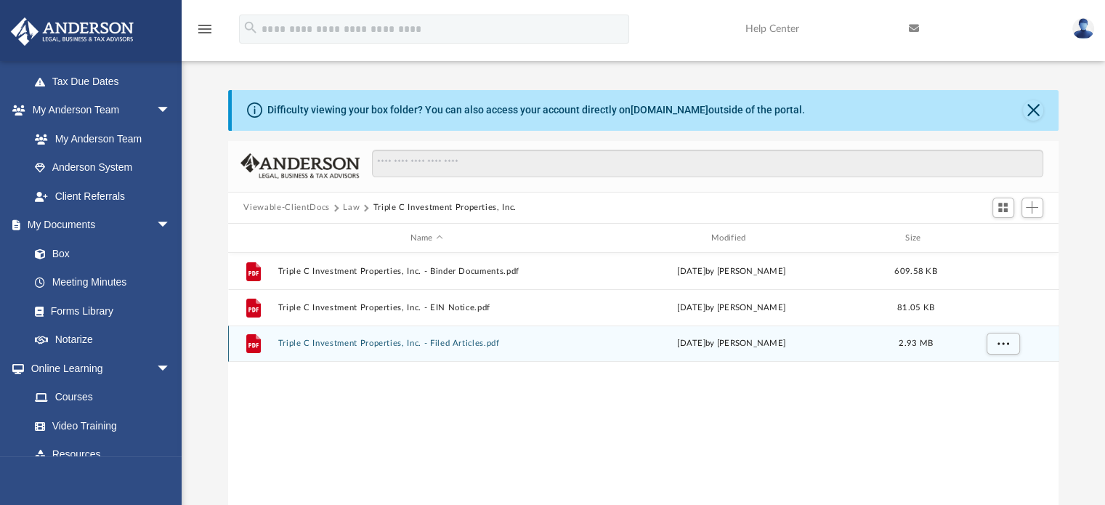
click at [455, 346] on button "Triple C Investment Properties, Inc. - Filed Articles.pdf" at bounding box center [426, 343] width 298 height 9
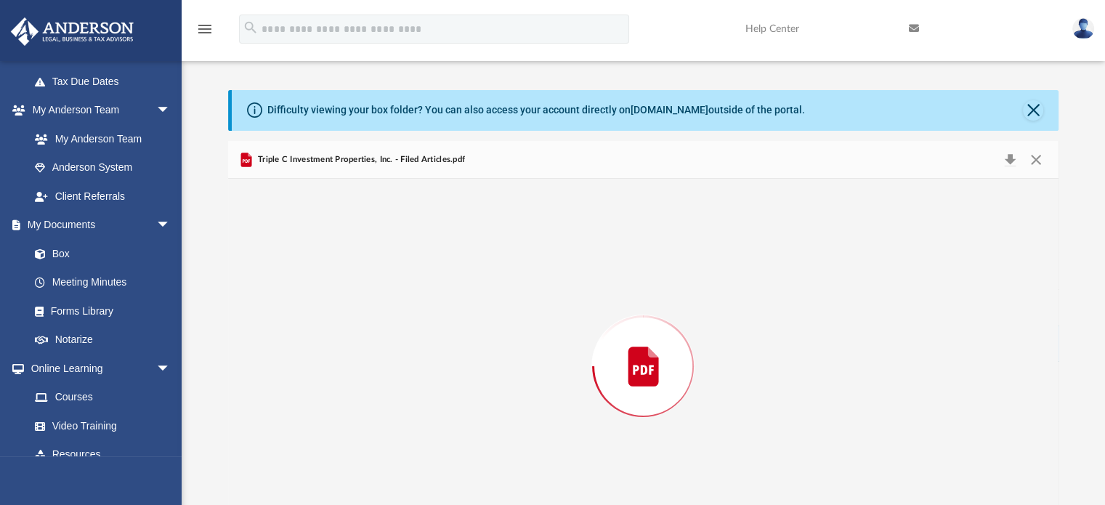
scroll to position [49, 0]
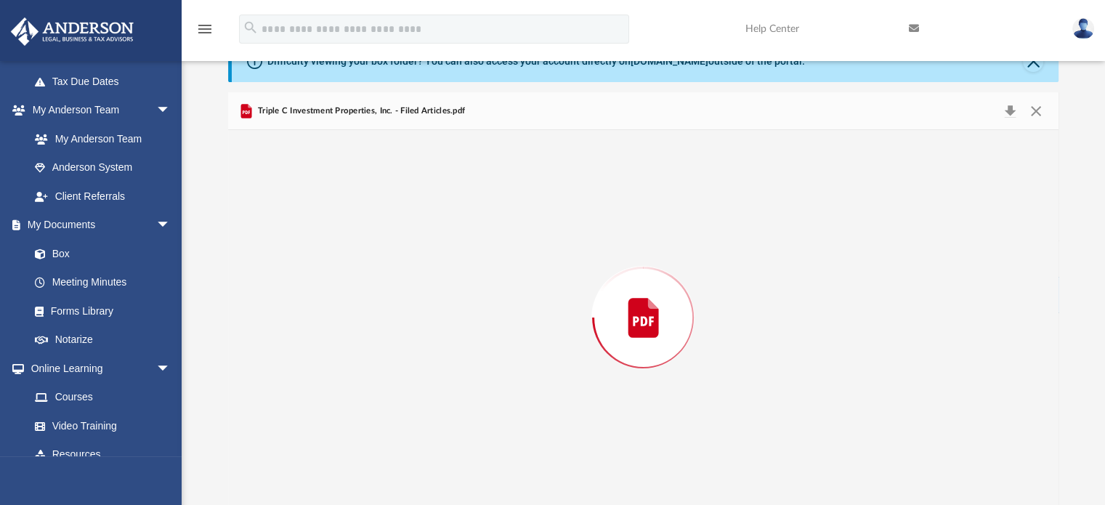
click at [446, 345] on div "Preview" at bounding box center [643, 317] width 831 height 375
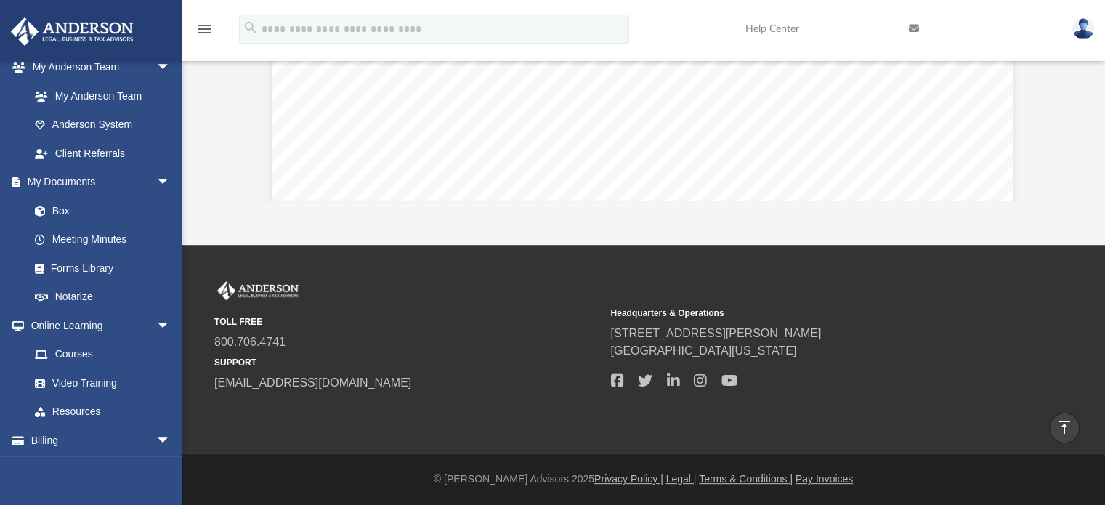
scroll to position [387, 0]
click at [74, 361] on link "Courses" at bounding box center [106, 352] width 172 height 29
click at [66, 357] on link "Courses" at bounding box center [106, 352] width 172 height 29
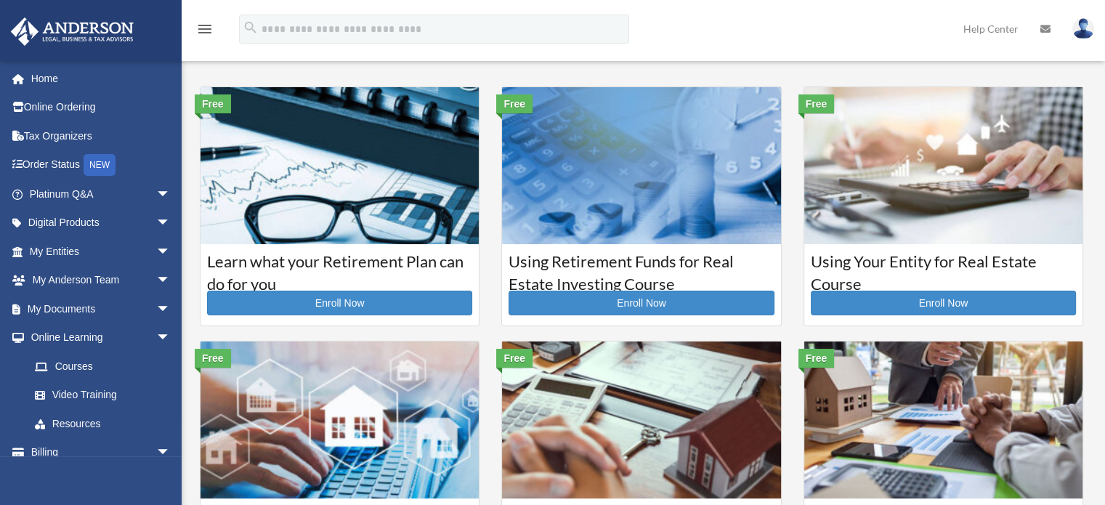
click at [896, 179] on img at bounding box center [943, 165] width 278 height 157
click at [989, 179] on img at bounding box center [943, 165] width 278 height 157
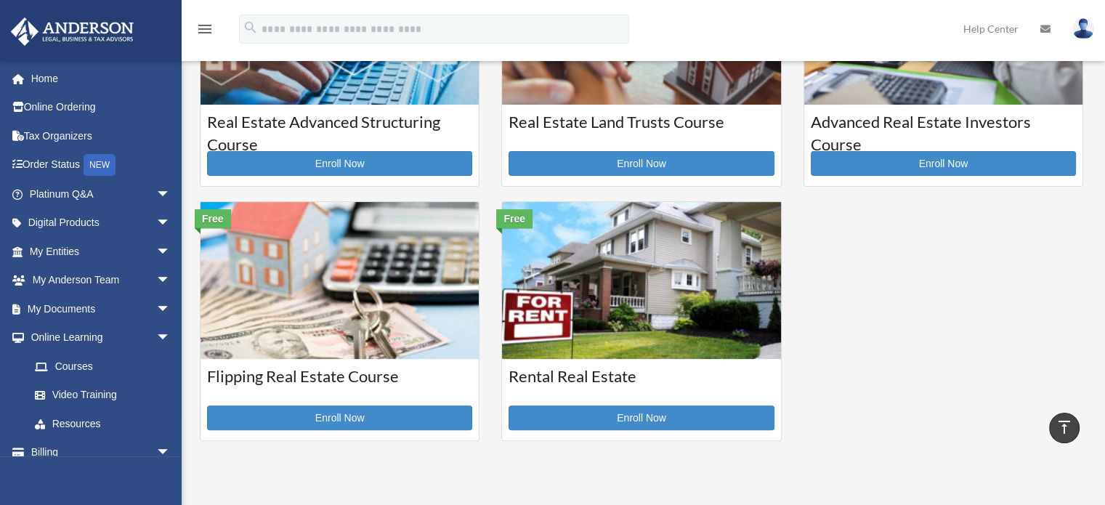
scroll to position [418, 0]
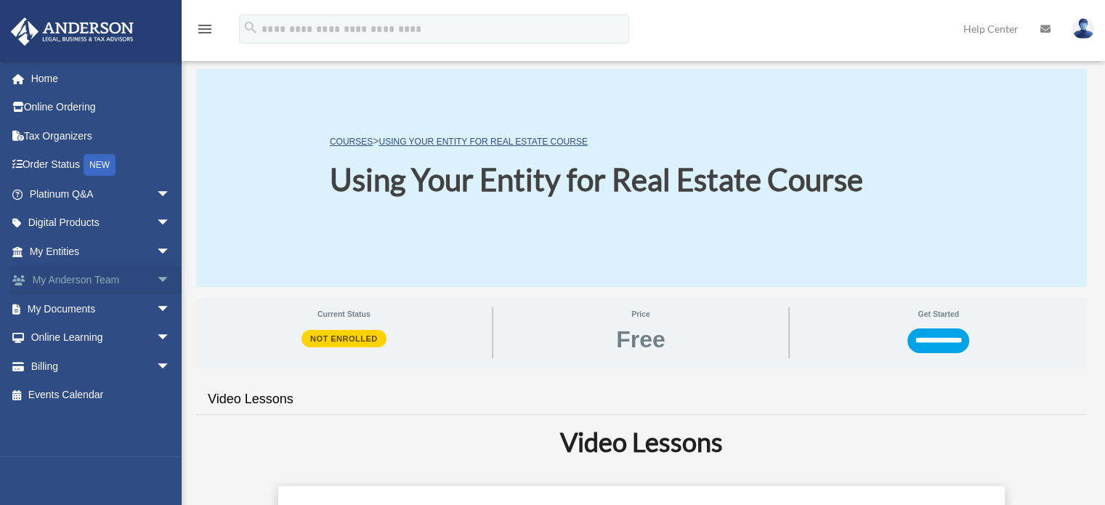
click at [103, 277] on link "My Anderson Team arrow_drop_down" at bounding box center [101, 280] width 182 height 29
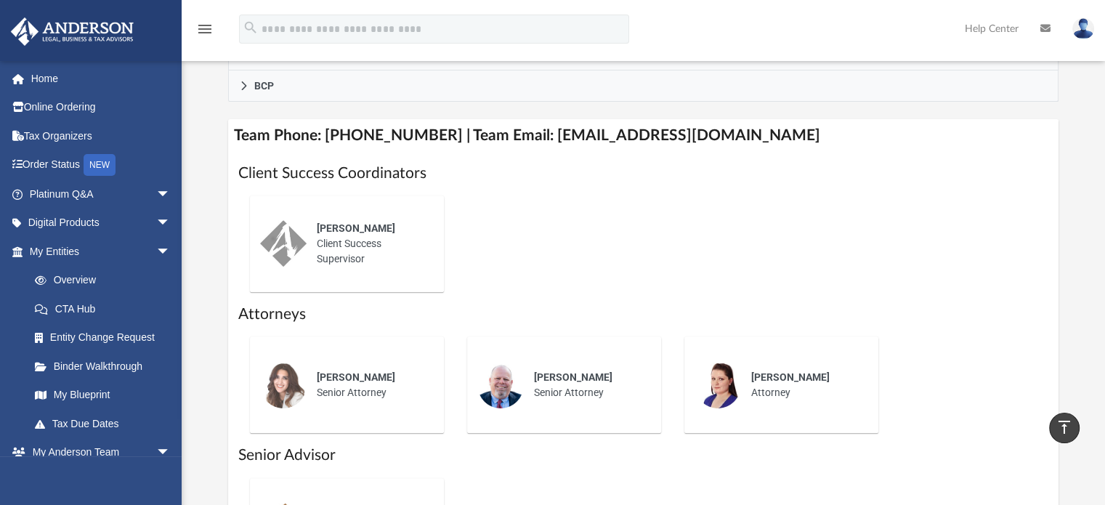
scroll to position [523, 0]
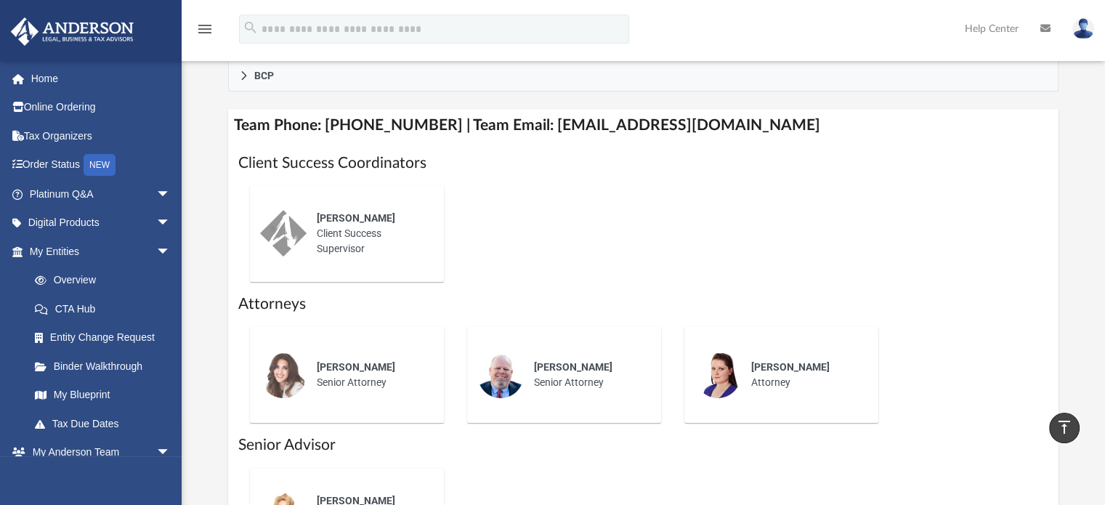
click at [608, 131] on h4 "Team Phone: (725) 208-3133 | Team Email: myteam@andersonadvisors.com" at bounding box center [643, 125] width 831 height 33
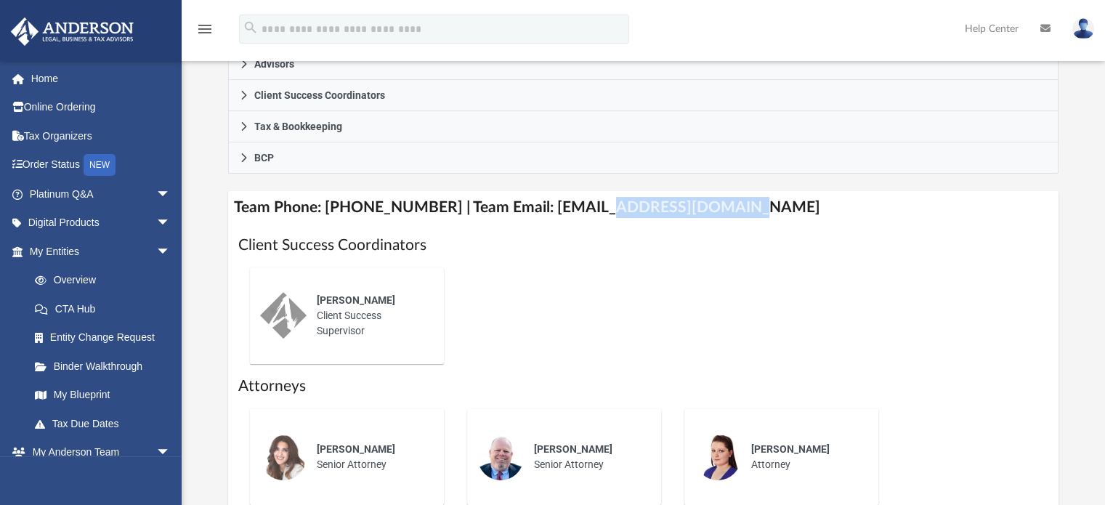
scroll to position [442, 0]
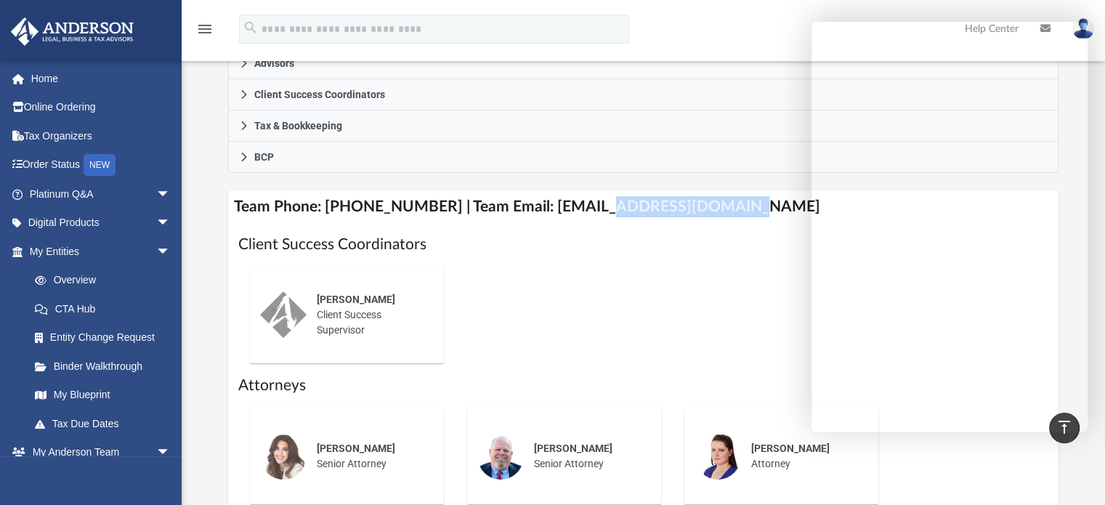
drag, startPoint x: 1095, startPoint y: 319, endPoint x: 1106, endPoint y: 322, distance: 11.3
click at [1105, 322] on html "X Get a chance to win 6 months of Platinum for free just by filling out this su…" at bounding box center [552, 264] width 1105 height 1413
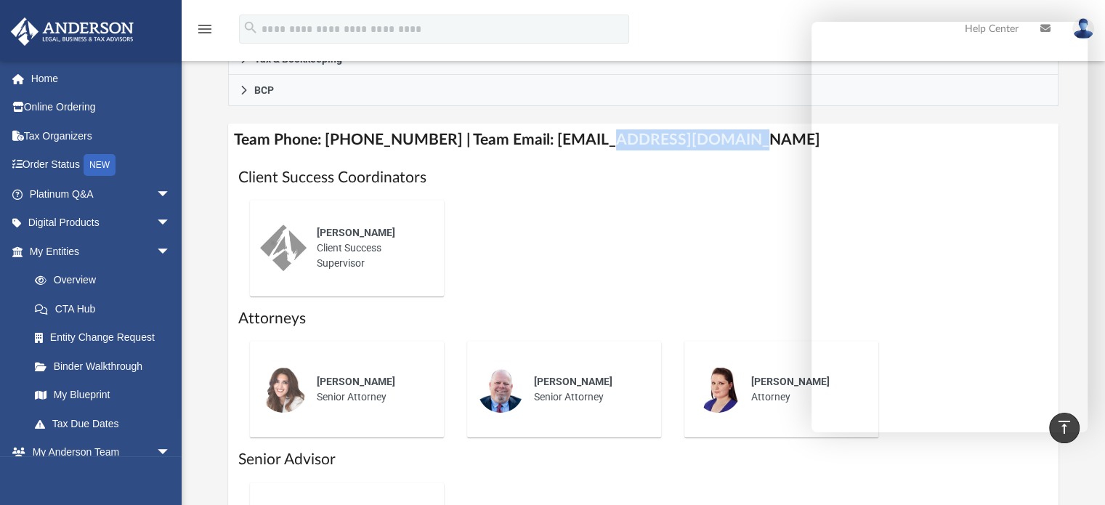
scroll to position [503, 0]
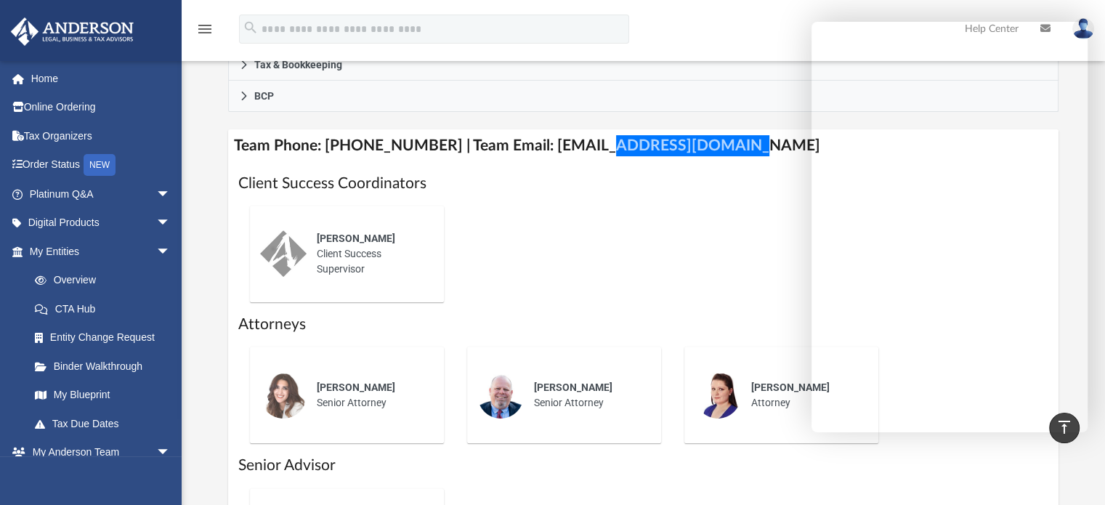
click at [0, 497] on div "stanleyandlori1@yahoo.com Sign Out stanleyandlori1@yahoo.com Home Online Orderi…" at bounding box center [91, 312] width 182 height 505
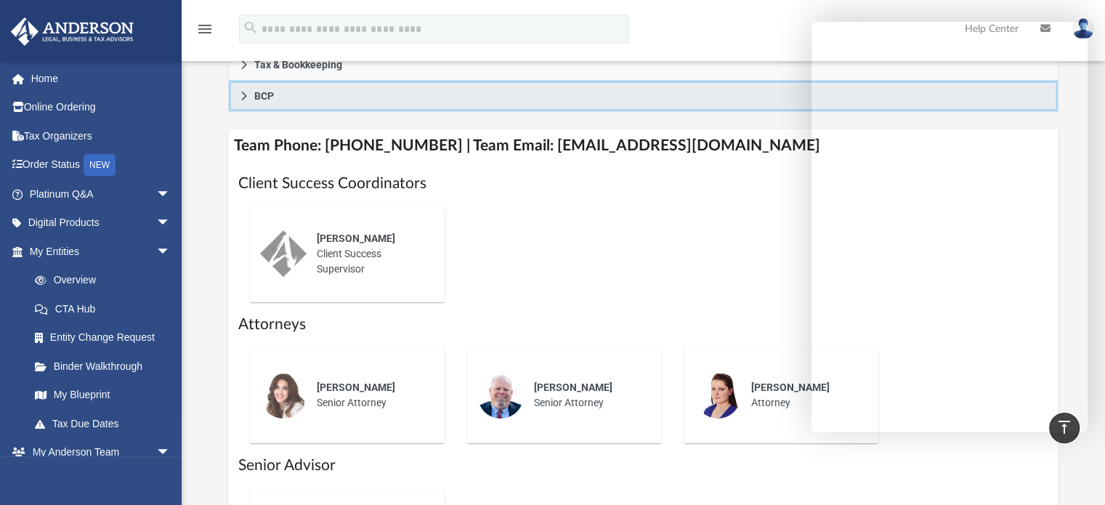
click at [765, 99] on link "BCP" at bounding box center [643, 96] width 831 height 31
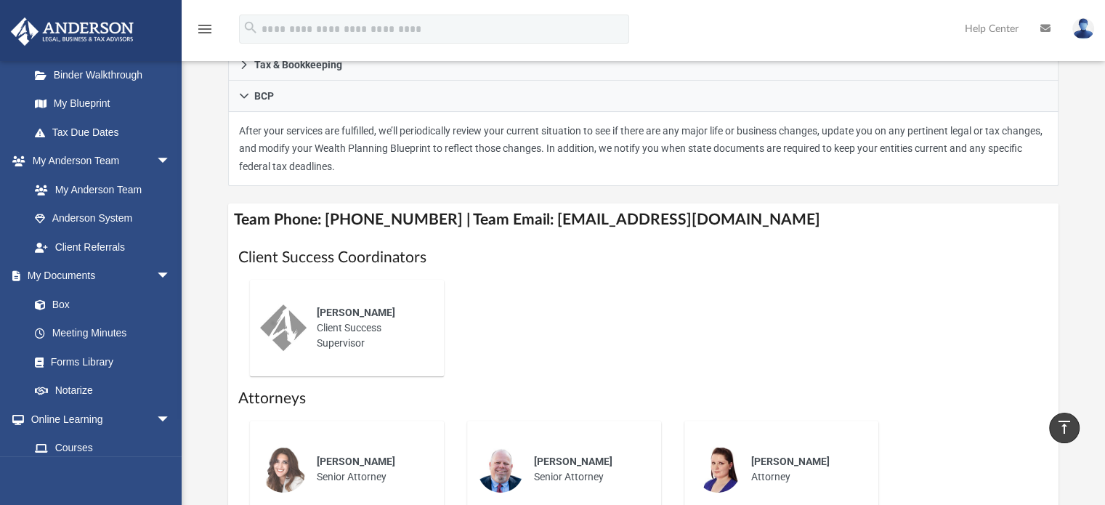
scroll to position [292, 0]
click at [65, 308] on link "Box" at bounding box center [106, 303] width 172 height 29
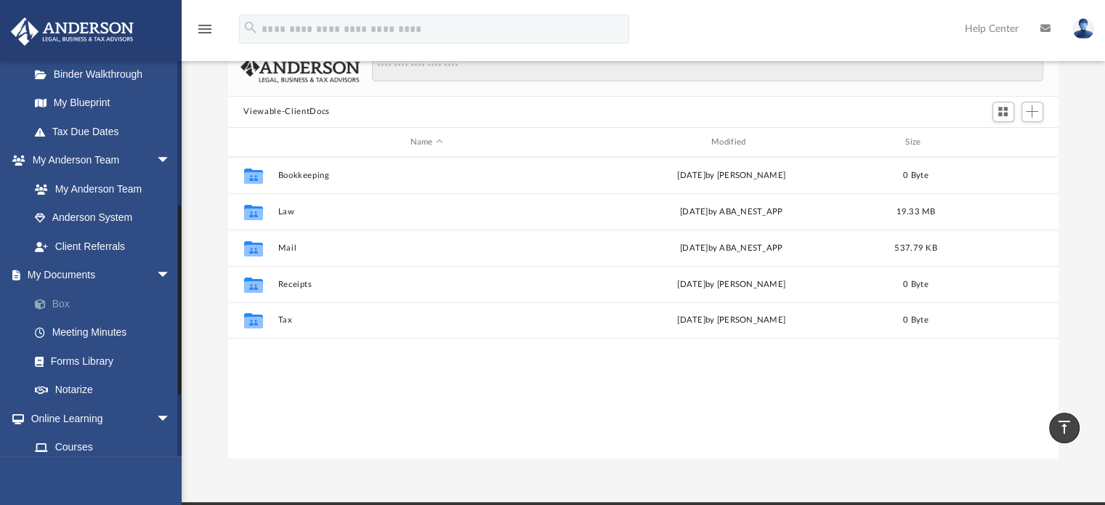
scroll to position [94, 0]
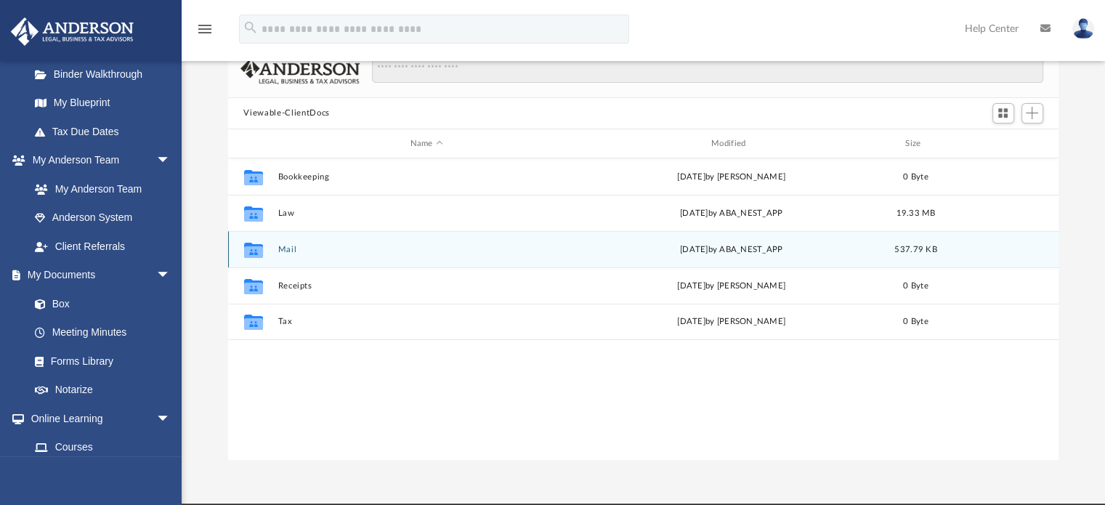
click at [715, 253] on div "Fri Aug 29 2025 by ABA_NEST_APP" at bounding box center [731, 249] width 298 height 13
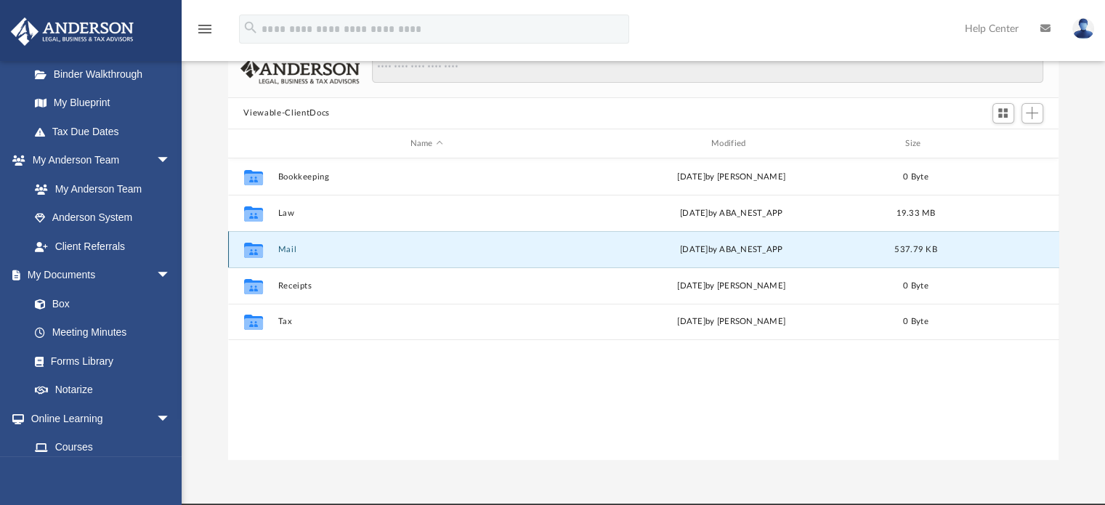
click at [734, 264] on div "Collaborated Folder Mail Fri Aug 29 2025 by ABA_NEST_APP 537.79 KB" at bounding box center [643, 249] width 831 height 36
click at [732, 252] on div "Fri Aug 29 2025 by ABA_NEST_APP" at bounding box center [731, 249] width 298 height 13
click at [734, 250] on div "Fri Aug 29 2025 by ABA_NEST_APP" at bounding box center [731, 249] width 298 height 13
click at [349, 248] on button "Mail" at bounding box center [426, 249] width 298 height 9
click at [344, 248] on button "Mail" at bounding box center [426, 249] width 298 height 9
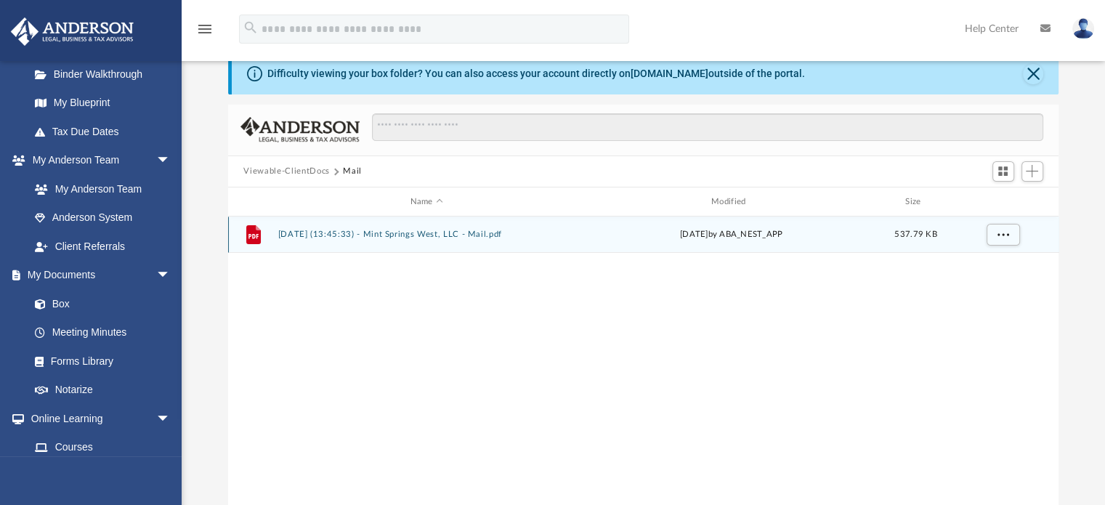
scroll to position [0, 0]
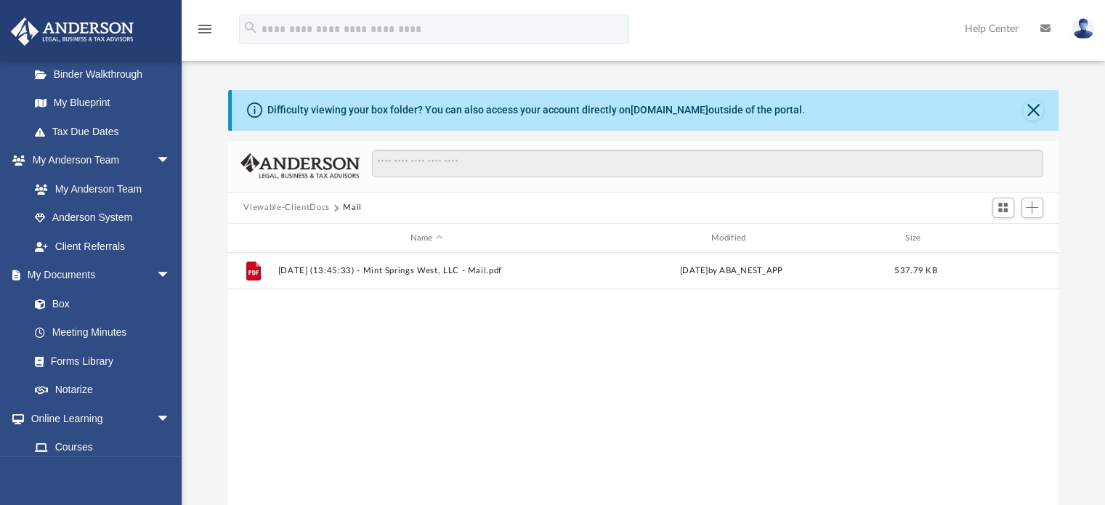
click at [294, 208] on button "Viewable-ClientDocs" at bounding box center [286, 207] width 86 height 13
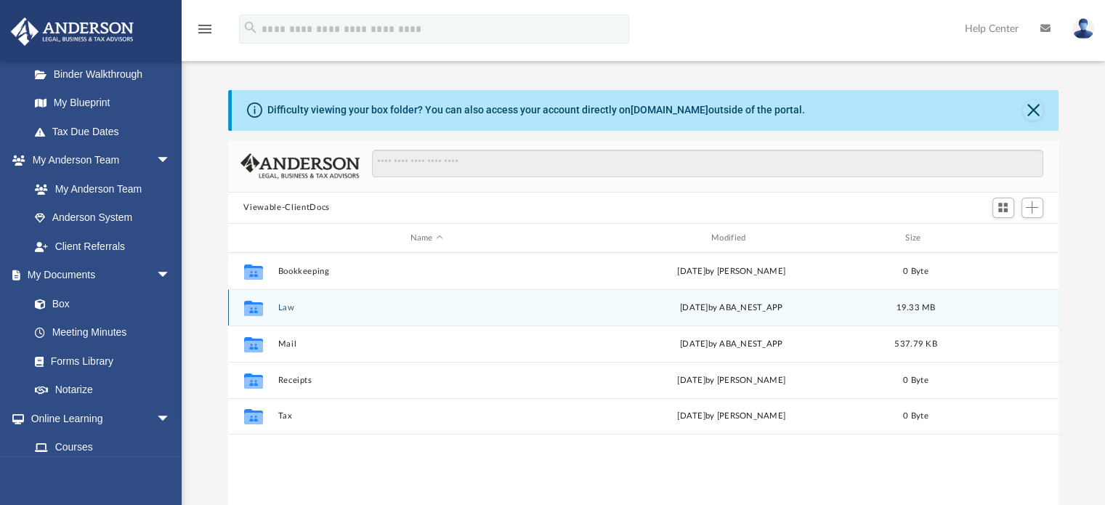
click at [283, 309] on button "Law" at bounding box center [426, 307] width 298 height 9
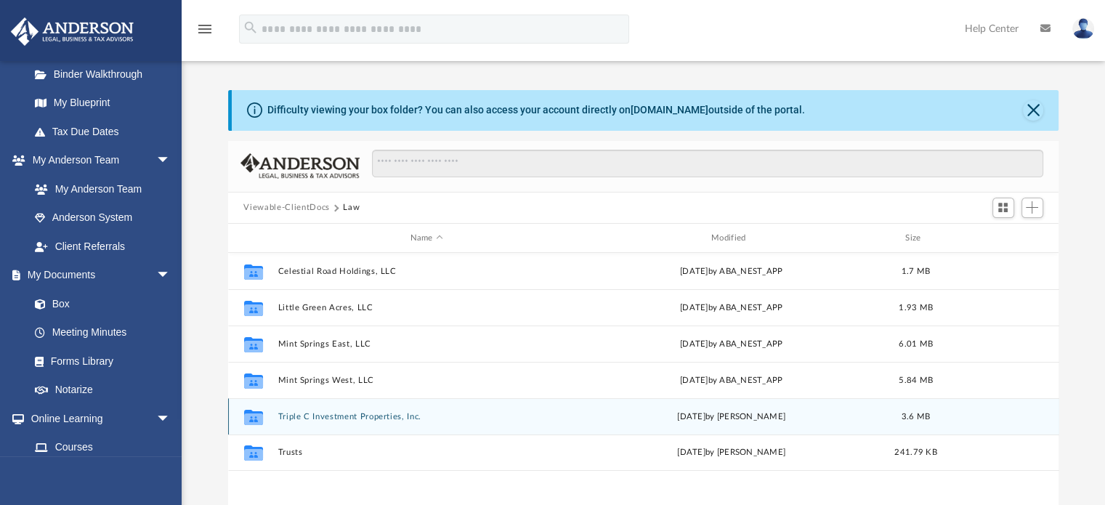
click at [392, 419] on button "Triple C Investment Properties, Inc." at bounding box center [426, 416] width 298 height 9
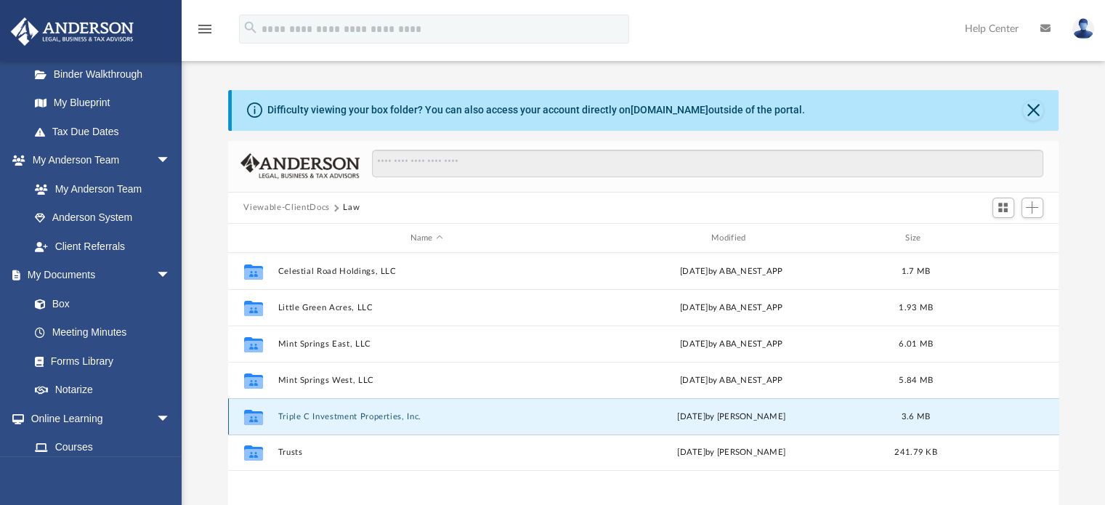
click at [389, 420] on button "Triple C Investment Properties, Inc." at bounding box center [426, 416] width 298 height 9
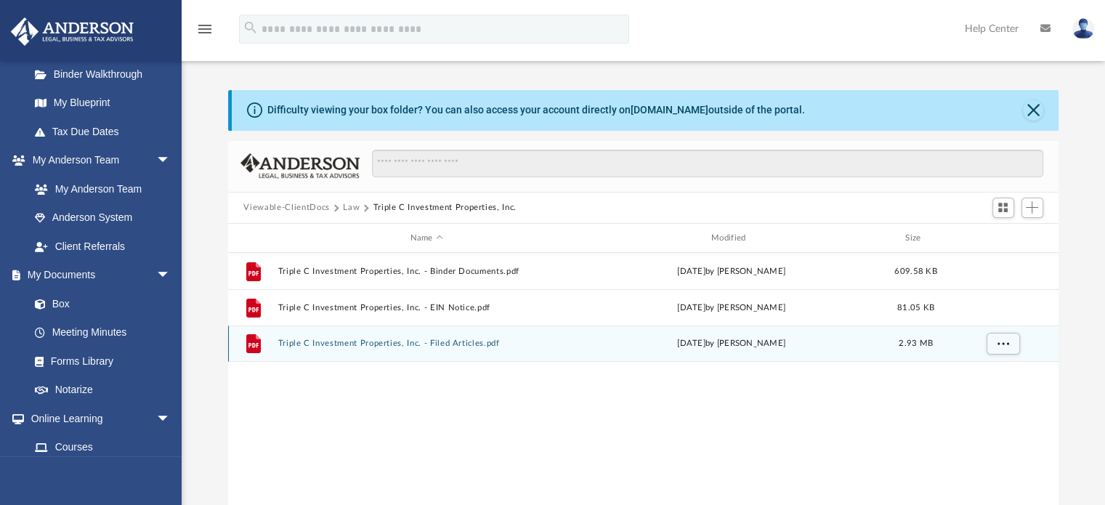
click at [474, 346] on button "Triple C Investment Properties, Inc. - Filed Articles.pdf" at bounding box center [426, 343] width 298 height 9
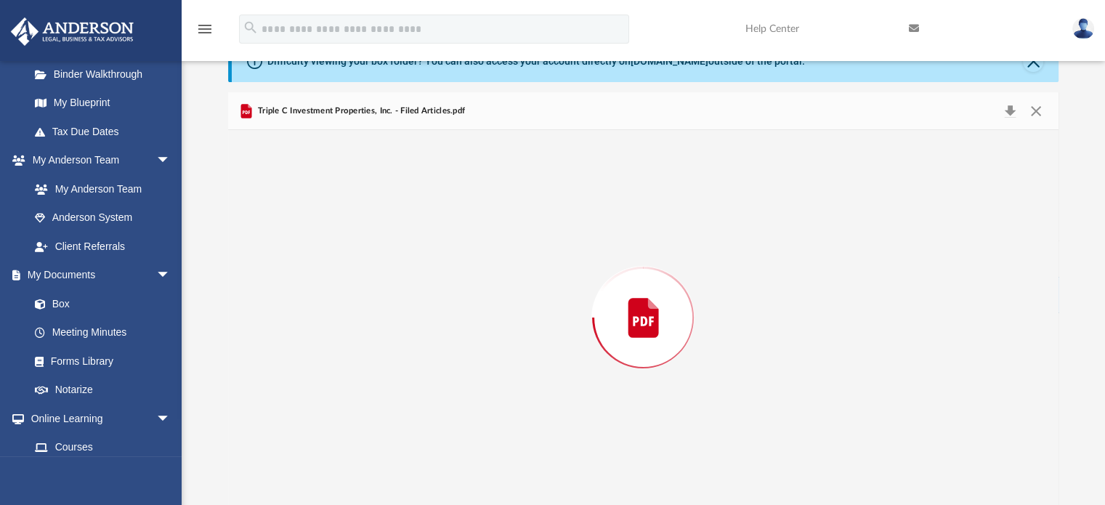
click at [471, 357] on div "Preview" at bounding box center [643, 317] width 831 height 375
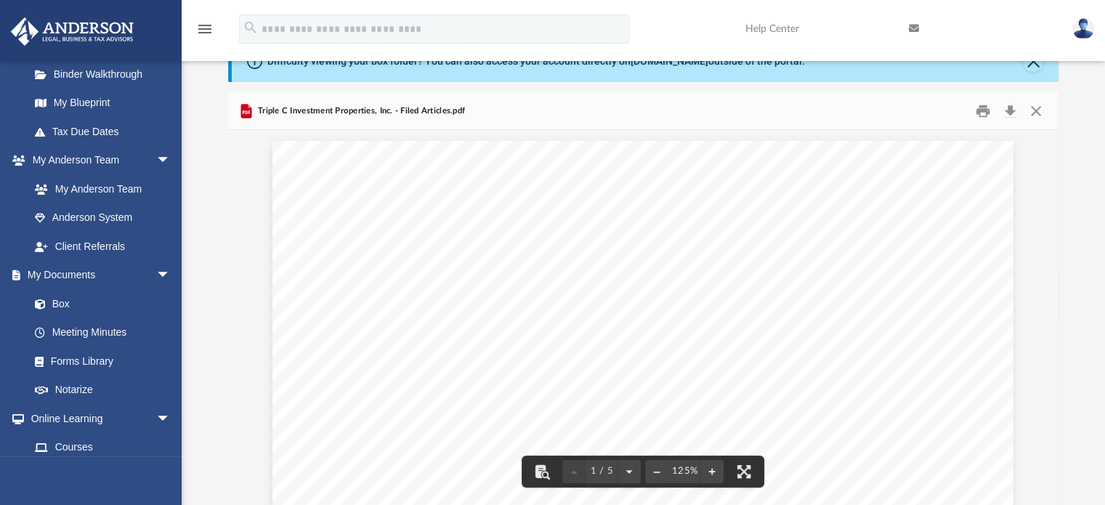
scroll to position [0, 0]
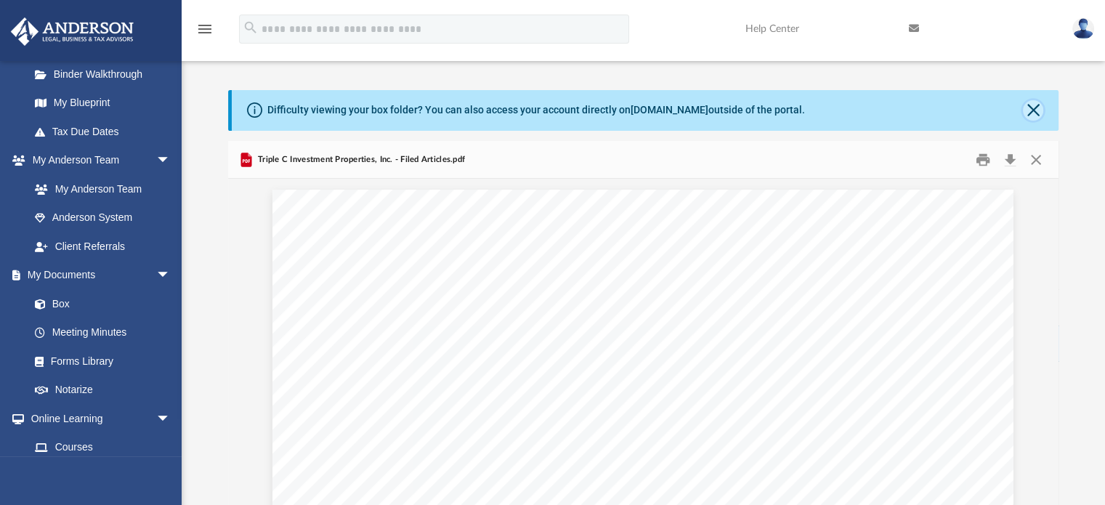
click at [1037, 112] on button "Close" at bounding box center [1033, 110] width 20 height 20
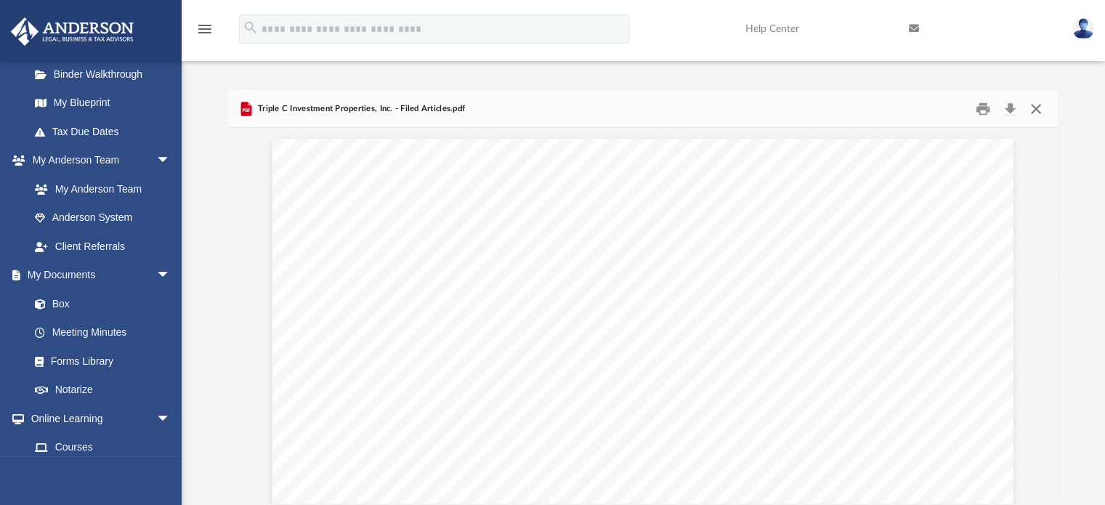
click at [1037, 115] on button "Close" at bounding box center [1036, 108] width 26 height 23
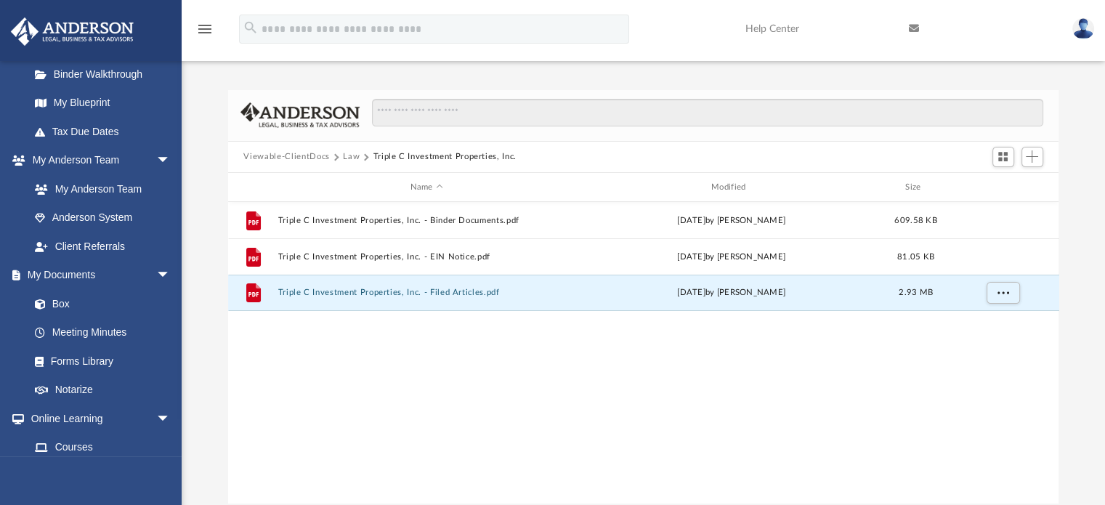
click at [291, 157] on button "Viewable-ClientDocs" at bounding box center [286, 156] width 86 height 13
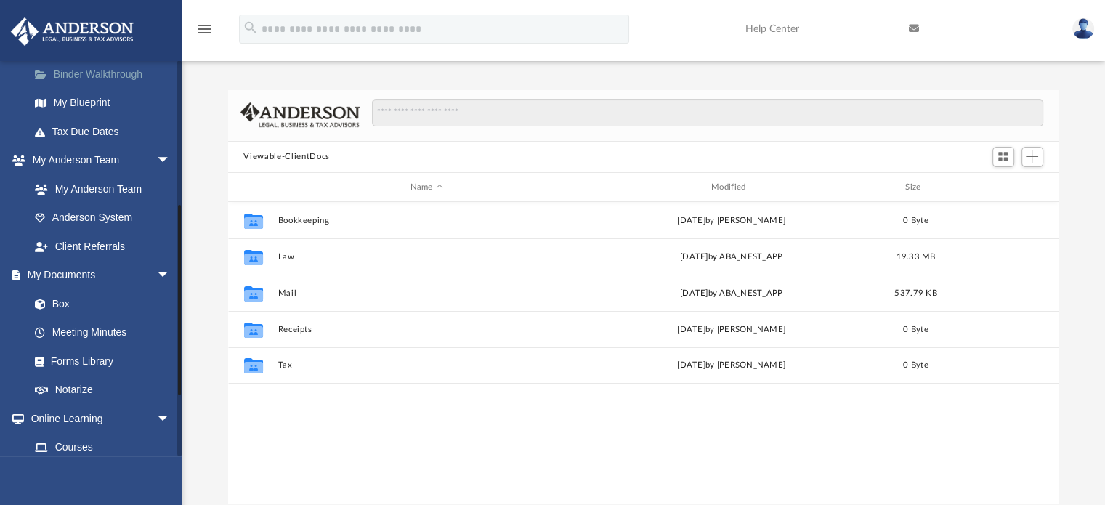
click at [100, 72] on link "Binder Walkthrough" at bounding box center [106, 74] width 172 height 29
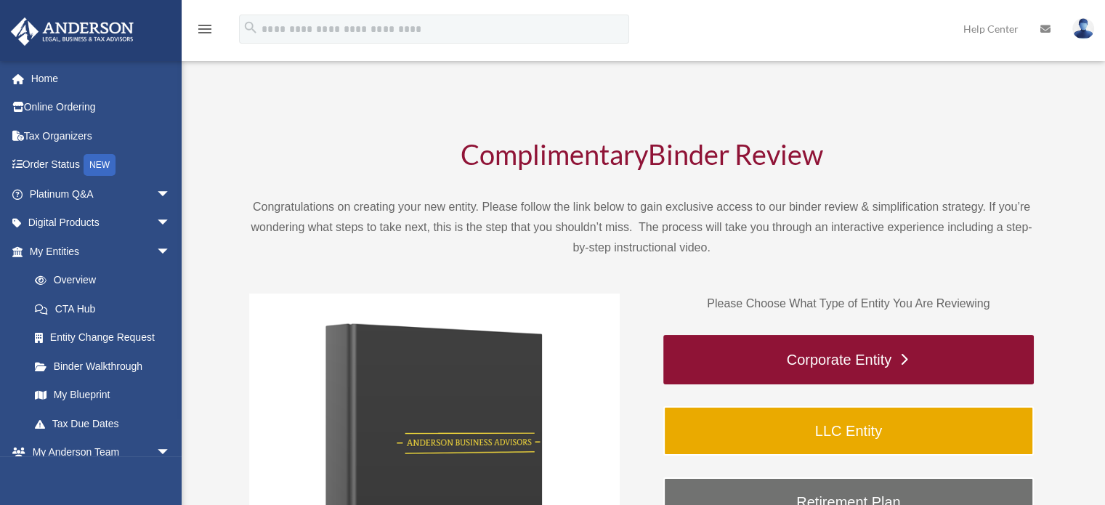
click at [976, 359] on link "Corporate Entity" at bounding box center [848, 359] width 370 height 49
